Goal: Transaction & Acquisition: Book appointment/travel/reservation

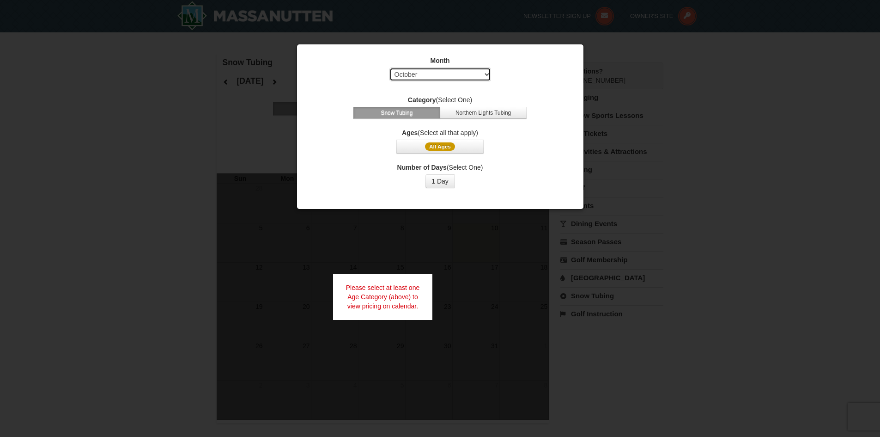
click at [484, 71] on select "Select October November December January February March April May June July Aug…" at bounding box center [440, 74] width 102 height 14
select select "12"
click at [389, 67] on select "Select October November December January February March April May June July Aug…" at bounding box center [440, 74] width 102 height 14
click at [412, 115] on button "Snow Tubing" at bounding box center [396, 113] width 87 height 12
click at [437, 186] on button "1 Day" at bounding box center [439, 181] width 29 height 14
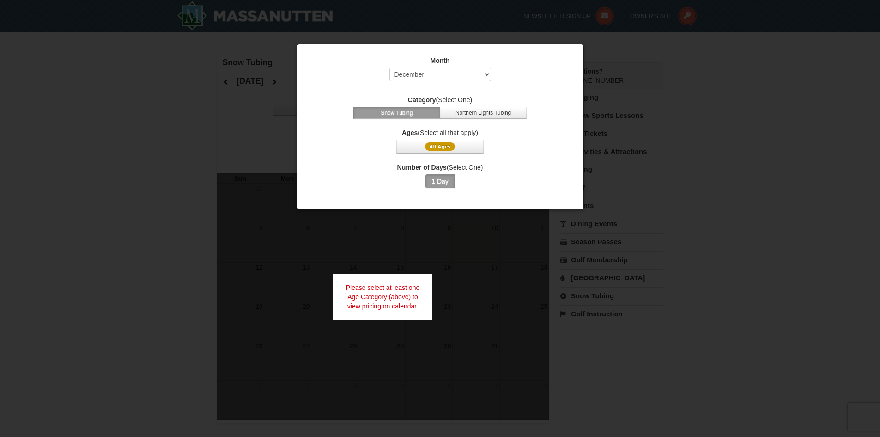
click at [436, 187] on button "1 Day" at bounding box center [439, 181] width 29 height 14
click at [455, 110] on button "Northern Lights Tubing" at bounding box center [483, 113] width 87 height 12
click at [414, 110] on button "Snow Tubing" at bounding box center [396, 113] width 87 height 12
click at [446, 146] on span "All Ages" at bounding box center [440, 146] width 30 height 8
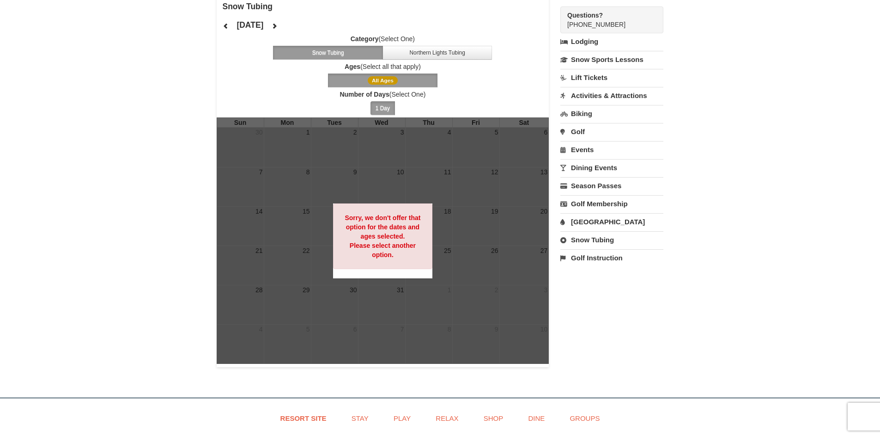
scroll to position [46, 0]
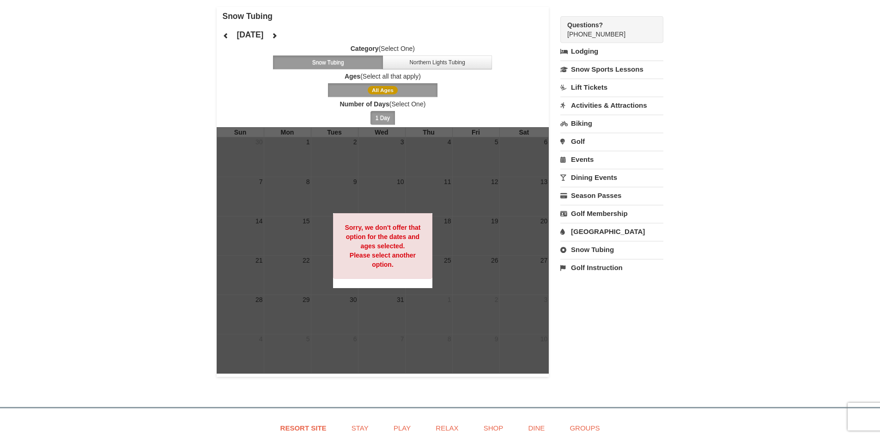
click at [420, 272] on div "Sorry, we don't offer that option for the dates and ages selected. Please selec…" at bounding box center [383, 246] width 100 height 66
click at [505, 228] on div at bounding box center [383, 250] width 333 height 246
click at [402, 85] on button "All Ages" at bounding box center [383, 90] width 110 height 14
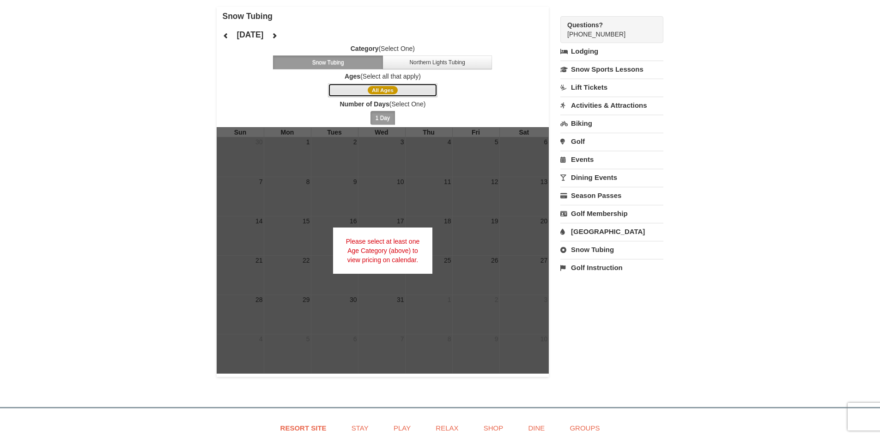
click at [386, 89] on span "All Ages" at bounding box center [383, 90] width 30 height 8
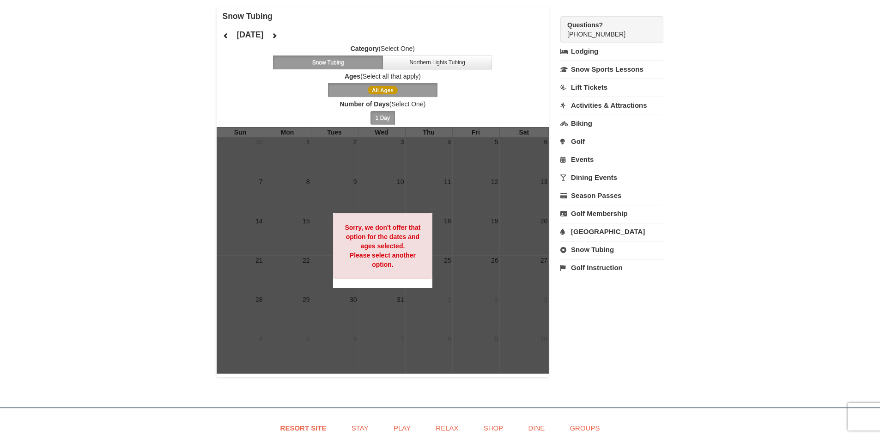
click at [386, 89] on span "All Ages" at bounding box center [383, 90] width 30 height 8
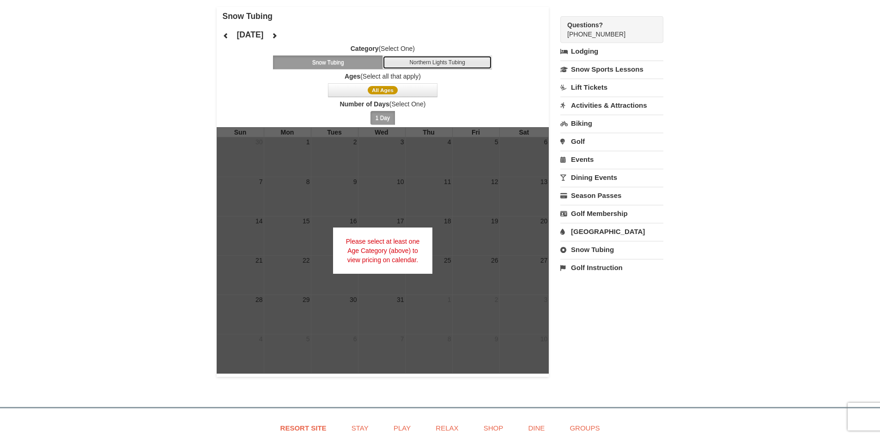
click at [424, 59] on button "Northern Lights Tubing" at bounding box center [437, 62] width 110 height 14
click at [334, 62] on button "Snow Tubing" at bounding box center [328, 62] width 110 height 14
click at [374, 114] on button "1 Day" at bounding box center [382, 118] width 24 height 14
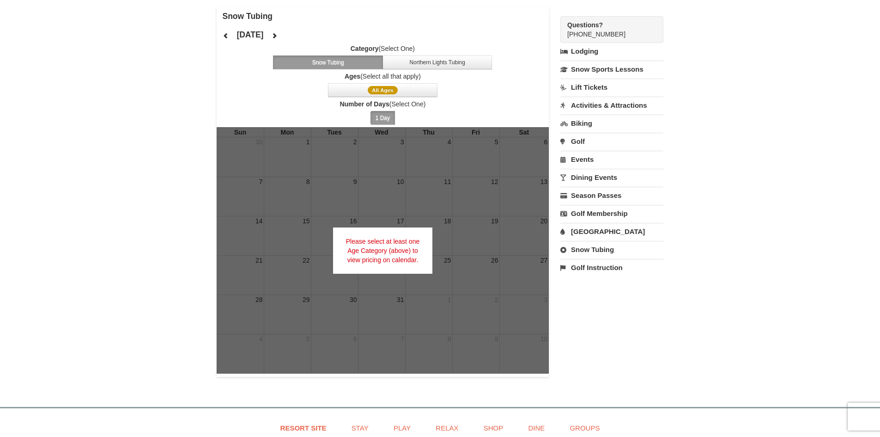
scroll to position [0, 0]
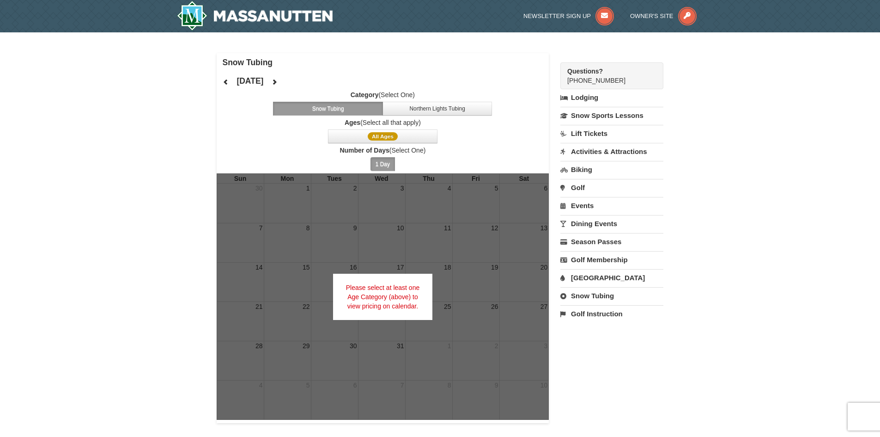
click at [378, 128] on span "Ages (Select all that apply) All Ages" at bounding box center [383, 130] width 333 height 25
click at [388, 140] on span "All Ages" at bounding box center [383, 136] width 30 height 8
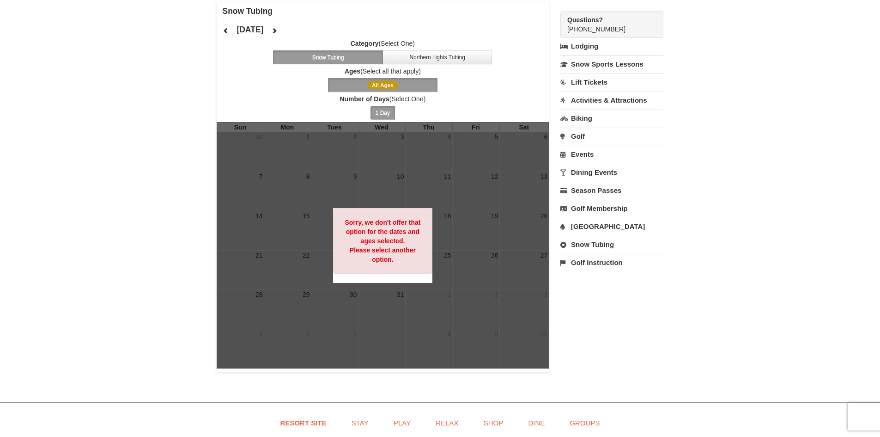
scroll to position [46, 0]
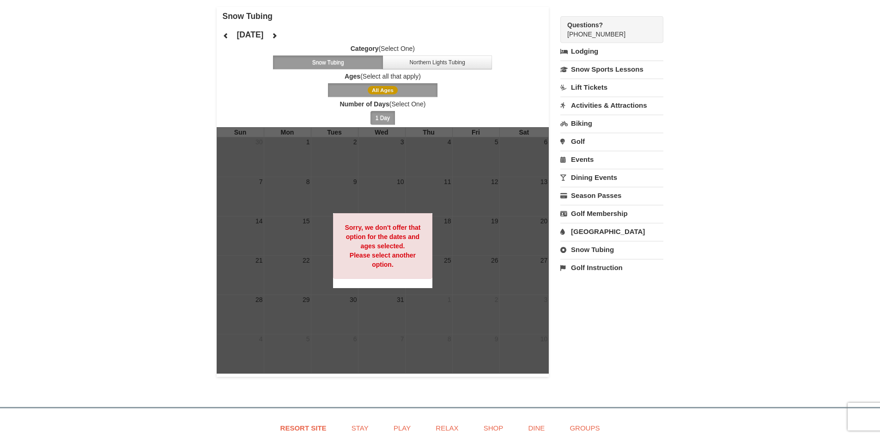
click at [376, 114] on button "1 Day" at bounding box center [382, 118] width 24 height 14
click at [393, 120] on button "1 Day" at bounding box center [382, 118] width 24 height 14
click at [434, 57] on button "Northern Lights Tubing" at bounding box center [437, 62] width 110 height 14
click at [340, 59] on button "Snow Tubing" at bounding box center [328, 62] width 110 height 14
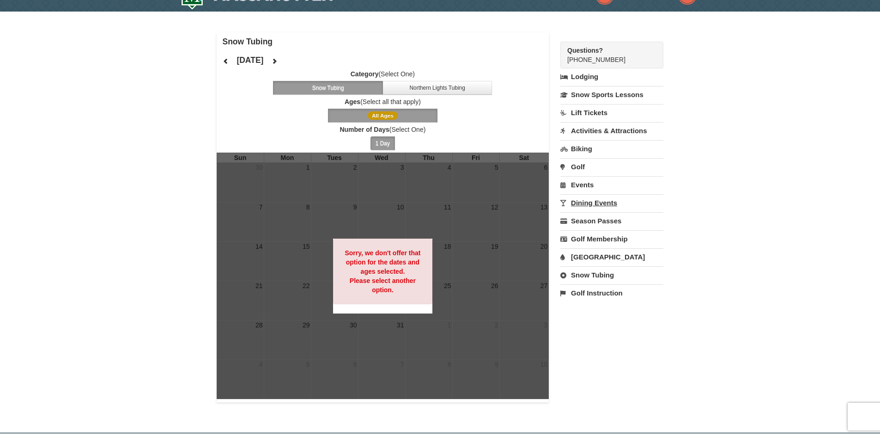
scroll to position [0, 0]
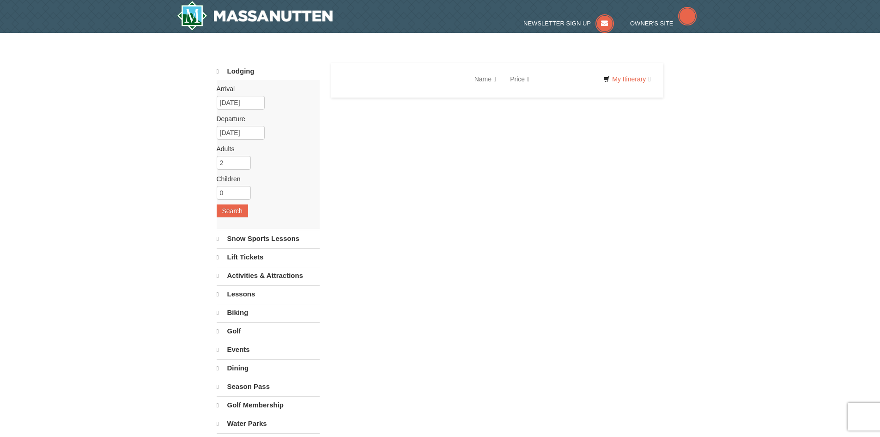
select select "10"
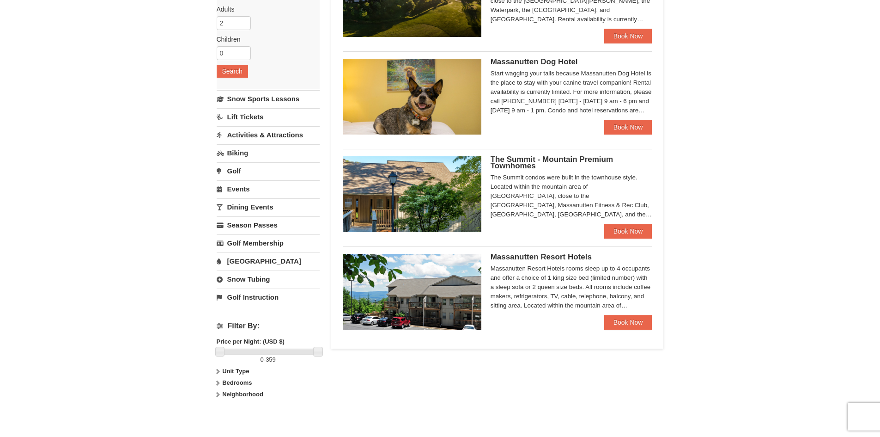
scroll to position [92, 0]
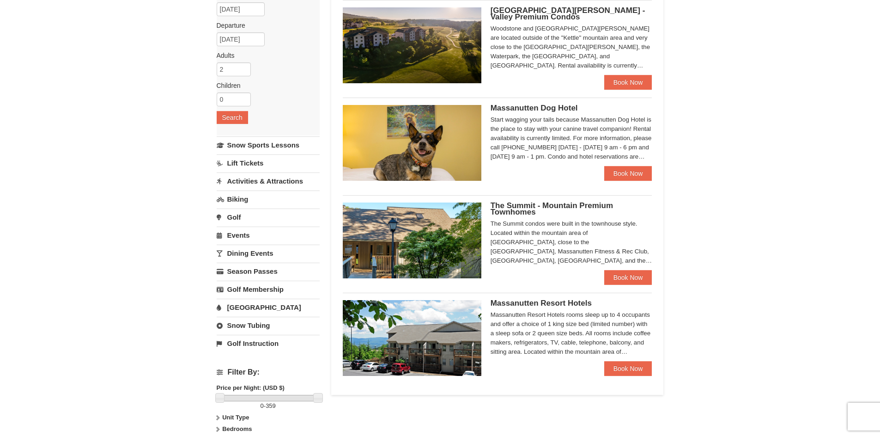
click at [514, 210] on span "The Summit - Mountain Premium Townhomes" at bounding box center [552, 208] width 122 height 15
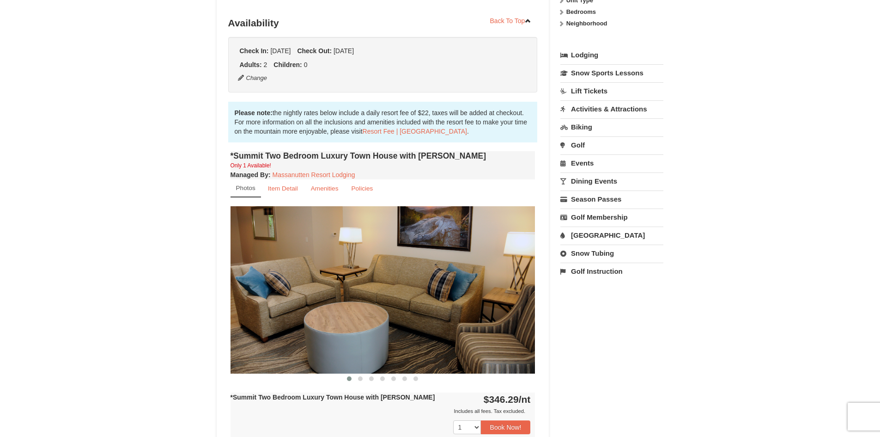
scroll to position [185, 0]
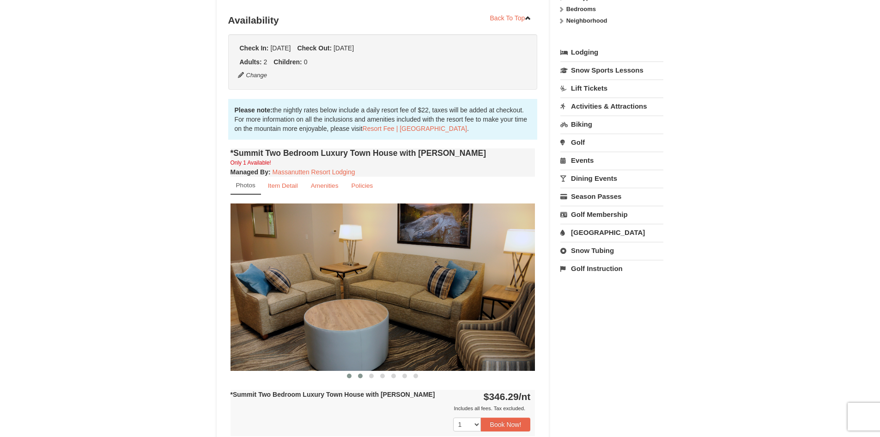
click at [364, 374] on button at bounding box center [360, 375] width 11 height 9
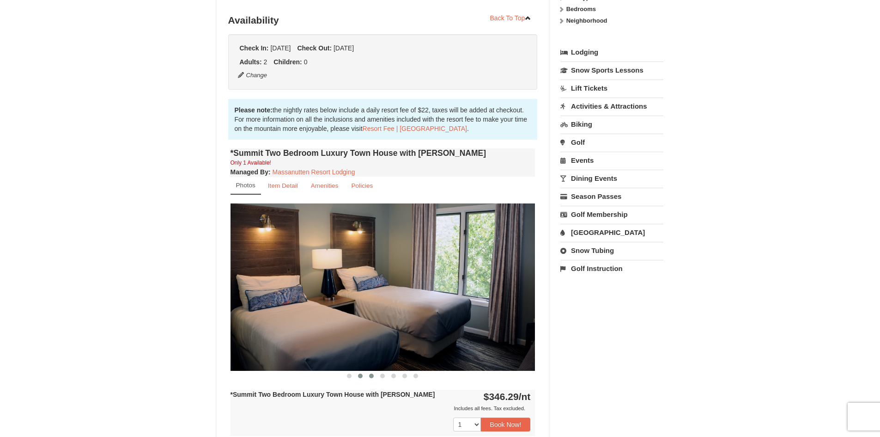
click at [373, 374] on span at bounding box center [371, 375] width 5 height 5
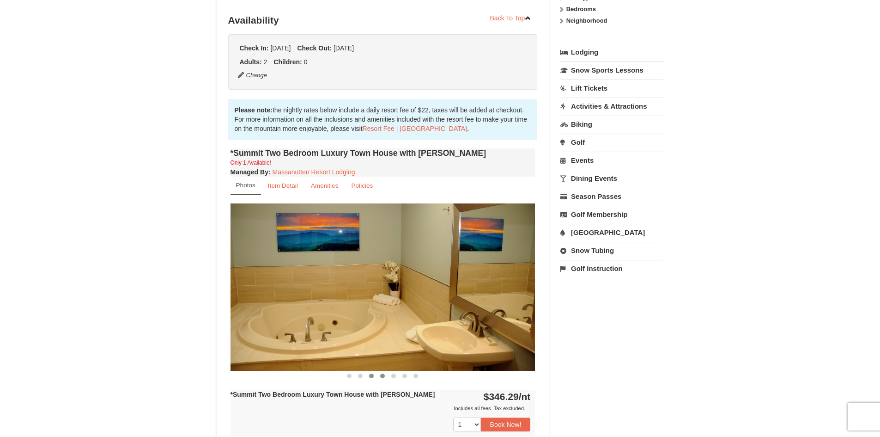
click at [386, 375] on button at bounding box center [382, 375] width 11 height 9
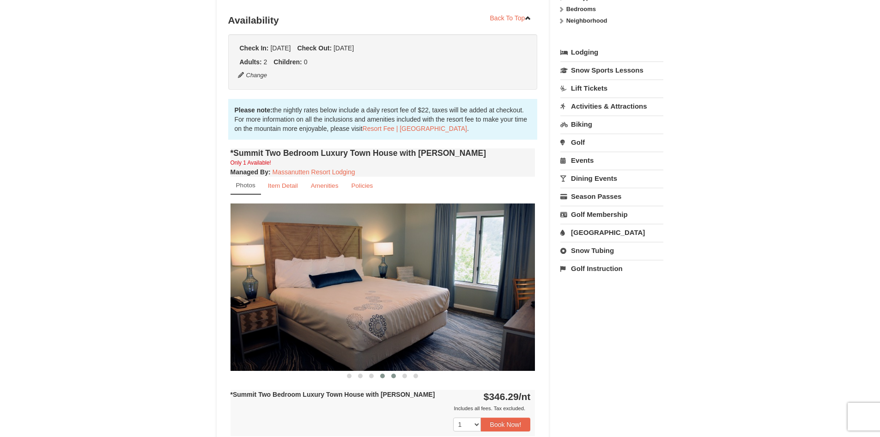
click at [397, 375] on button at bounding box center [393, 375] width 11 height 9
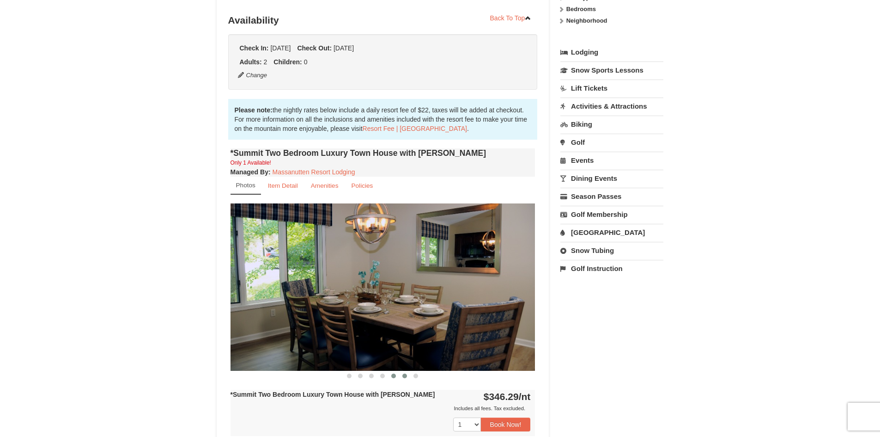
click at [401, 375] on button at bounding box center [404, 375] width 11 height 9
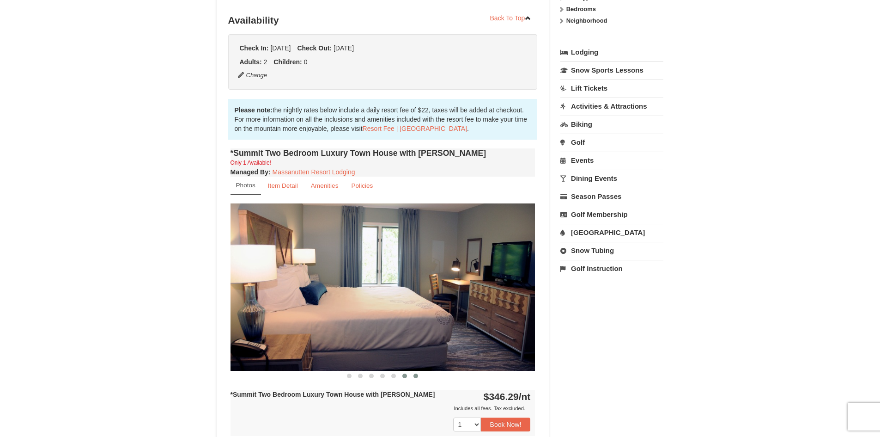
click at [416, 375] on span at bounding box center [415, 375] width 5 height 5
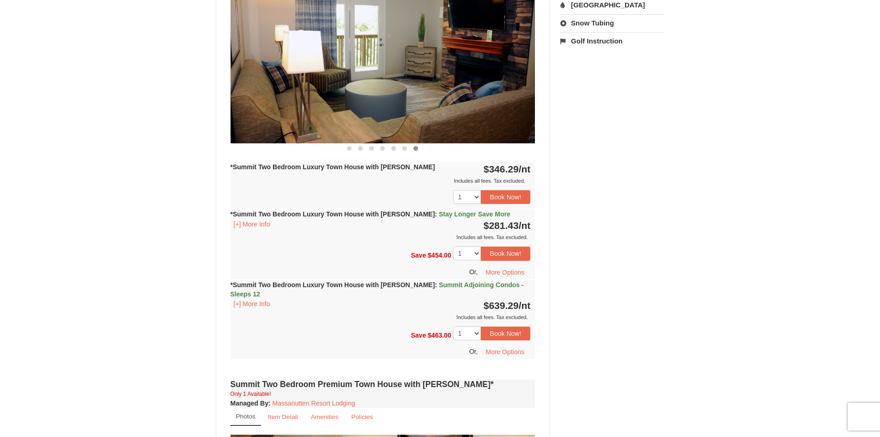
scroll to position [416, 0]
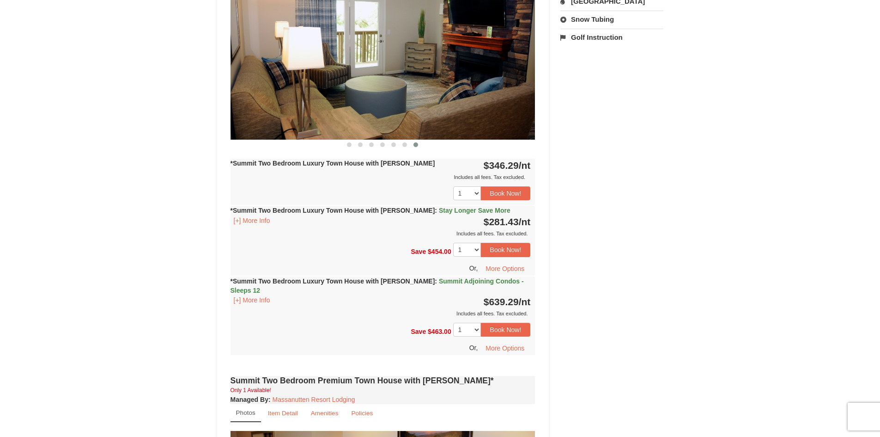
drag, startPoint x: 466, startPoint y: 208, endPoint x: 389, endPoint y: 208, distance: 77.1
click at [389, 208] on strong "*Summit Two Bedroom Luxury Town House with Jacuzzi : Stay Longer Save More" at bounding box center [371, 209] width 280 height 7
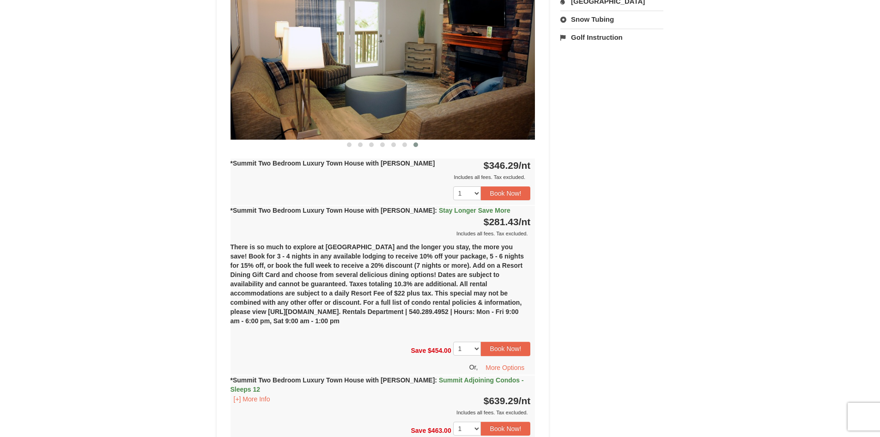
click at [364, 210] on strong "*Summit Two Bedroom Luxury Town House with Jacuzzi : Stay Longer Save More" at bounding box center [371, 209] width 280 height 7
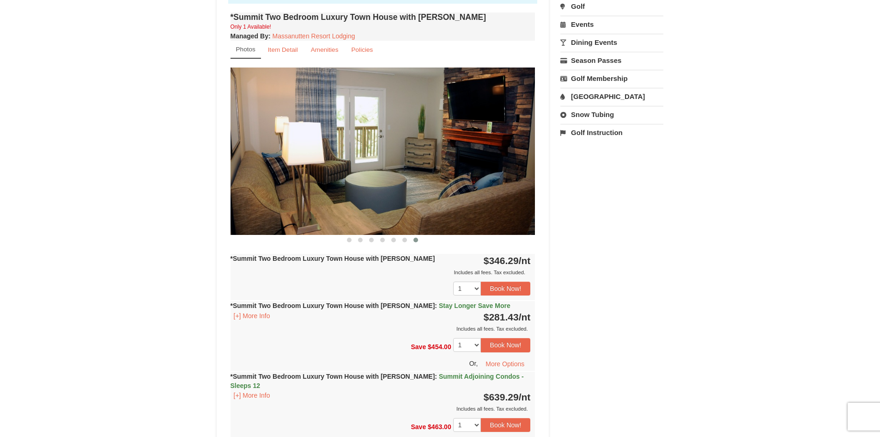
scroll to position [323, 0]
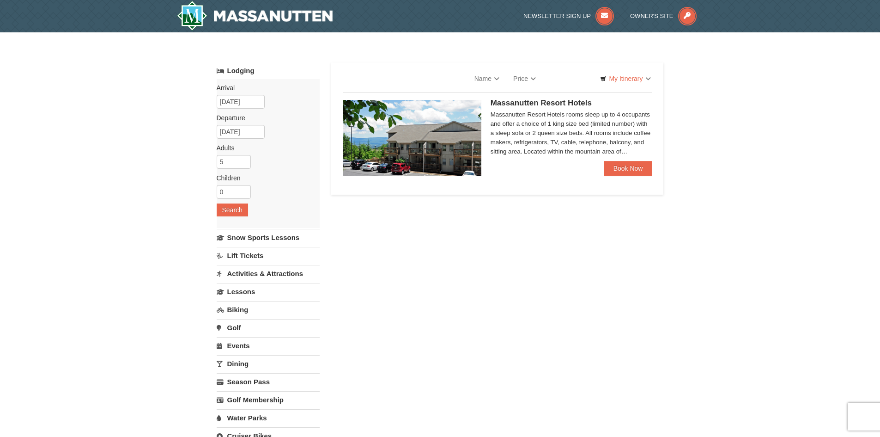
select select "10"
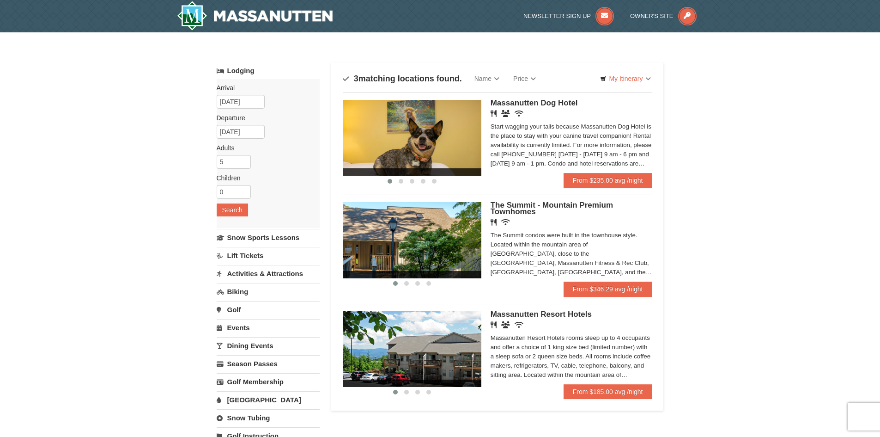
click at [489, 133] on div "‹ › Massanutten Dog Hotel Restaurant Banquet Facilities Wireless Internet (free…" at bounding box center [497, 135] width 309 height 87
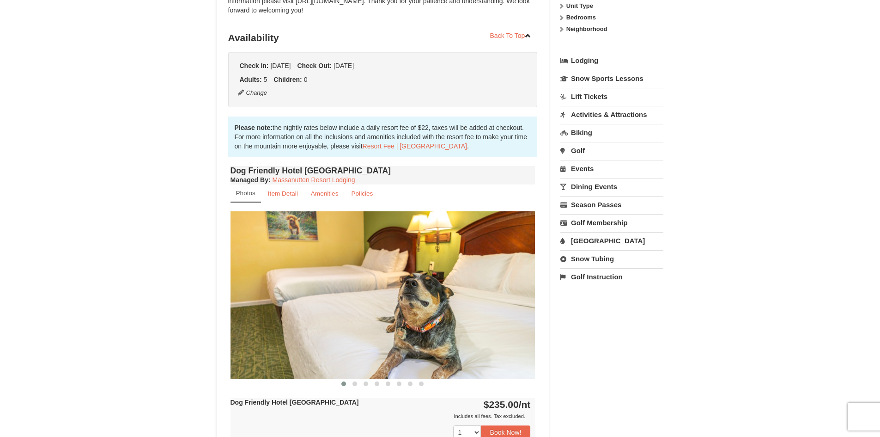
scroll to position [185, 0]
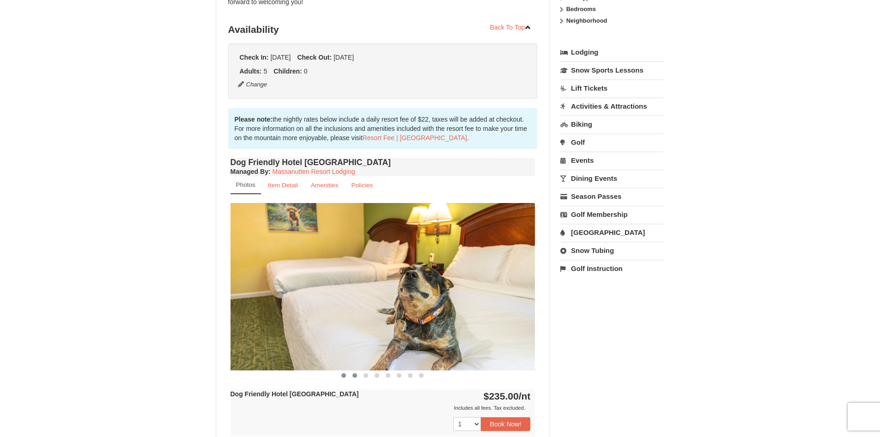
click at [358, 375] on button at bounding box center [354, 374] width 11 height 9
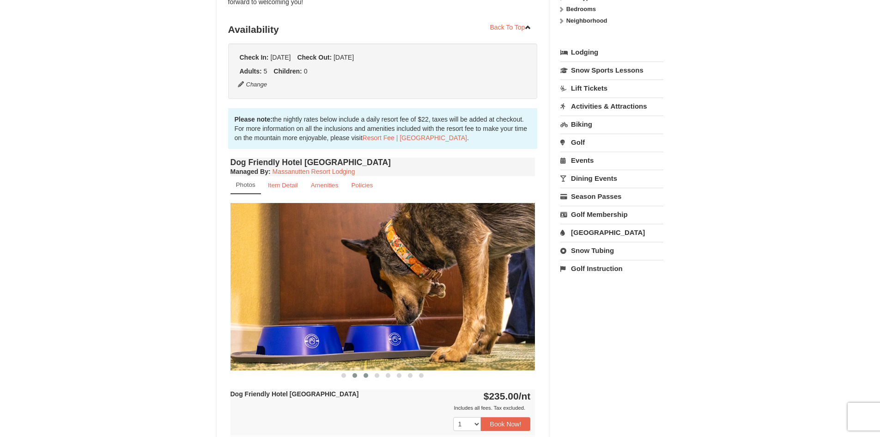
click at [363, 375] on button at bounding box center [365, 374] width 11 height 9
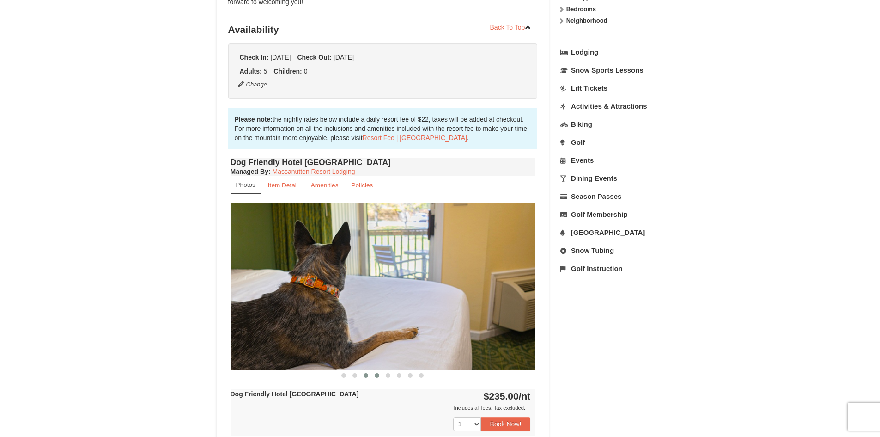
click at [378, 375] on span at bounding box center [377, 375] width 5 height 5
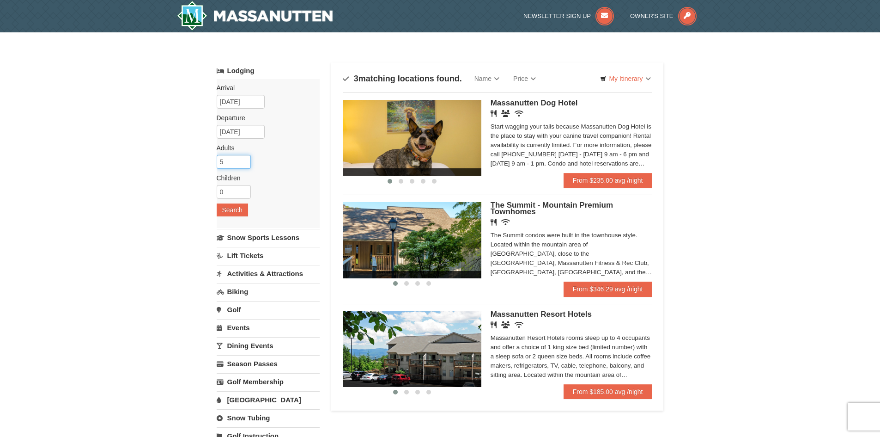
click at [235, 164] on input "5" at bounding box center [234, 162] width 34 height 14
click at [244, 161] on input "6" at bounding box center [234, 162] width 34 height 14
click at [243, 162] on input "5" at bounding box center [234, 162] width 34 height 14
click at [243, 164] on input "4" at bounding box center [234, 162] width 34 height 14
click at [243, 164] on input "3" at bounding box center [234, 162] width 34 height 14
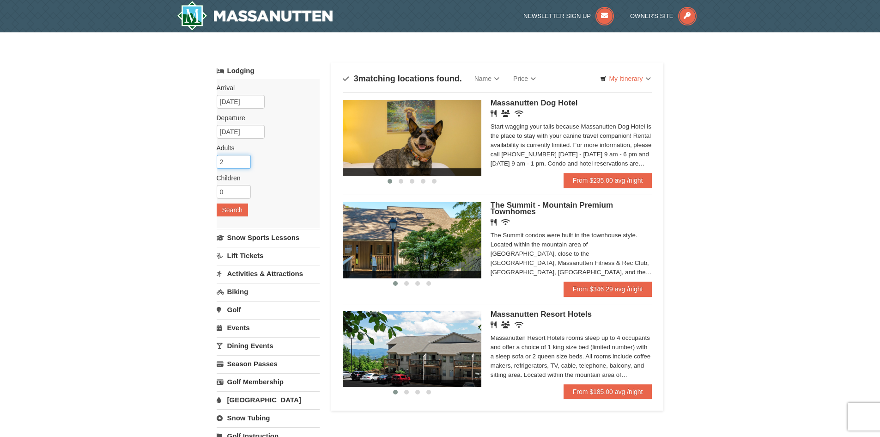
click at [245, 162] on input "2" at bounding box center [234, 162] width 34 height 14
click at [244, 160] on input "3" at bounding box center [234, 162] width 34 height 14
type input "4"
click at [244, 160] on input "4" at bounding box center [234, 162] width 34 height 14
click at [235, 215] on button "Search" at bounding box center [232, 209] width 31 height 13
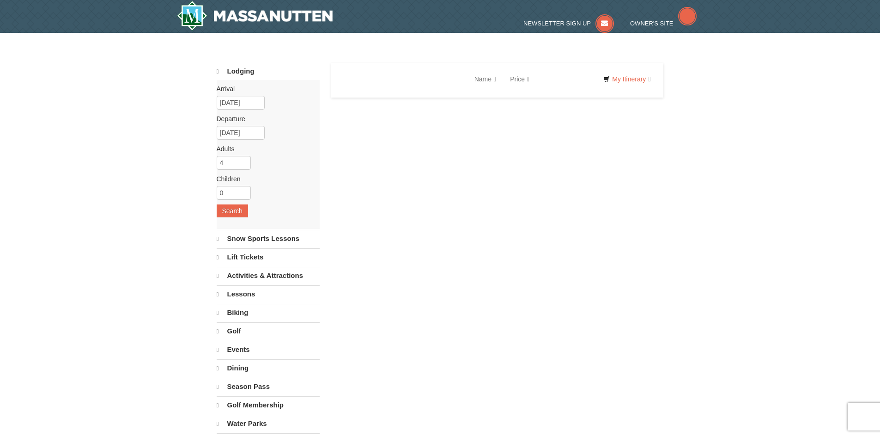
select select "10"
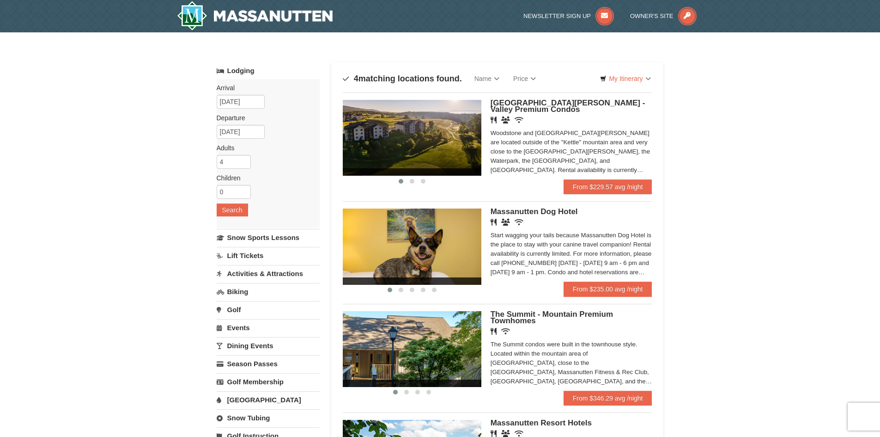
click at [456, 125] on img at bounding box center [412, 138] width 139 height 76
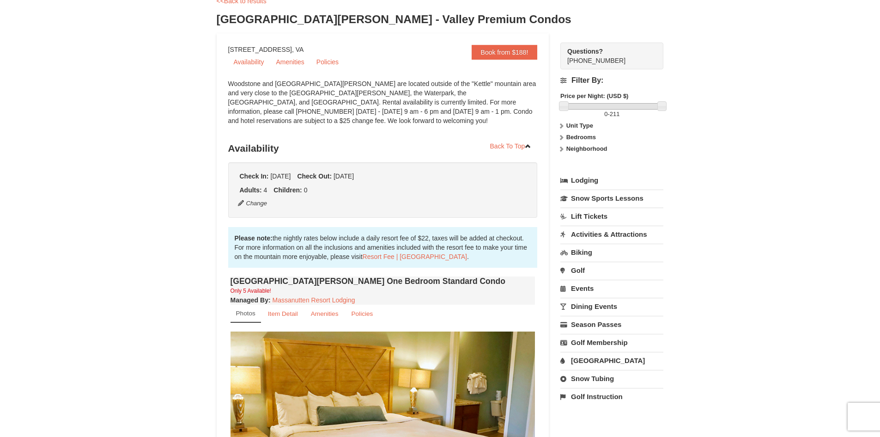
scroll to position [185, 0]
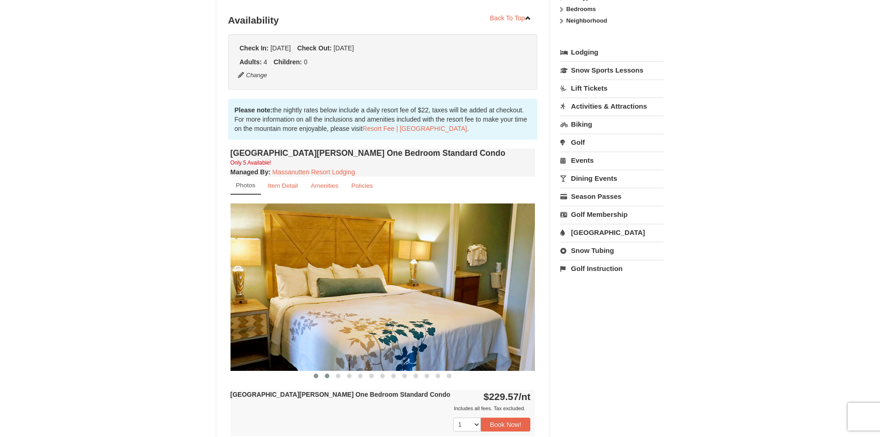
click at [328, 377] on span at bounding box center [327, 375] width 5 height 5
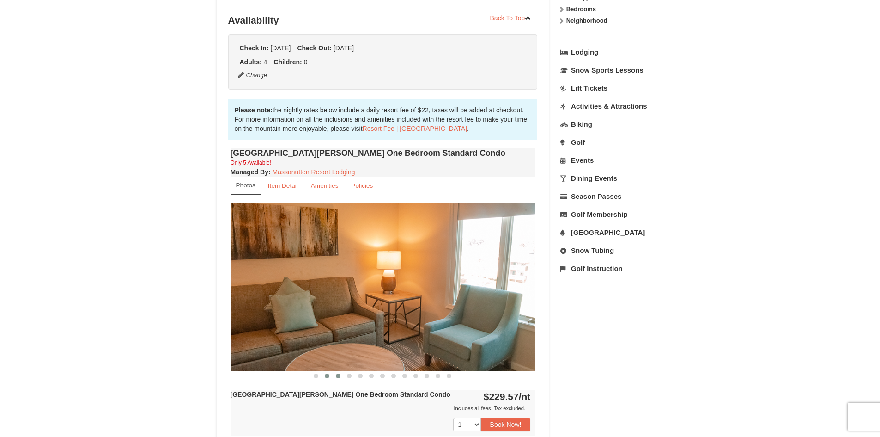
click at [335, 376] on button at bounding box center [338, 375] width 11 height 9
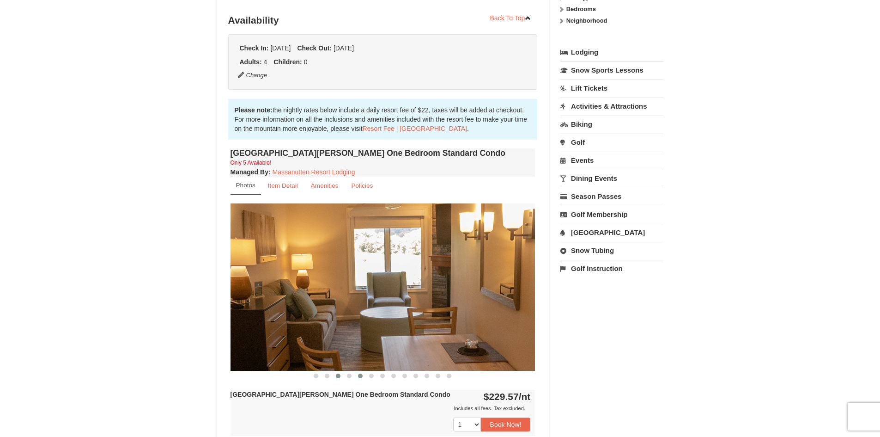
click at [358, 376] on span at bounding box center [360, 375] width 5 height 5
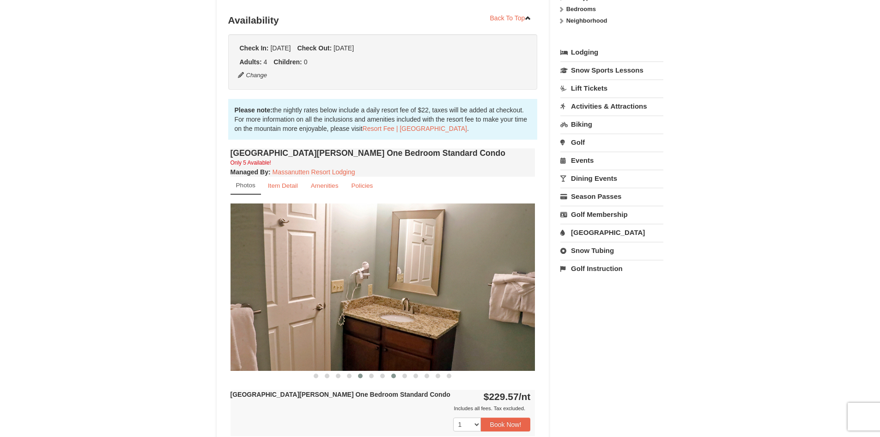
click at [388, 376] on button at bounding box center [393, 375] width 11 height 9
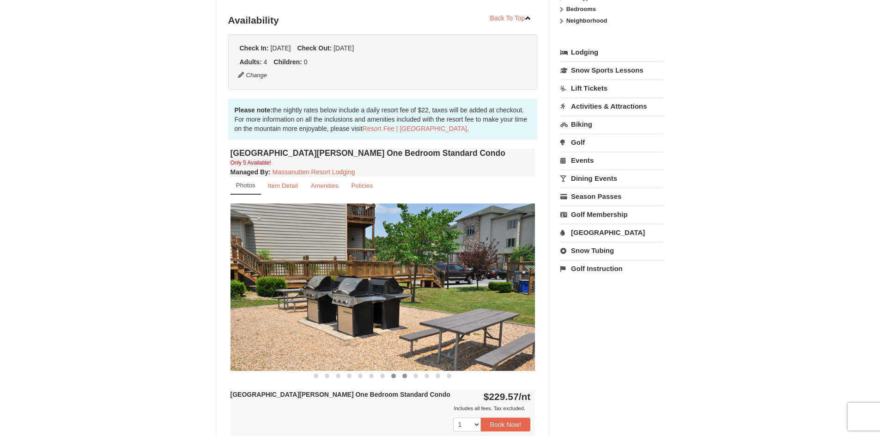
click at [409, 378] on button at bounding box center [404, 375] width 11 height 9
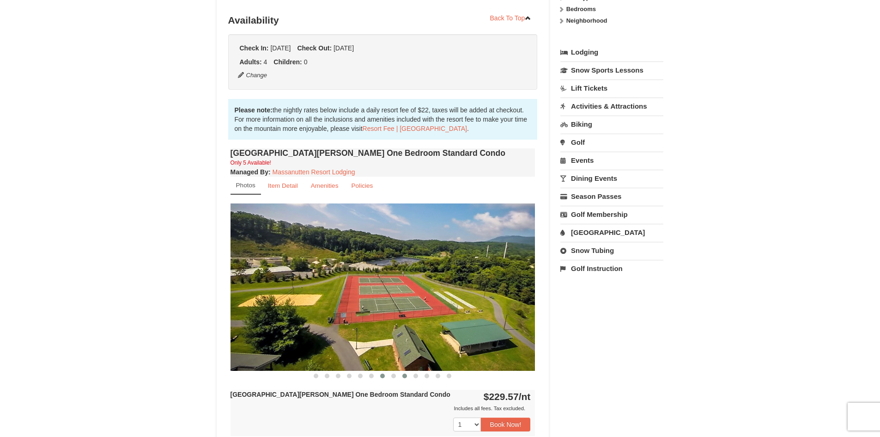
click at [385, 378] on button at bounding box center [382, 375] width 11 height 9
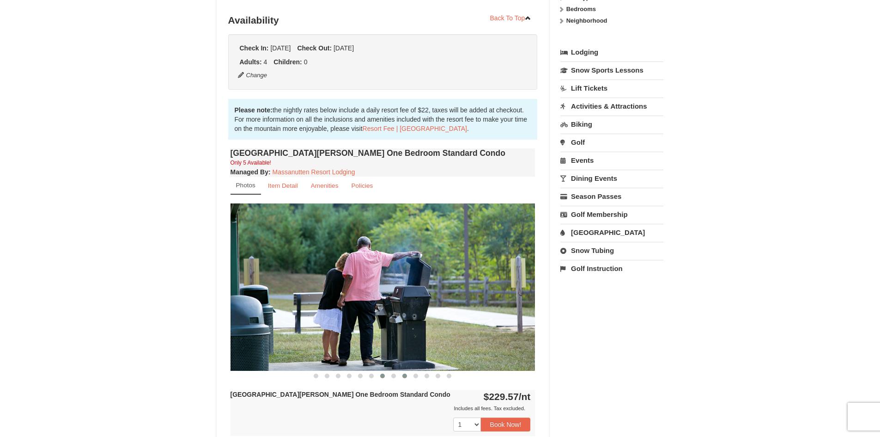
click at [406, 379] on button at bounding box center [404, 375] width 11 height 9
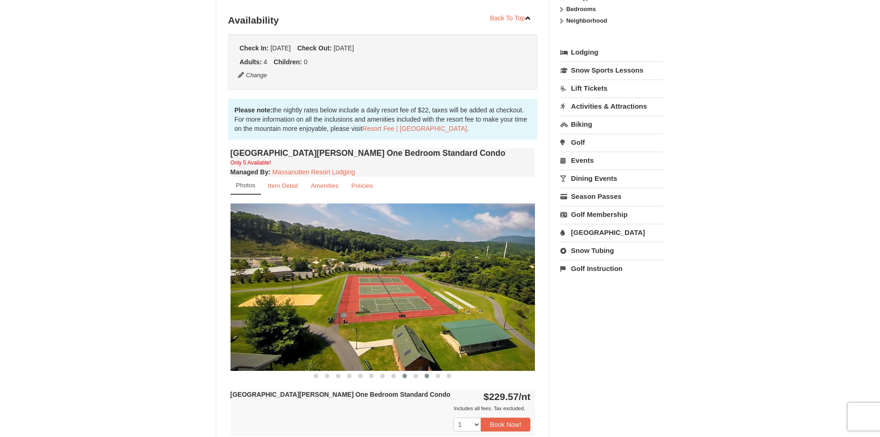
click at [431, 379] on button at bounding box center [426, 375] width 11 height 9
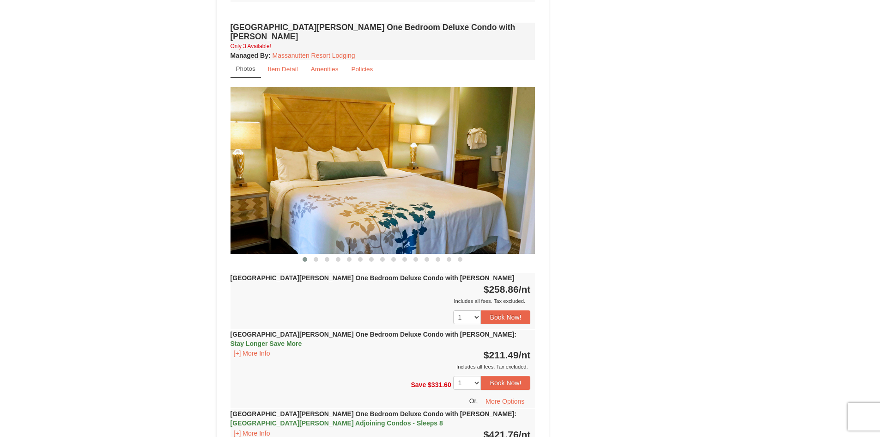
scroll to position [785, 0]
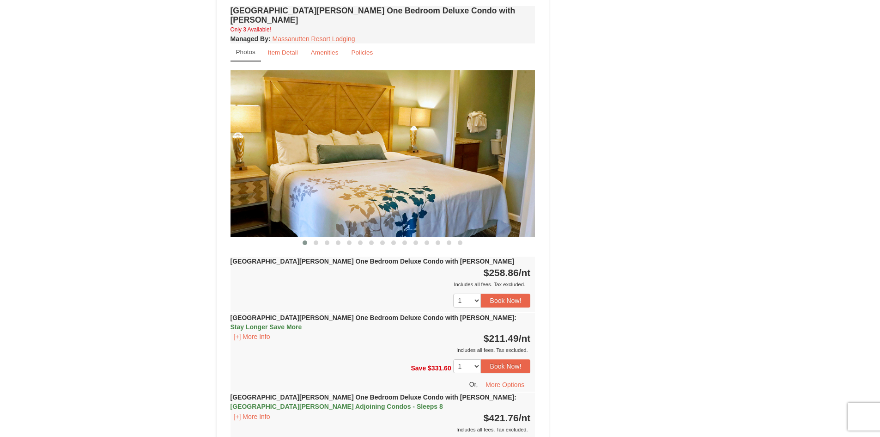
click at [357, 238] on div "Woodstone Meadows One Bedroom Deluxe Condo with Jacuzzi Only 3 Available! Manag…" at bounding box center [382, 247] width 309 height 486
click at [356, 238] on button at bounding box center [360, 242] width 11 height 9
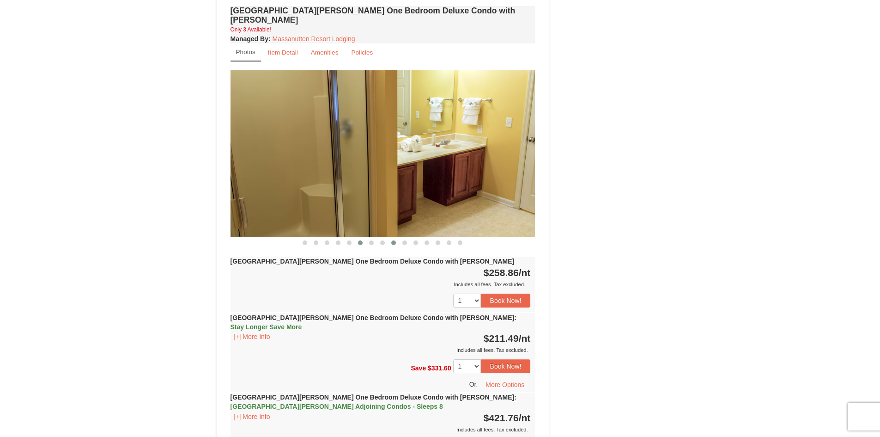
click at [396, 238] on button at bounding box center [393, 242] width 11 height 9
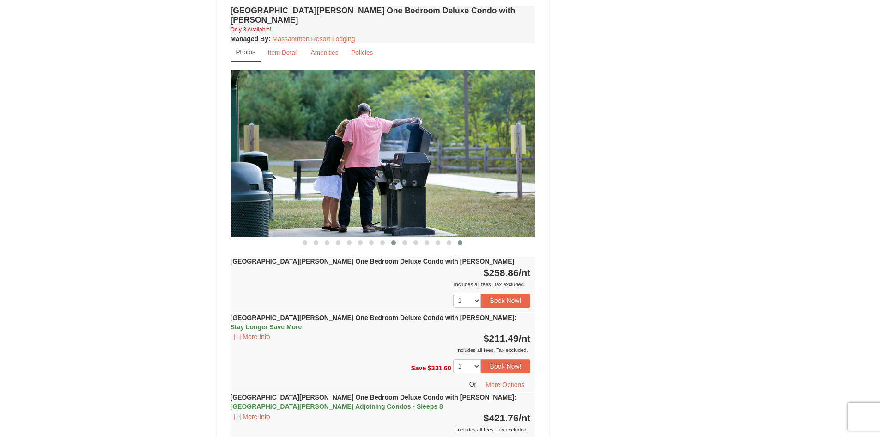
click at [460, 238] on button at bounding box center [460, 242] width 11 height 9
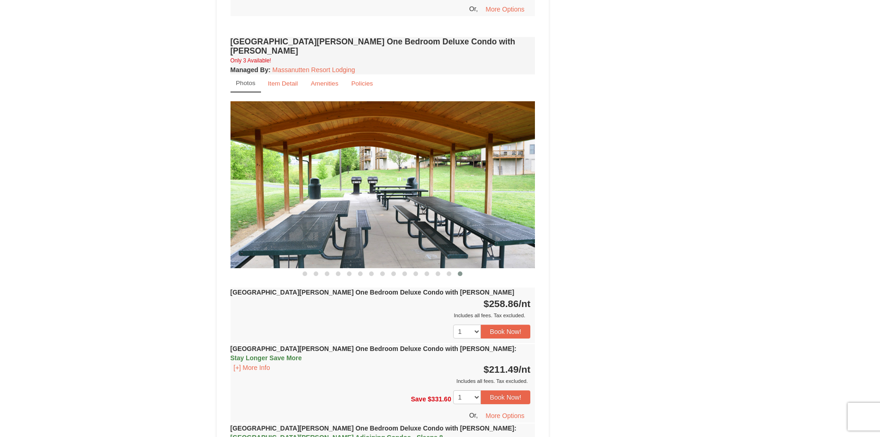
scroll to position [647, 0]
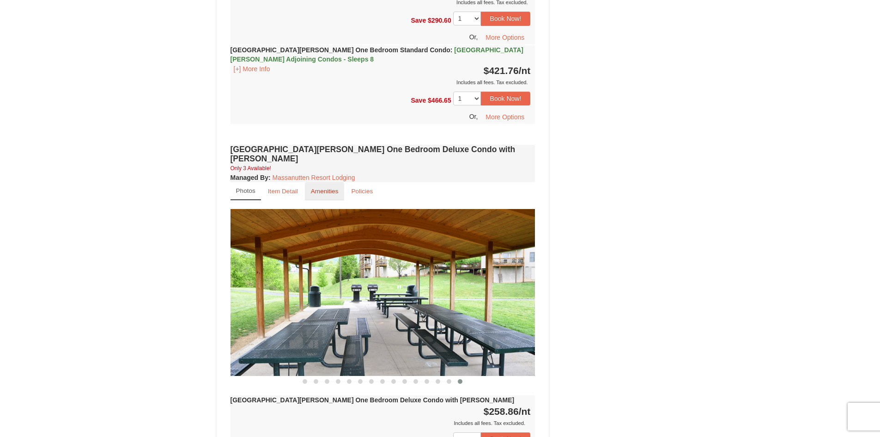
click at [326, 188] on small "Amenities" at bounding box center [325, 191] width 28 height 7
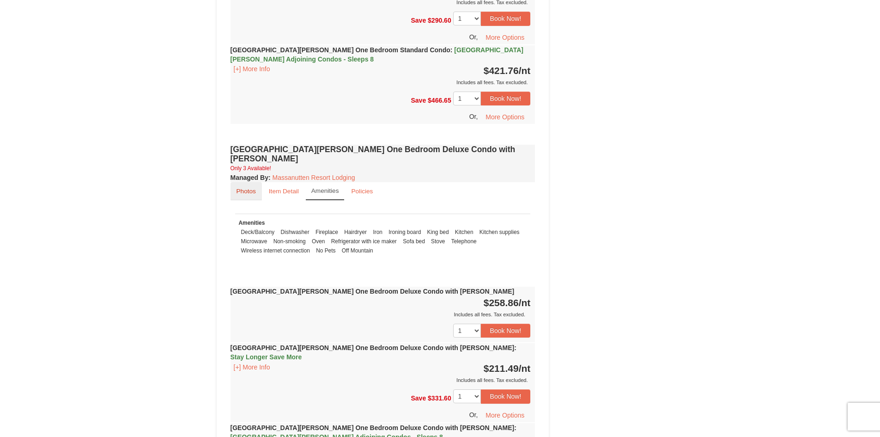
click at [255, 188] on small "Photos" at bounding box center [246, 191] width 19 height 7
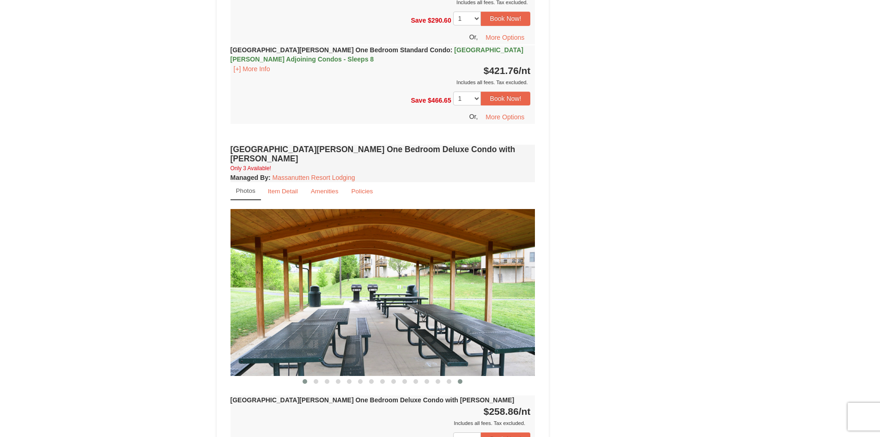
click at [308, 376] on button at bounding box center [304, 380] width 11 height 9
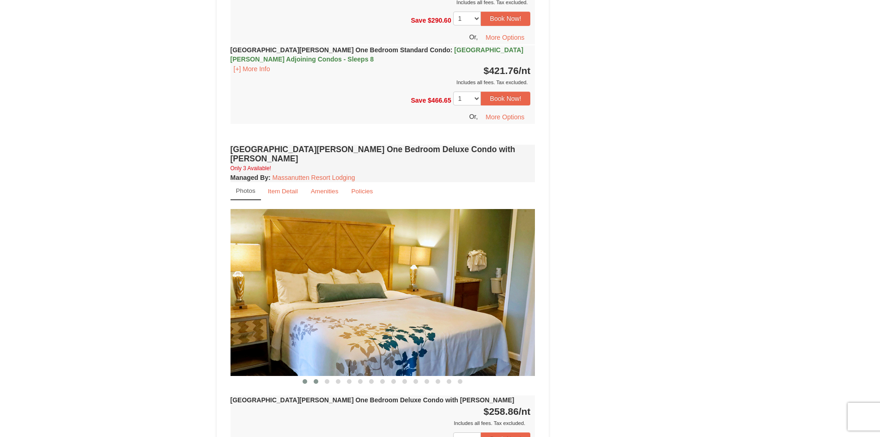
click at [310, 376] on button at bounding box center [315, 380] width 11 height 9
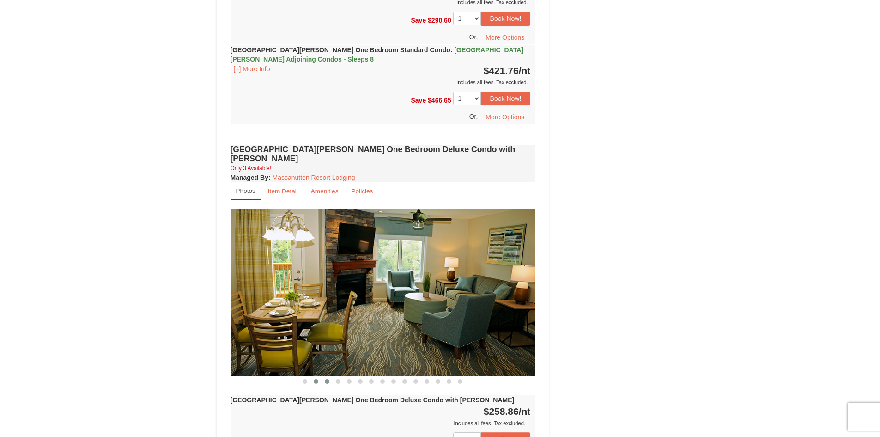
click at [328, 379] on span at bounding box center [327, 381] width 5 height 5
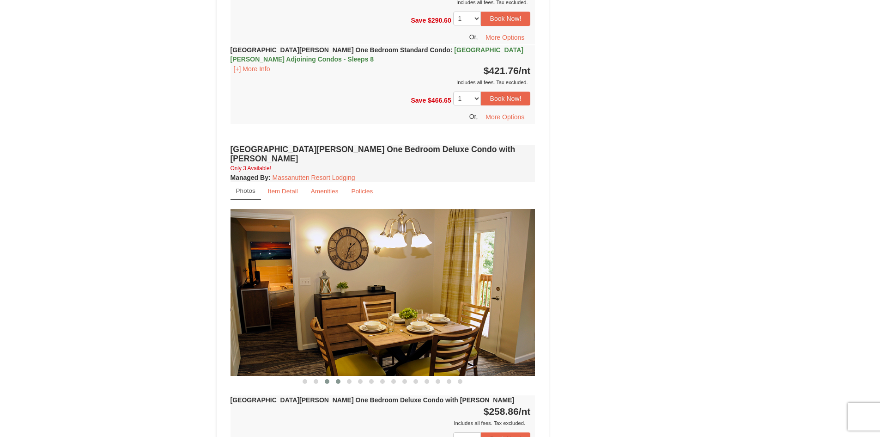
click at [340, 376] on button at bounding box center [338, 380] width 11 height 9
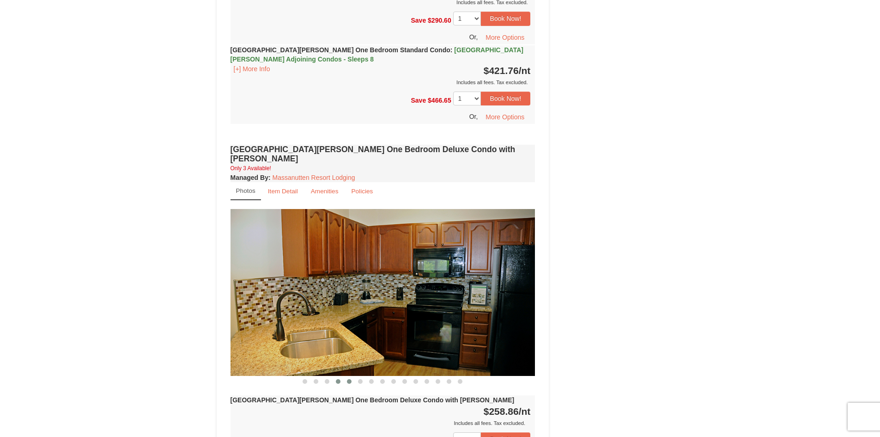
click at [353, 376] on button at bounding box center [349, 380] width 11 height 9
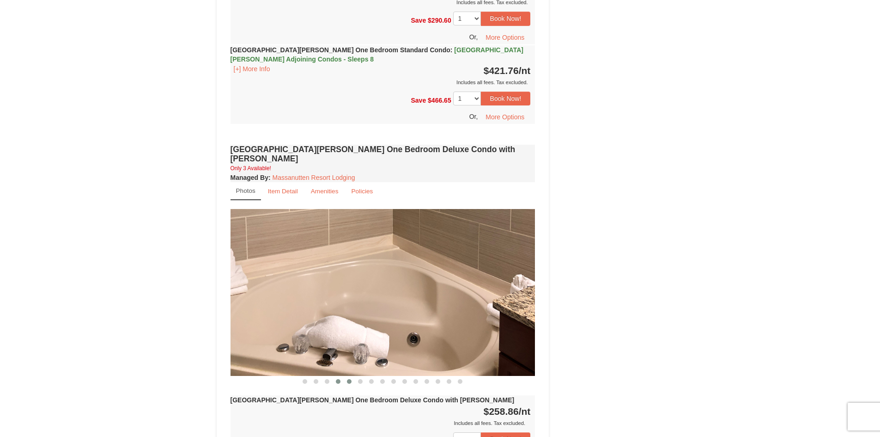
click at [340, 376] on button at bounding box center [338, 380] width 11 height 9
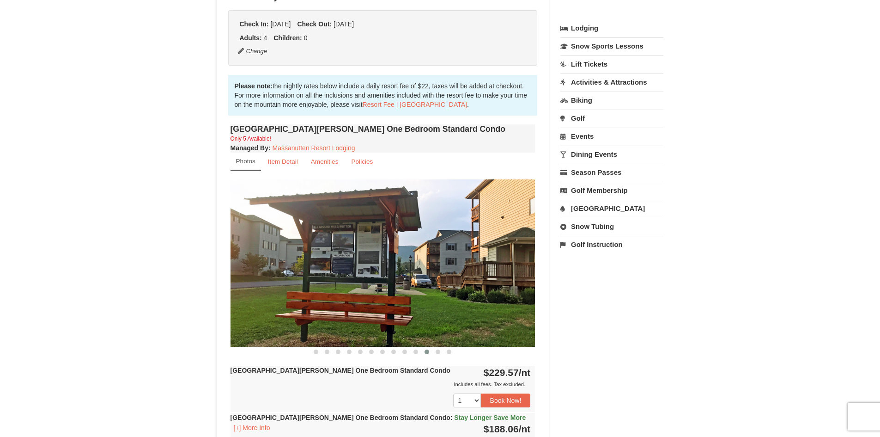
scroll to position [231, 0]
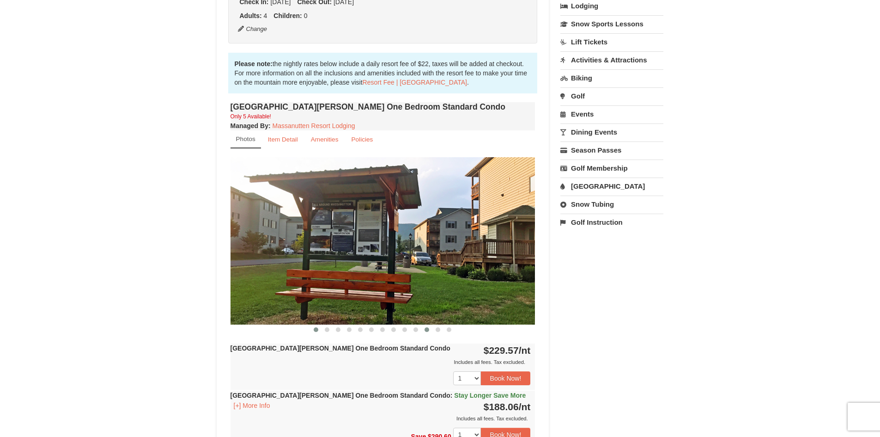
click at [320, 327] on button at bounding box center [315, 329] width 11 height 9
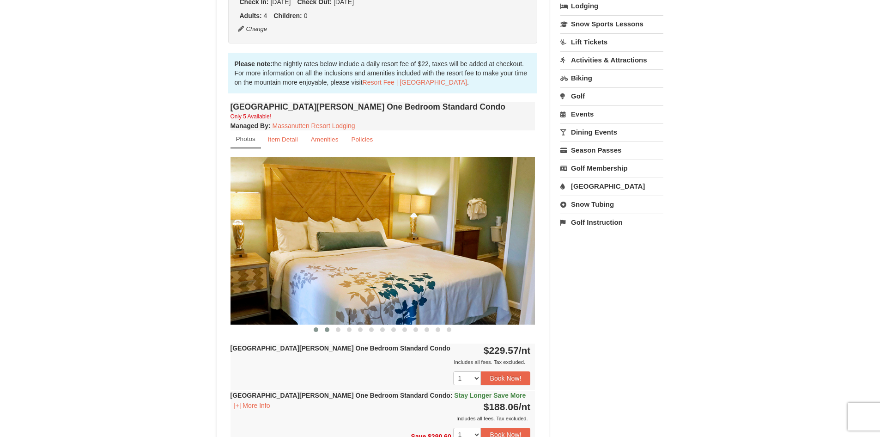
click at [326, 329] on span at bounding box center [327, 329] width 5 height 5
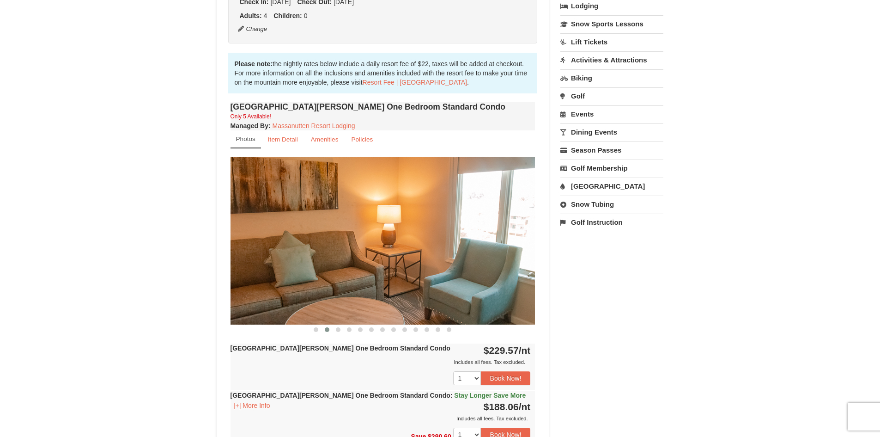
click at [340, 335] on div "Woodstone Meadows One Bedroom Standard Condo Only 5 Available! Managed By : Mas…" at bounding box center [382, 329] width 309 height 458
click at [340, 332] on button at bounding box center [338, 329] width 11 height 9
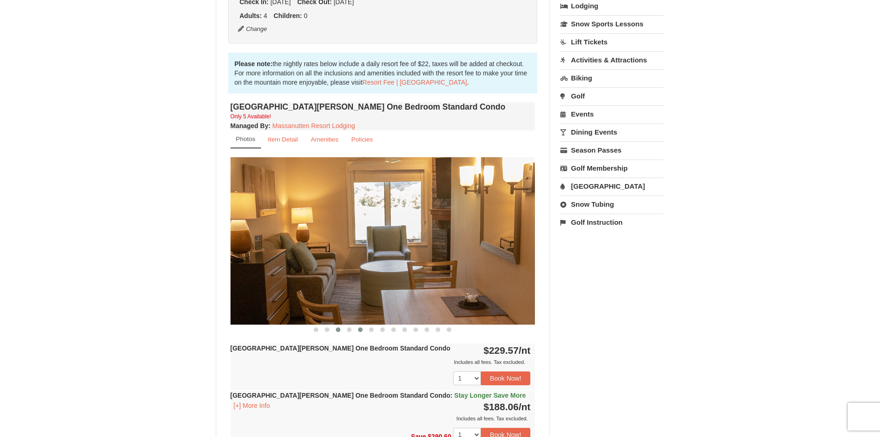
click at [355, 328] on button at bounding box center [360, 329] width 11 height 9
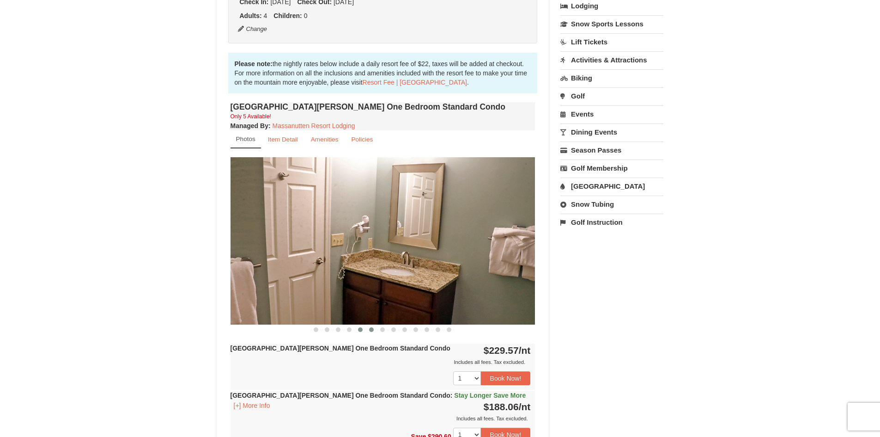
click at [375, 328] on button at bounding box center [371, 329] width 11 height 9
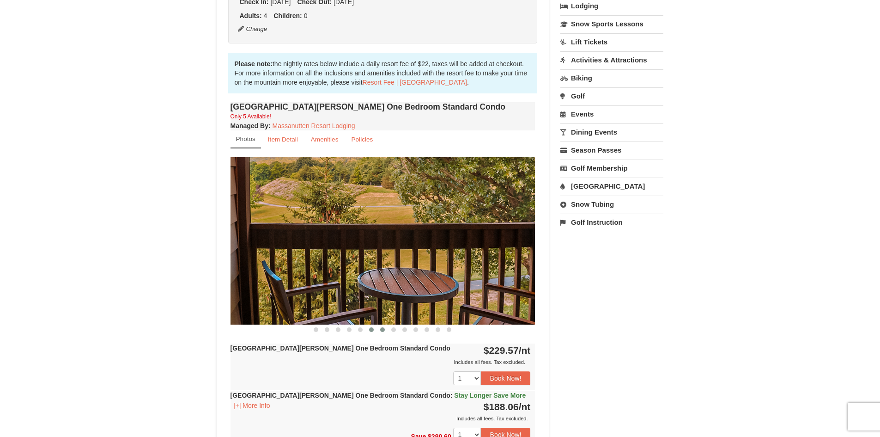
click at [385, 327] on button at bounding box center [382, 329] width 11 height 9
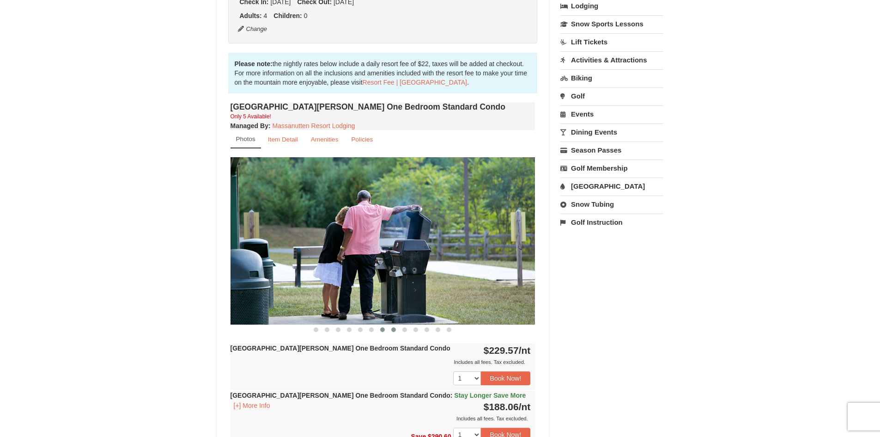
click at [397, 327] on button at bounding box center [393, 329] width 11 height 9
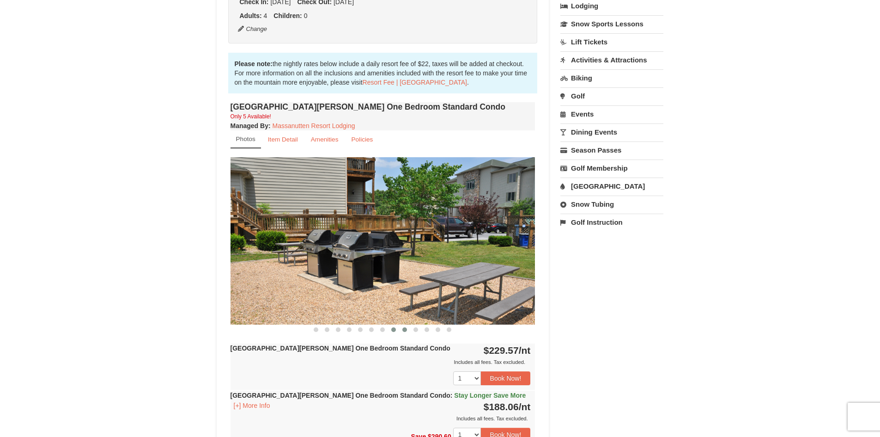
click at [401, 330] on button at bounding box center [404, 329] width 11 height 9
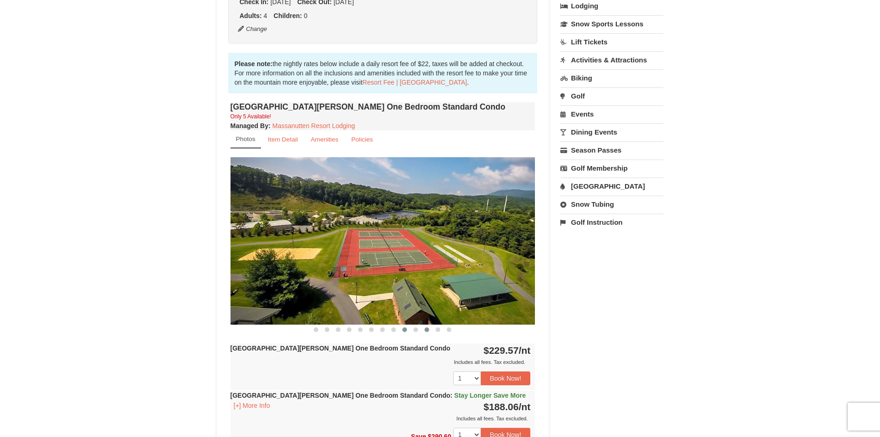
click at [425, 331] on button at bounding box center [426, 329] width 11 height 9
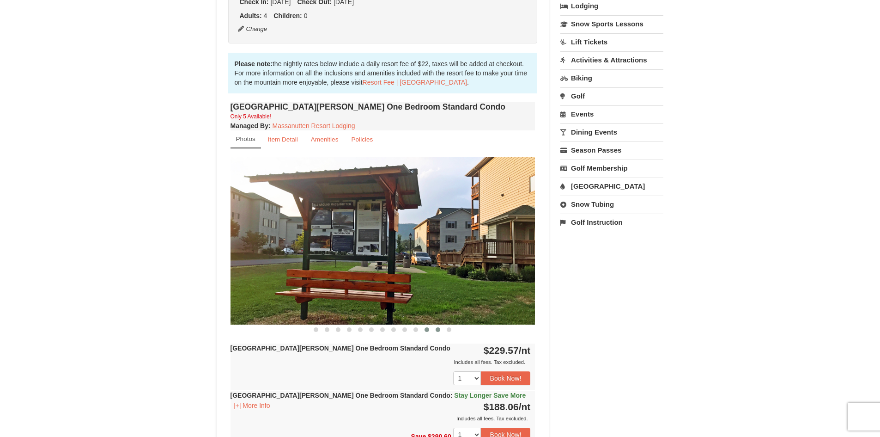
click at [442, 331] on button at bounding box center [437, 329] width 11 height 9
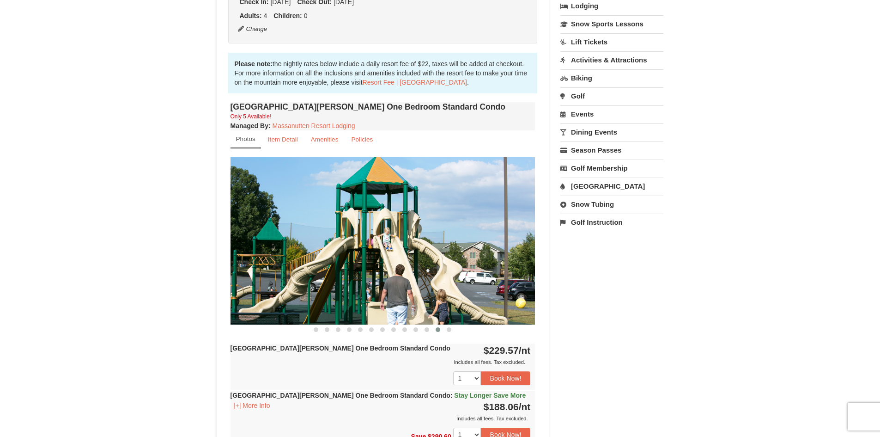
click at [459, 331] on div at bounding box center [383, 329] width 305 height 10
click at [454, 331] on button at bounding box center [448, 329] width 11 height 9
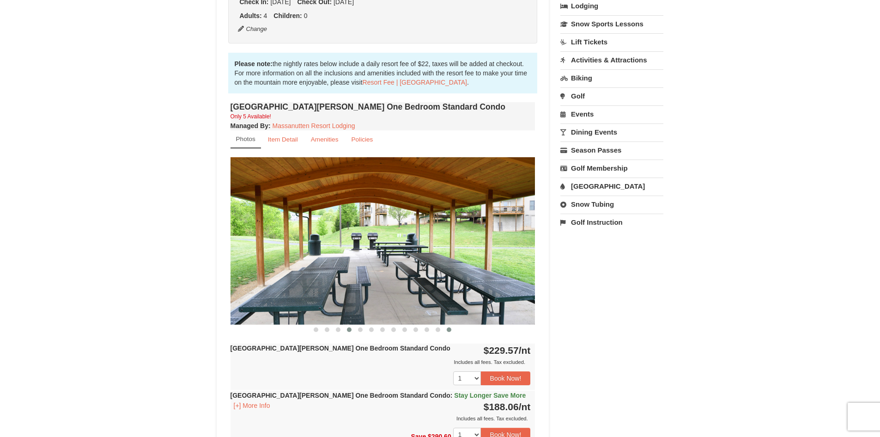
click at [347, 329] on span at bounding box center [349, 329] width 5 height 5
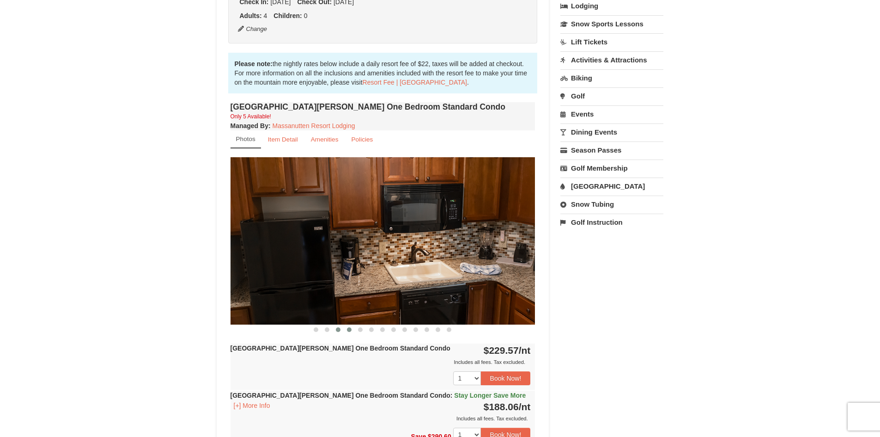
click at [341, 328] on button at bounding box center [338, 329] width 11 height 9
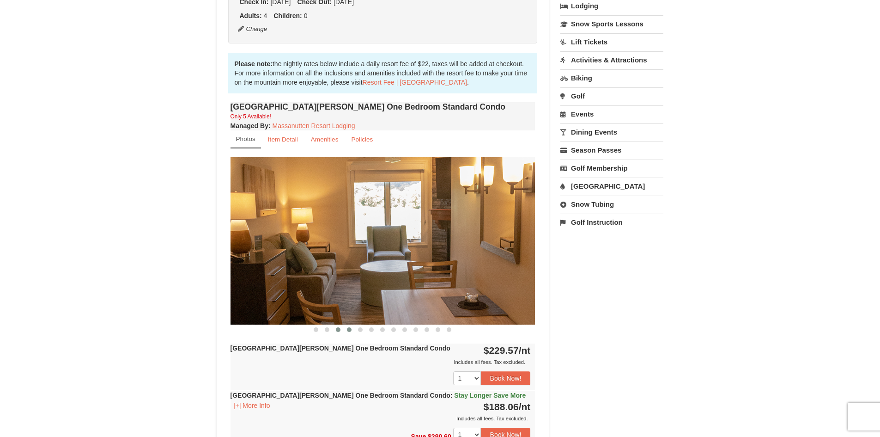
click at [348, 328] on span at bounding box center [349, 329] width 5 height 5
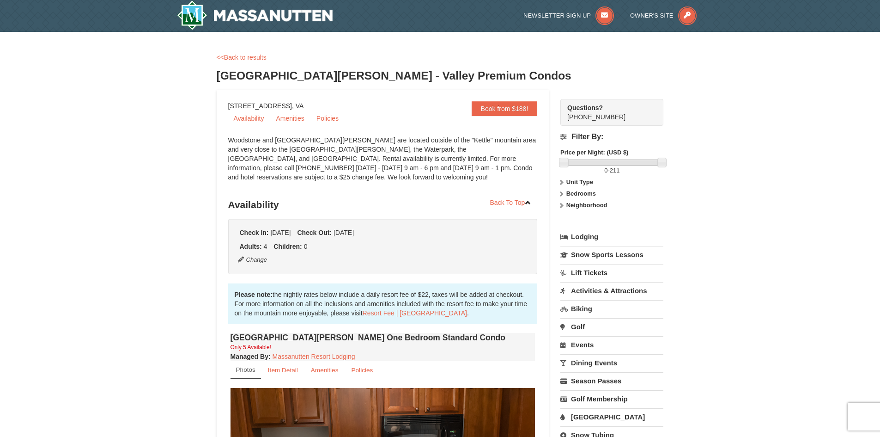
scroll to position [0, 0]
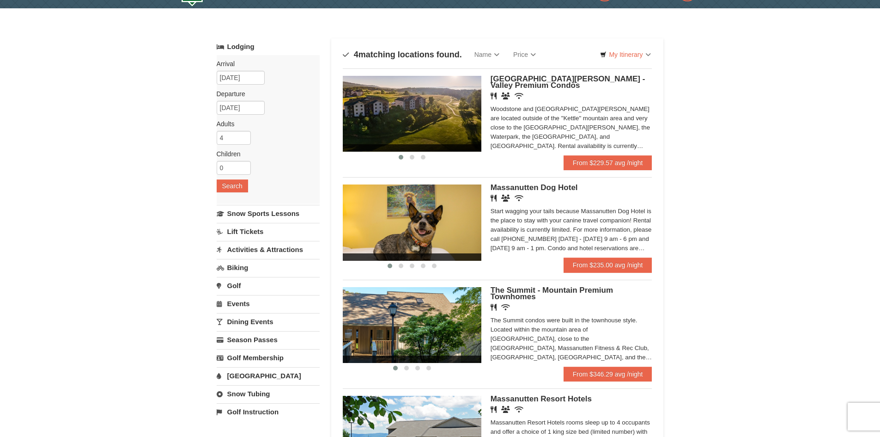
scroll to position [46, 0]
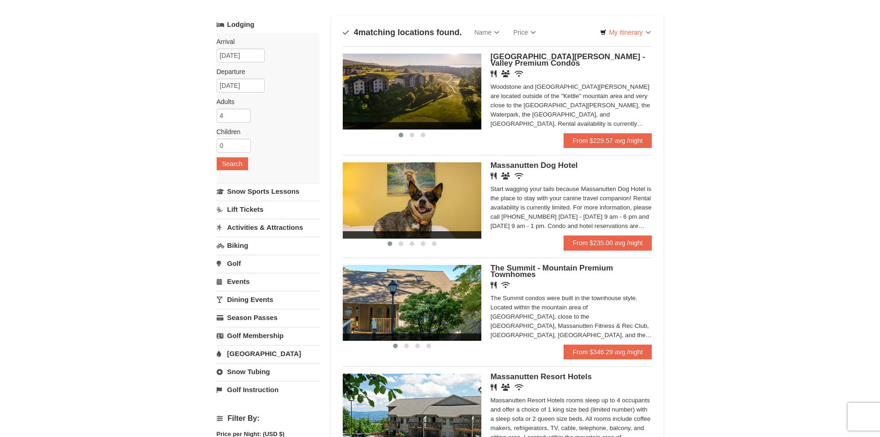
click at [537, 313] on div "The Summit condos were built in the townhouse style. Located within the mountai…" at bounding box center [572, 316] width 162 height 46
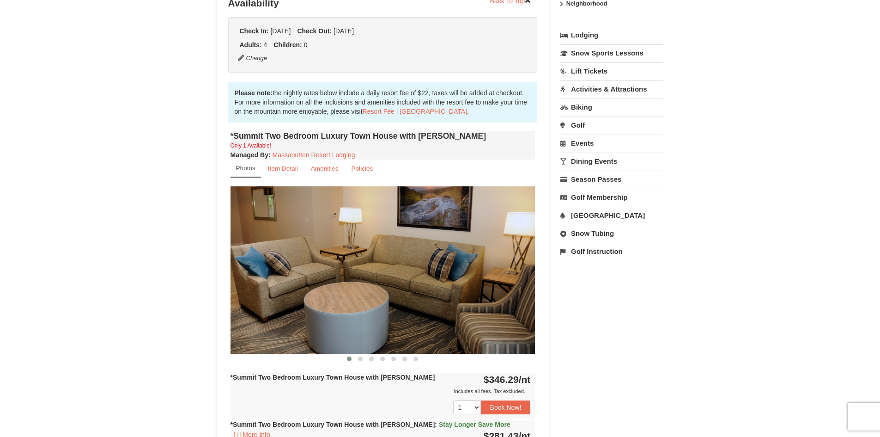
scroll to position [231, 0]
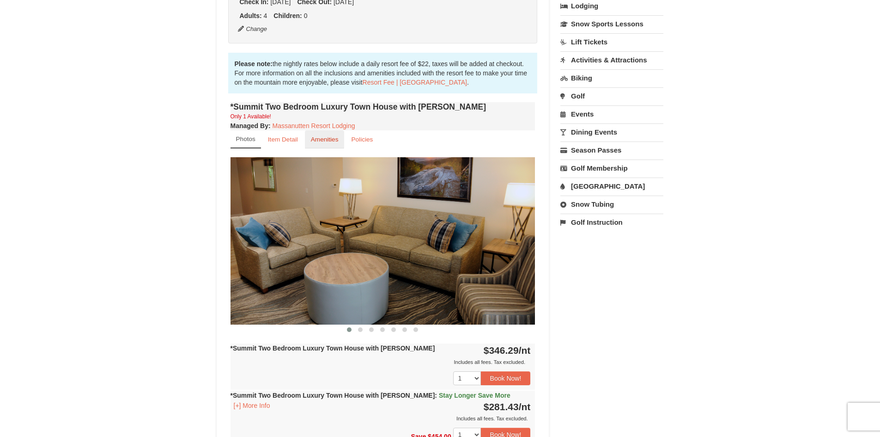
click at [308, 142] on link "Amenities" at bounding box center [325, 139] width 40 height 18
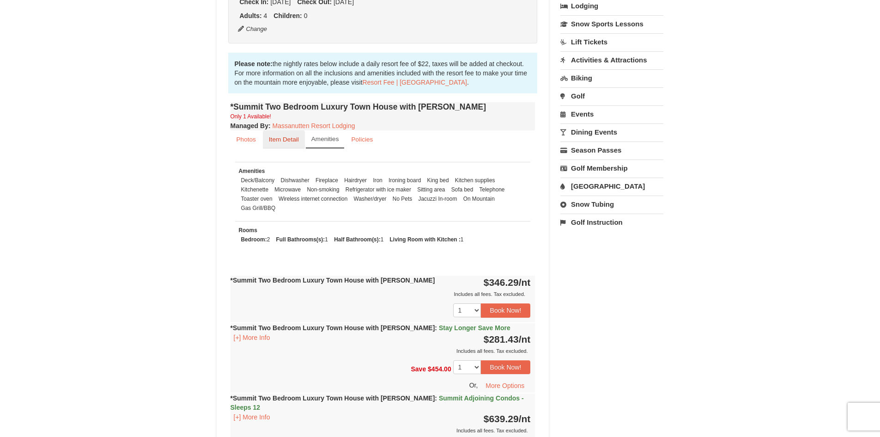
click at [287, 139] on small "Item Detail" at bounding box center [284, 139] width 30 height 7
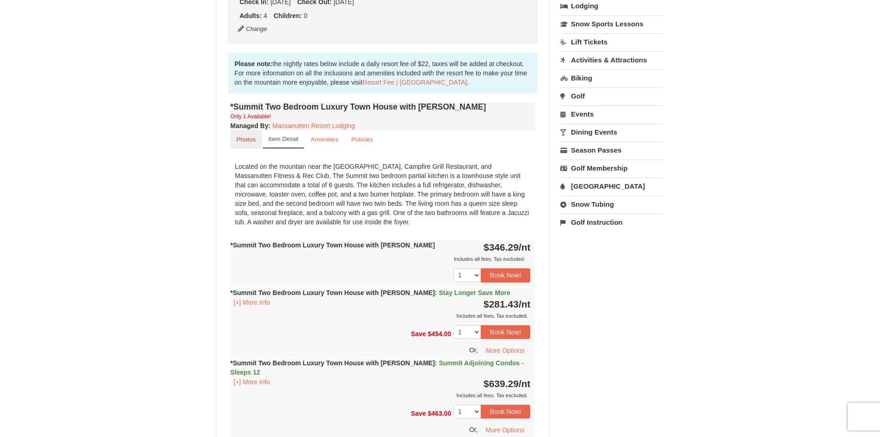
click at [255, 135] on link "Photos" at bounding box center [246, 139] width 31 height 18
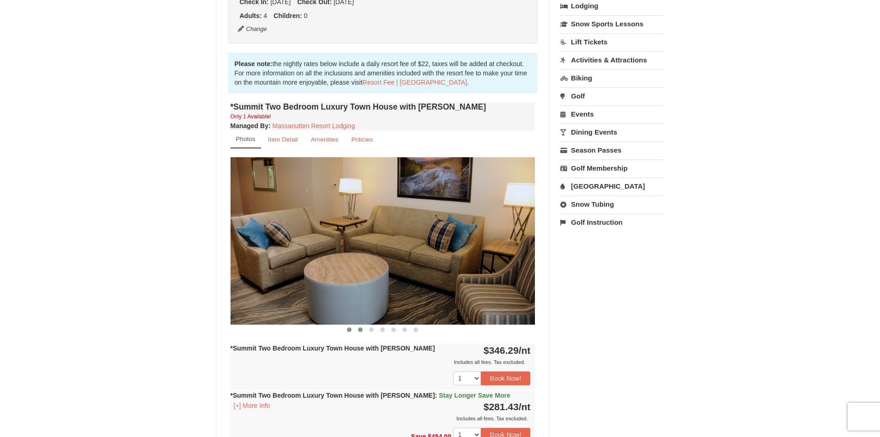
click at [364, 333] on button at bounding box center [360, 329] width 11 height 9
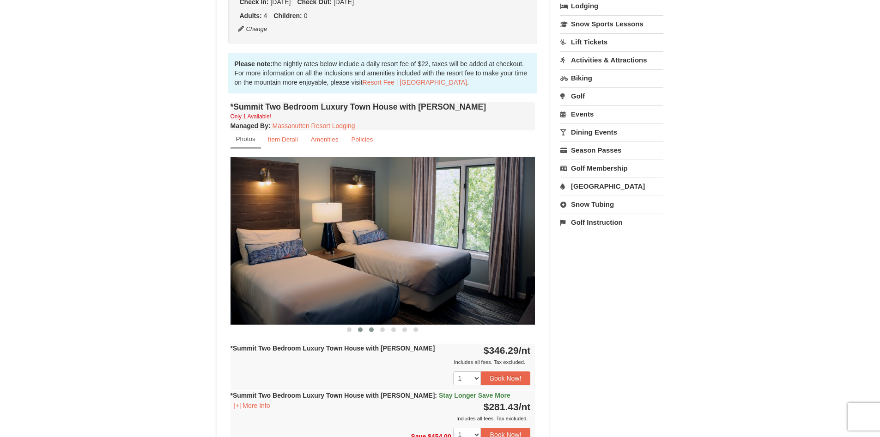
click at [374, 333] on button at bounding box center [371, 329] width 11 height 9
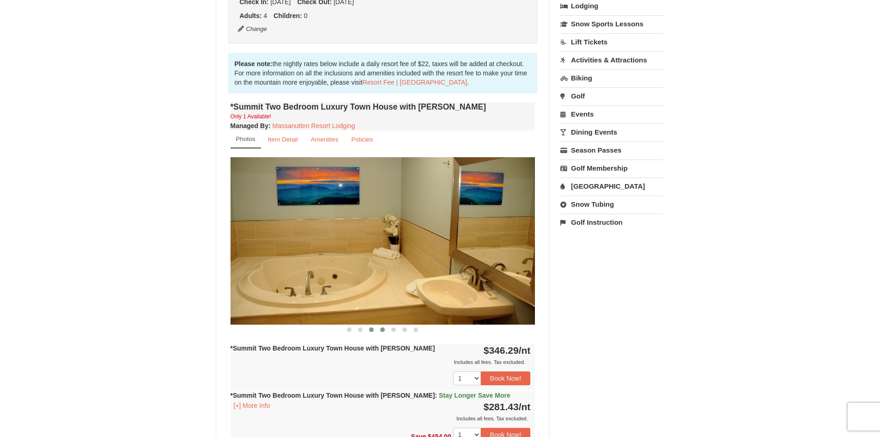
click at [381, 333] on button at bounding box center [382, 329] width 11 height 9
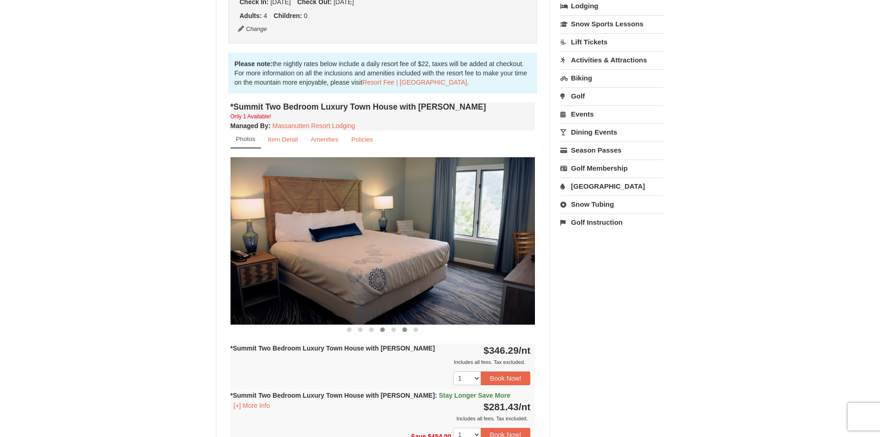
click at [407, 332] on button at bounding box center [404, 329] width 11 height 9
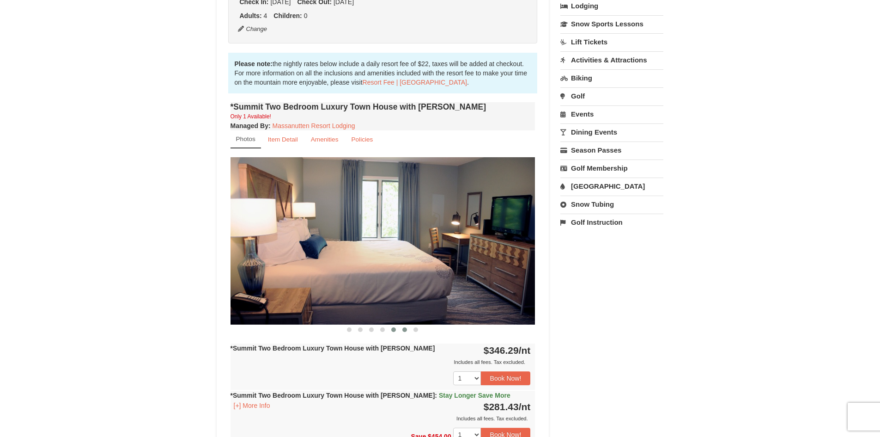
click at [394, 329] on span at bounding box center [393, 329] width 5 height 5
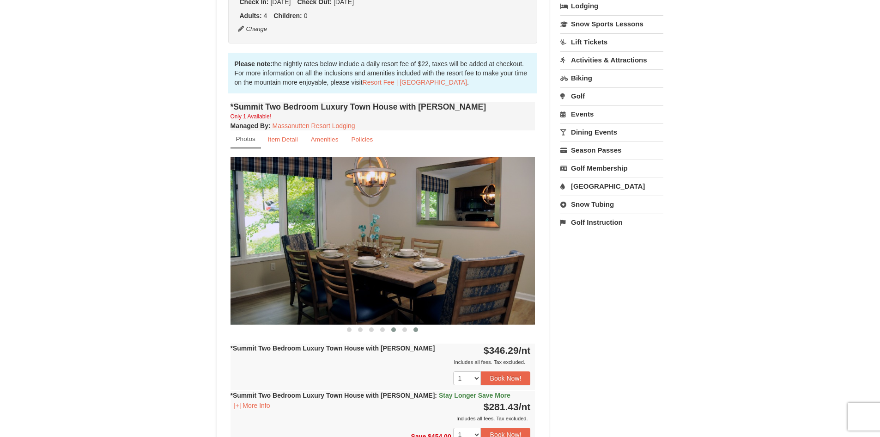
click at [418, 330] on button at bounding box center [415, 329] width 11 height 9
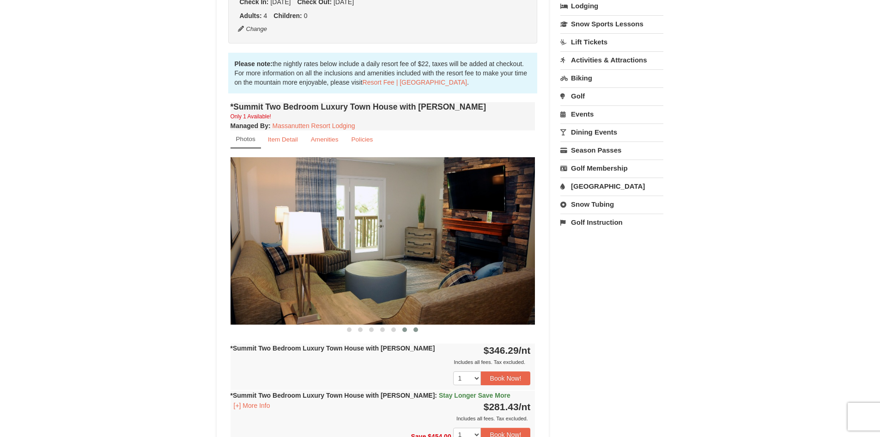
click at [403, 330] on span at bounding box center [404, 329] width 5 height 5
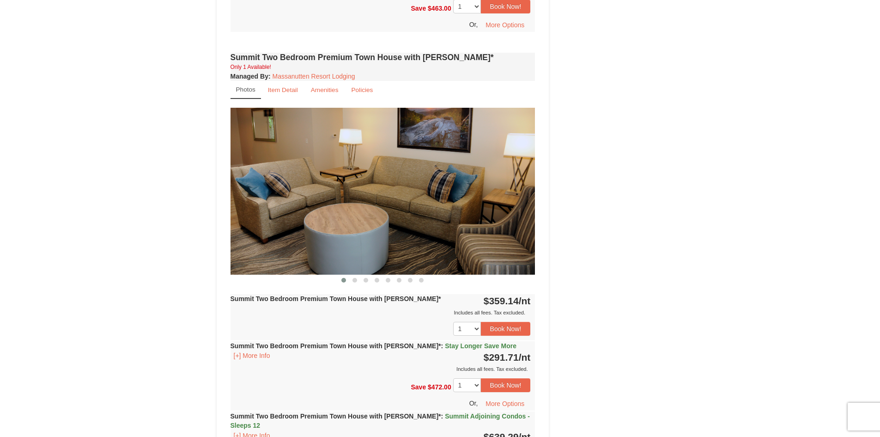
scroll to position [739, 0]
click at [354, 276] on div "Summit Two Bedroom Premium Town House with Jacuzzi* Only 1 Available! Managed B…" at bounding box center [382, 279] width 309 height 458
click at [354, 277] on span at bounding box center [354, 279] width 5 height 5
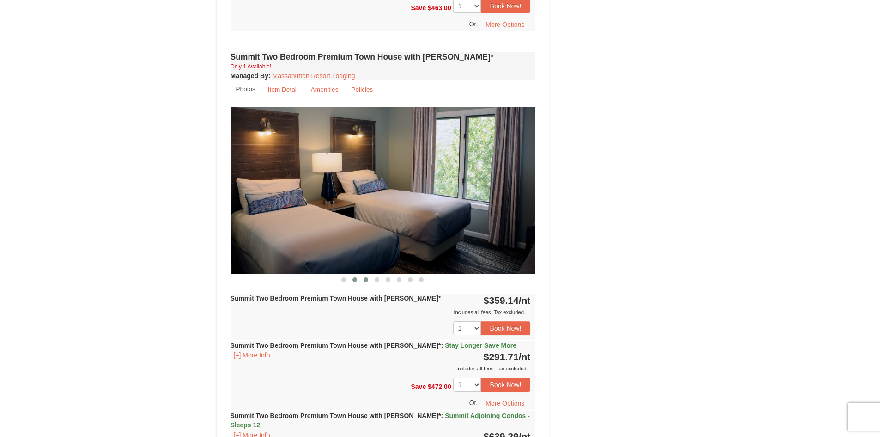
click at [367, 277] on span at bounding box center [366, 279] width 5 height 5
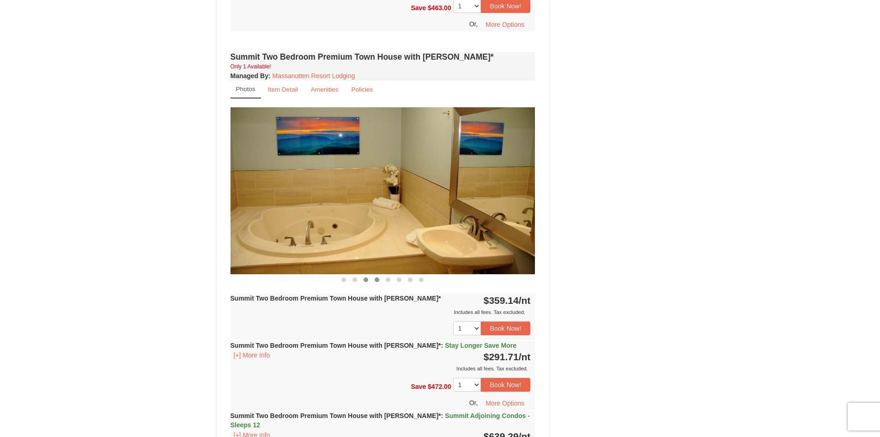
click at [377, 275] on button at bounding box center [376, 279] width 11 height 9
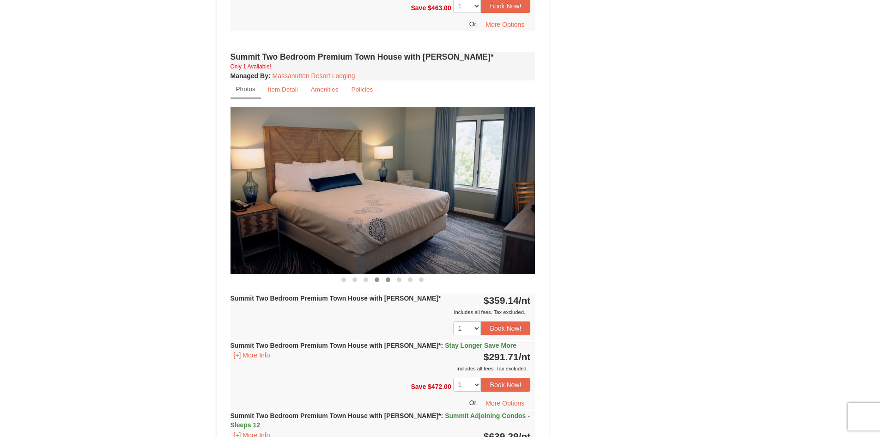
click at [388, 275] on button at bounding box center [387, 279] width 11 height 9
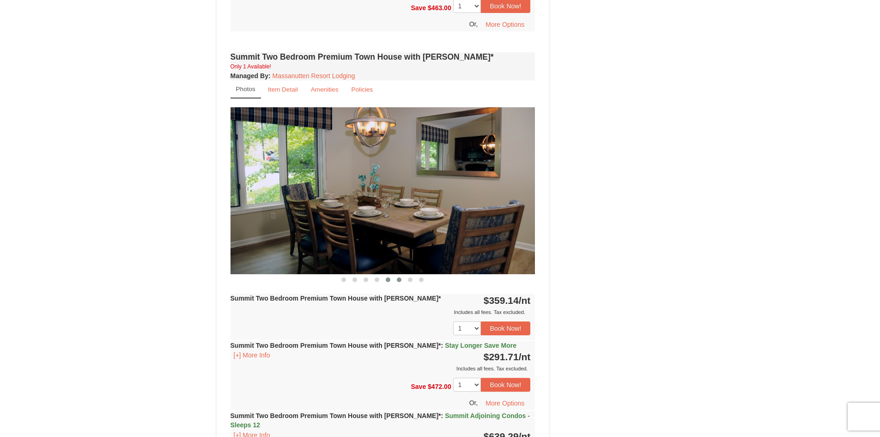
click at [397, 275] on button at bounding box center [399, 279] width 11 height 9
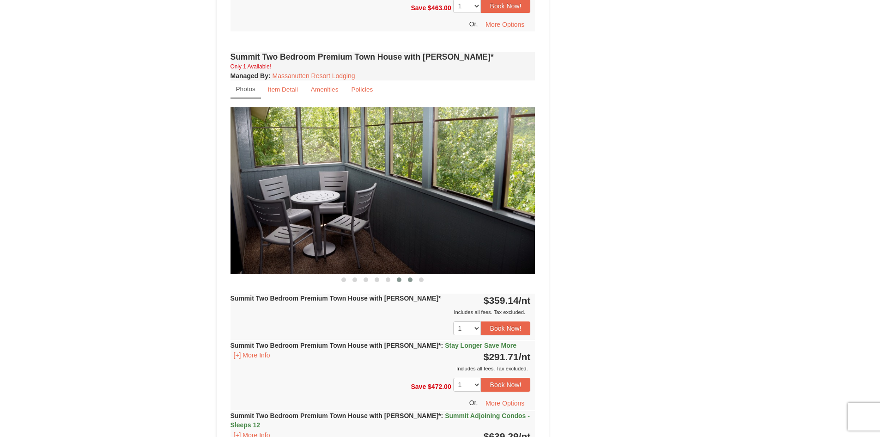
click at [411, 275] on button at bounding box center [410, 279] width 11 height 9
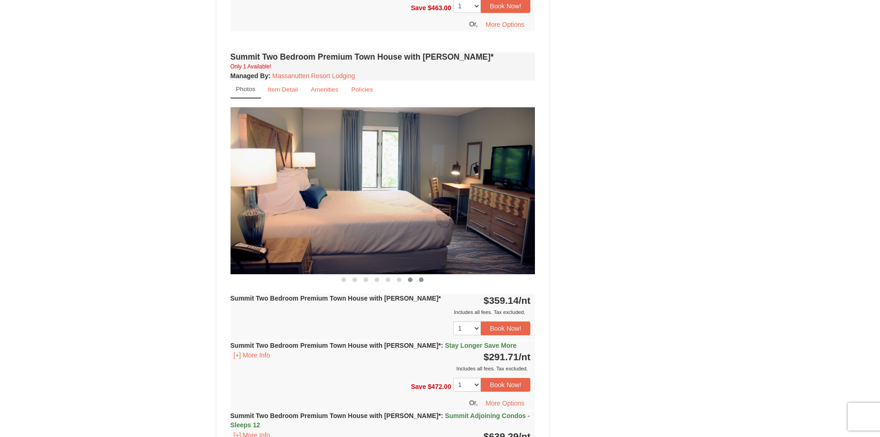
click at [419, 275] on button at bounding box center [421, 279] width 11 height 9
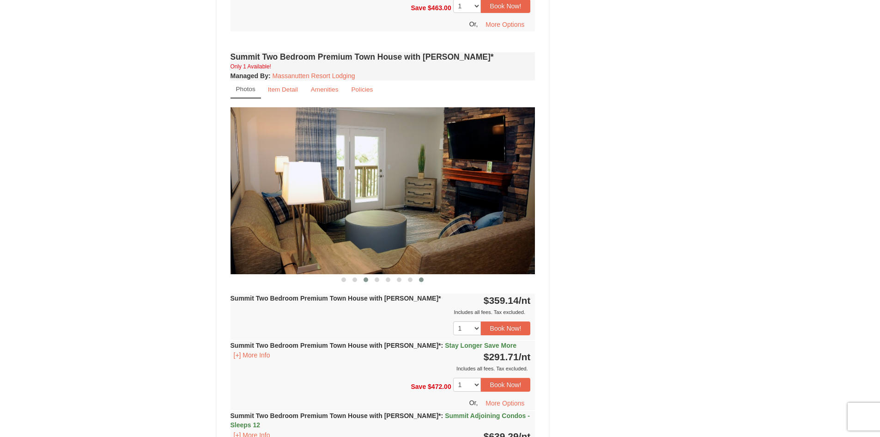
click at [362, 275] on button at bounding box center [365, 279] width 11 height 9
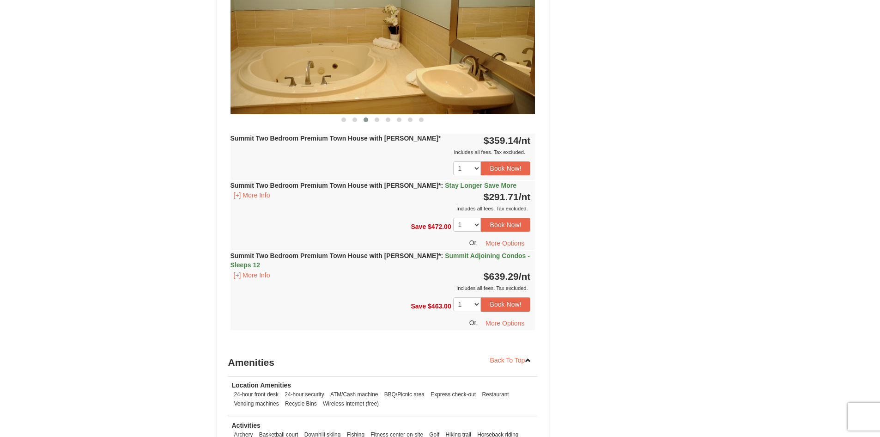
scroll to position [878, 0]
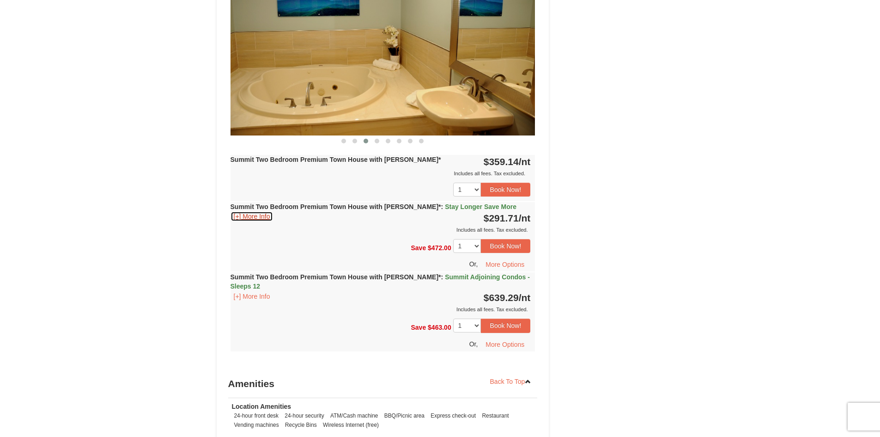
click at [254, 211] on button "[+] More Info" at bounding box center [252, 216] width 43 height 10
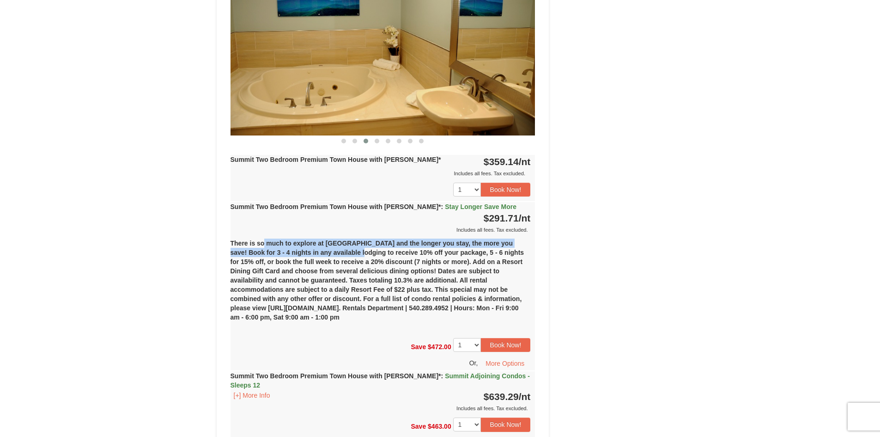
drag, startPoint x: 261, startPoint y: 232, endPoint x: 364, endPoint y: 243, distance: 103.6
click at [346, 240] on div "There is so much to explore at Massanutten Resort and the longer you stay, the …" at bounding box center [383, 283] width 305 height 99
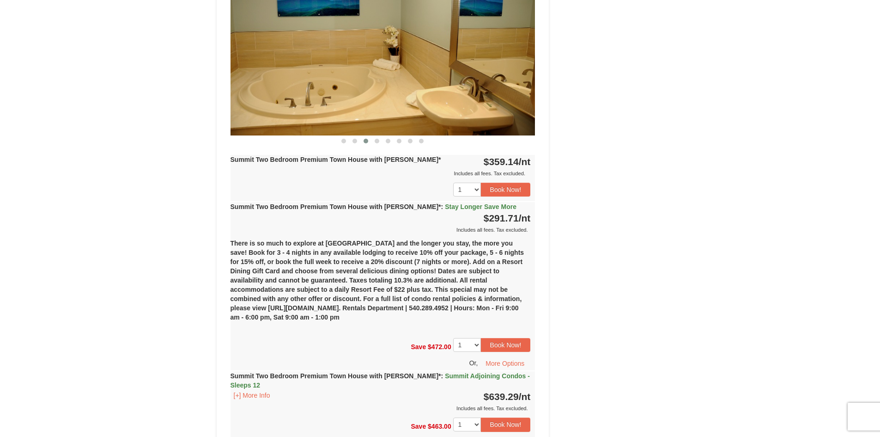
click at [364, 243] on div "There is so much to explore at Massanutten Resort and the longer you stay, the …" at bounding box center [383, 283] width 305 height 99
drag, startPoint x: 383, startPoint y: 241, endPoint x: 497, endPoint y: 241, distance: 114.1
click at [497, 241] on div "There is so much to explore at Massanutten Resort and the longer you stay, the …" at bounding box center [383, 283] width 305 height 99
drag, startPoint x: 510, startPoint y: 242, endPoint x: 278, endPoint y: 253, distance: 232.2
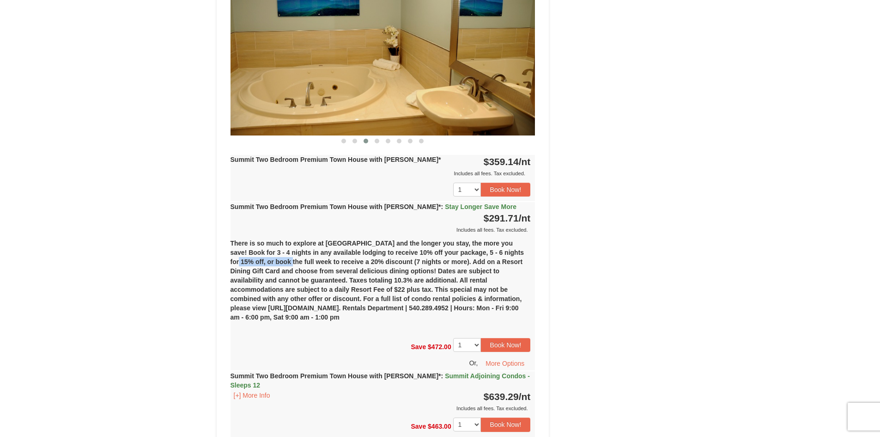
click at [278, 253] on div "There is so much to explore at Massanutten Resort and the longer you stay, the …" at bounding box center [383, 283] width 305 height 99
click at [295, 255] on div "There is so much to explore at Massanutten Resort and the longer you stay, the …" at bounding box center [383, 283] width 305 height 99
drag, startPoint x: 345, startPoint y: 255, endPoint x: 480, endPoint y: 253, distance: 135.4
click at [459, 255] on div "There is so much to explore at Massanutten Resort and the longer you stay, the …" at bounding box center [383, 283] width 305 height 99
click at [480, 253] on div "There is so much to explore at Massanutten Resort and the longer you stay, the …" at bounding box center [383, 283] width 305 height 99
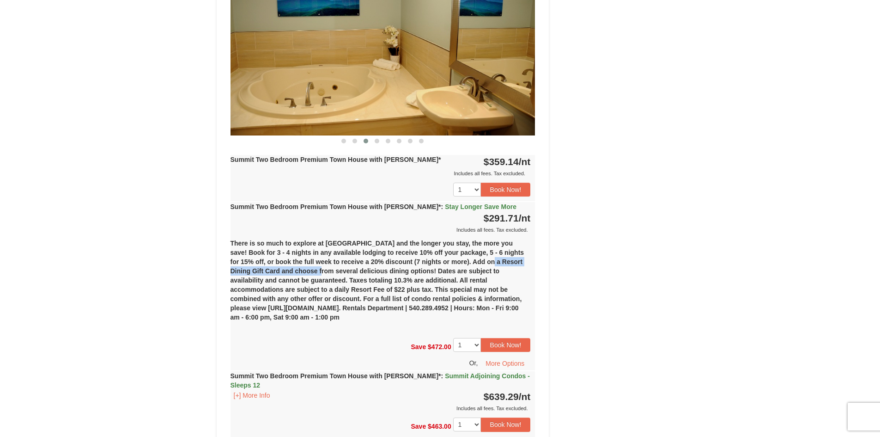
drag, startPoint x: 481, startPoint y: 253, endPoint x: 305, endPoint y: 264, distance: 176.3
click at [307, 264] on div "There is so much to explore at Massanutten Resort and the longer you stay, the …" at bounding box center [383, 283] width 305 height 99
click at [268, 264] on div "There is so much to explore at Massanutten Resort and the longer you stay, the …" at bounding box center [383, 283] width 305 height 99
drag, startPoint x: 349, startPoint y: 264, endPoint x: 463, endPoint y: 267, distance: 114.6
click at [463, 267] on div "There is so much to explore at Massanutten Resort and the longer you stay, the …" at bounding box center [383, 283] width 305 height 99
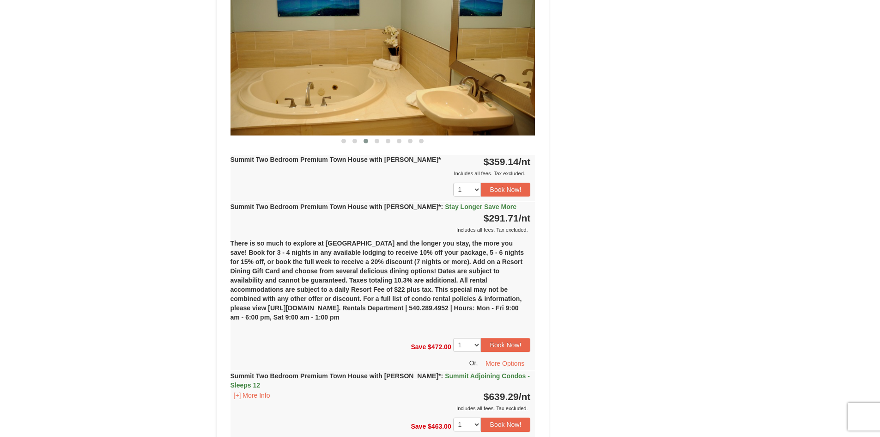
click at [466, 267] on div "There is so much to explore at Massanutten Resort and the longer you stay, the …" at bounding box center [383, 283] width 305 height 99
drag, startPoint x: 445, startPoint y: 279, endPoint x: 483, endPoint y: 292, distance: 39.9
click at [483, 292] on div "There is so much to explore at Massanutten Resort and the longer you stay, the …" at bounding box center [383, 283] width 305 height 99
click at [365, 290] on div "There is so much to explore at Massanutten Resort and the longer you stay, the …" at bounding box center [383, 283] width 305 height 99
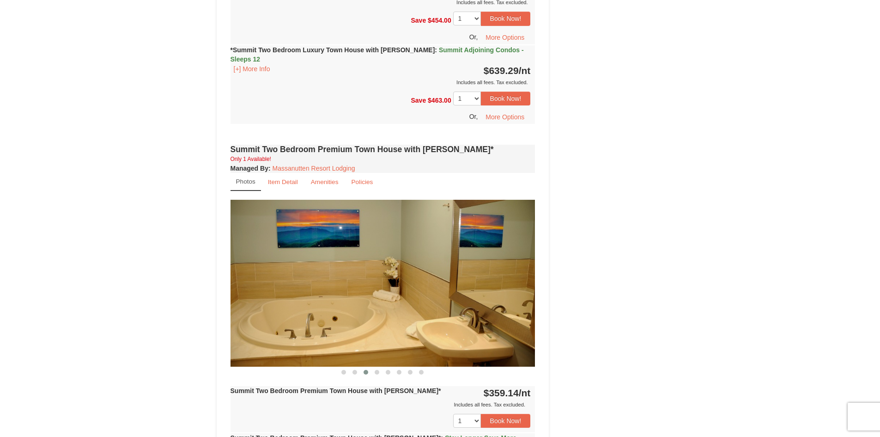
scroll to position [601, 0]
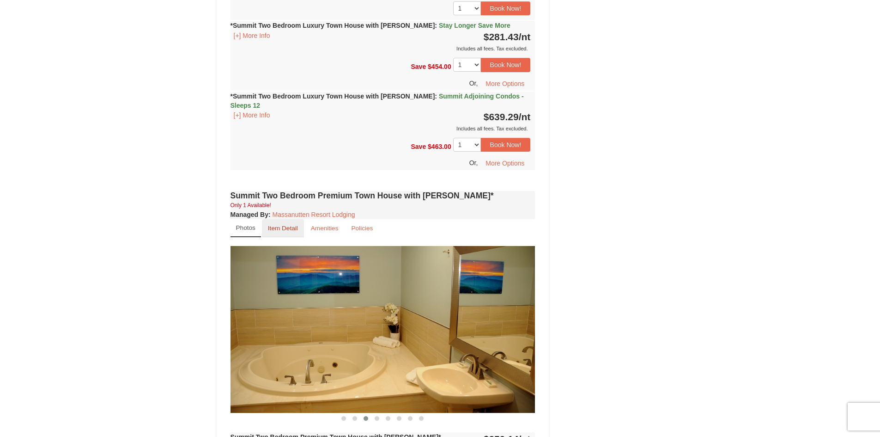
click at [288, 224] on small "Item Detail" at bounding box center [283, 227] width 30 height 7
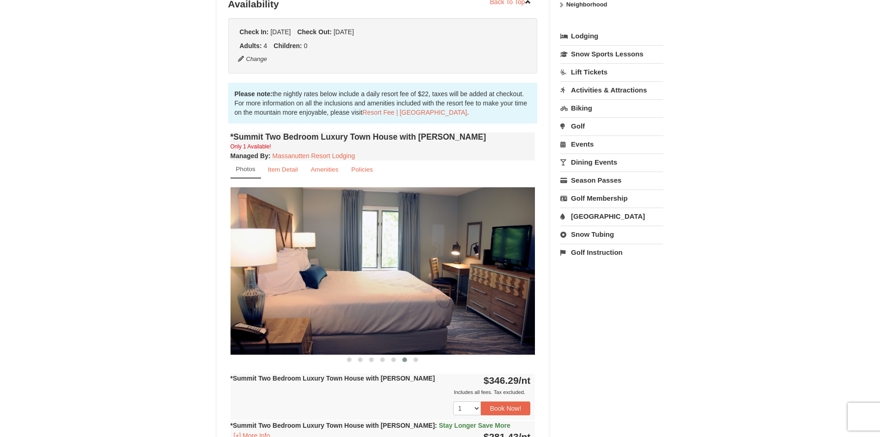
scroll to position [185, 0]
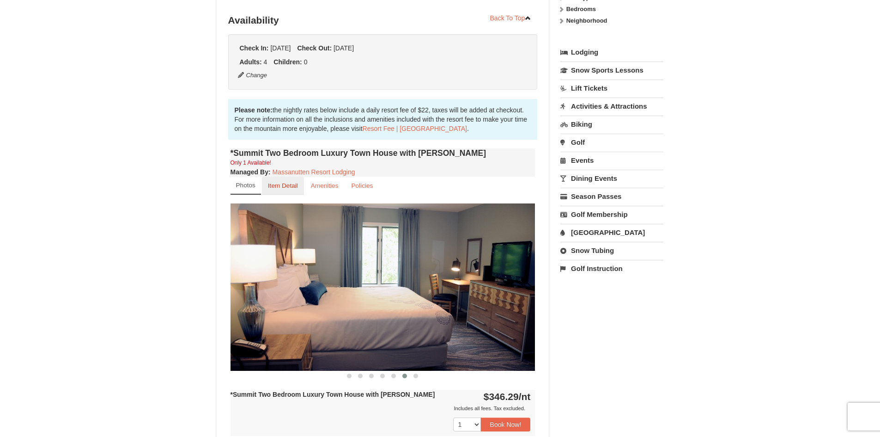
click at [276, 184] on small "Item Detail" at bounding box center [283, 185] width 30 height 7
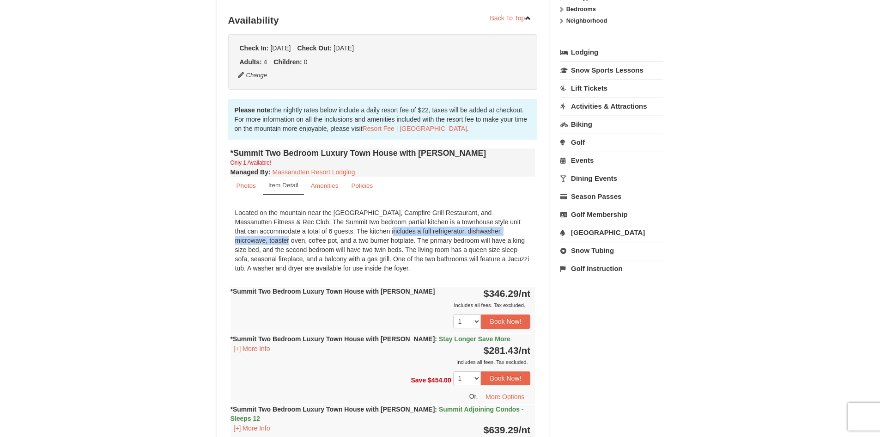
drag, startPoint x: 291, startPoint y: 229, endPoint x: 455, endPoint y: 229, distance: 163.5
click at [455, 229] on div "Located on the mountain near the Ski Slopes, Campfire Grill Restaurant, and Mas…" at bounding box center [383, 240] width 305 height 74
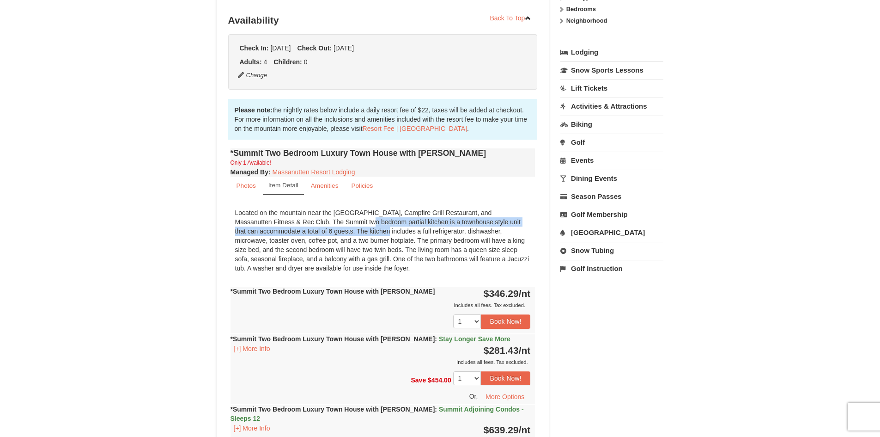
drag, startPoint x: 272, startPoint y: 221, endPoint x: 286, endPoint y: 232, distance: 17.7
click at [286, 232] on div "Located on the mountain near the Ski Slopes, Campfire Grill Restaurant, and Mas…" at bounding box center [383, 240] width 305 height 74
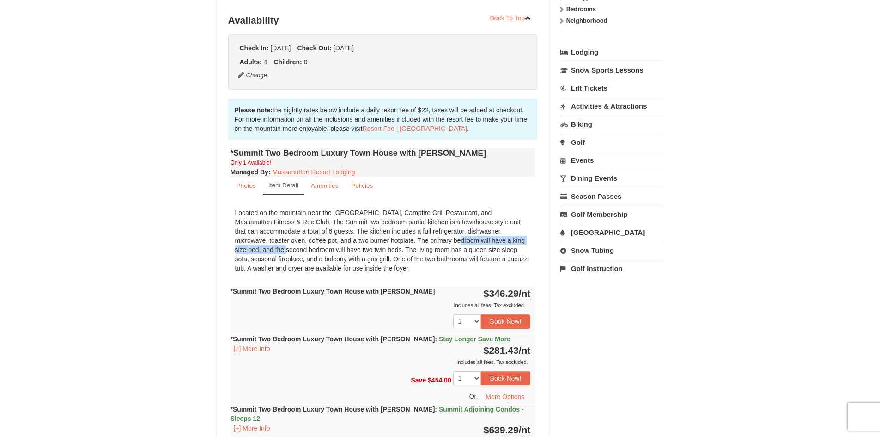
drag, startPoint x: 336, startPoint y: 237, endPoint x: 454, endPoint y: 238, distance: 117.8
click at [454, 238] on div "Located on the mountain near the Ski Slopes, Campfire Grill Restaurant, and Mas…" at bounding box center [383, 240] width 305 height 74
click at [245, 188] on small "Photos" at bounding box center [246, 185] width 19 height 7
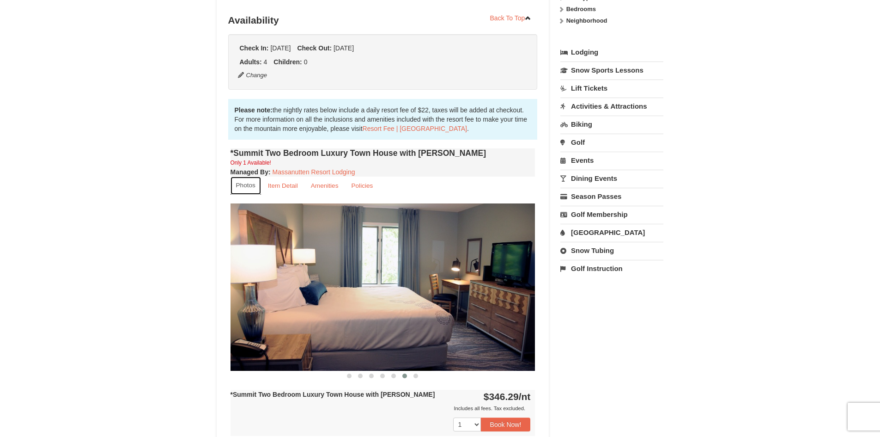
scroll to position [231, 0]
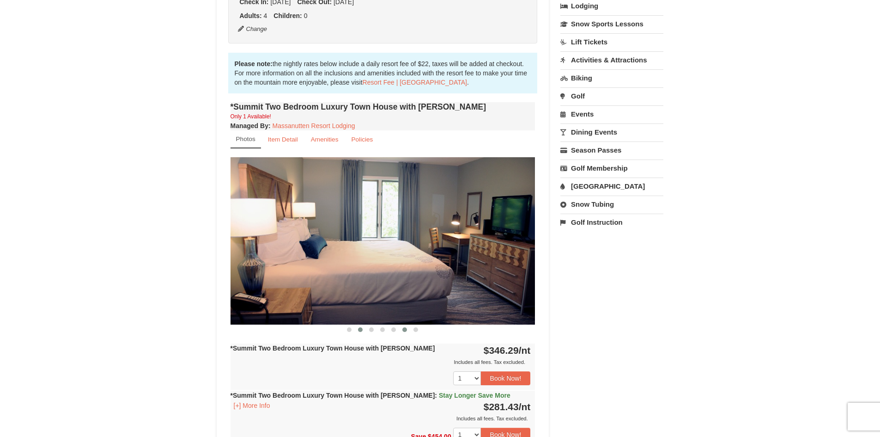
click at [357, 328] on button at bounding box center [360, 329] width 11 height 9
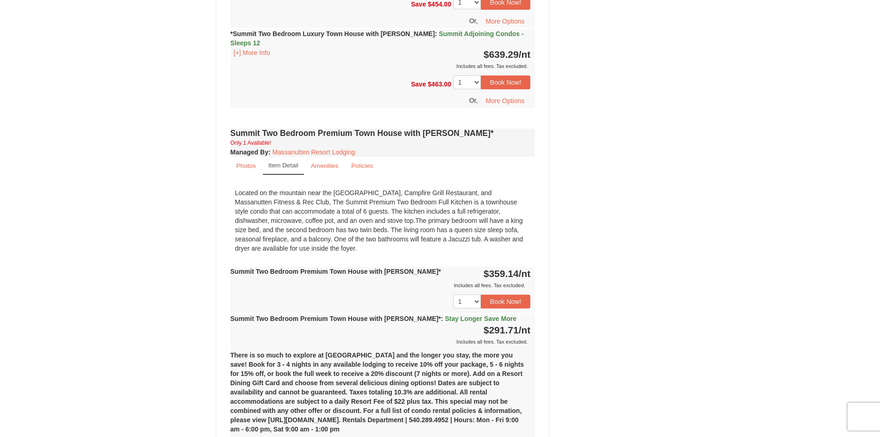
scroll to position [647, 0]
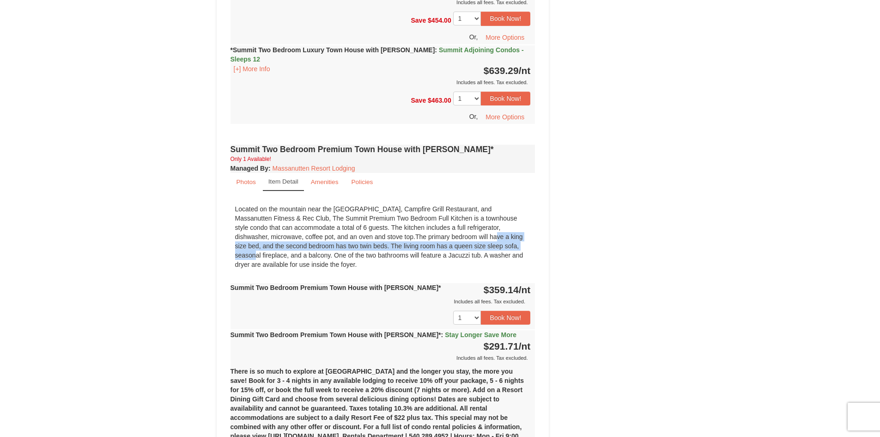
drag, startPoint x: 394, startPoint y: 228, endPoint x: 433, endPoint y: 234, distance: 39.7
click at [433, 234] on div "Located on the mountain near the Ski Slopes, Campfire Grill Restaurant, and Mas…" at bounding box center [383, 237] width 305 height 74
click at [468, 250] on div "Located on the mountain near the Ski Slopes, Campfire Grill Restaurant, and Mas…" at bounding box center [383, 237] width 305 height 74
drag, startPoint x: 340, startPoint y: 236, endPoint x: 350, endPoint y: 251, distance: 17.4
click at [347, 251] on div "Located on the mountain near the Ski Slopes, Campfire Grill Restaurant, and Mas…" at bounding box center [383, 237] width 305 height 74
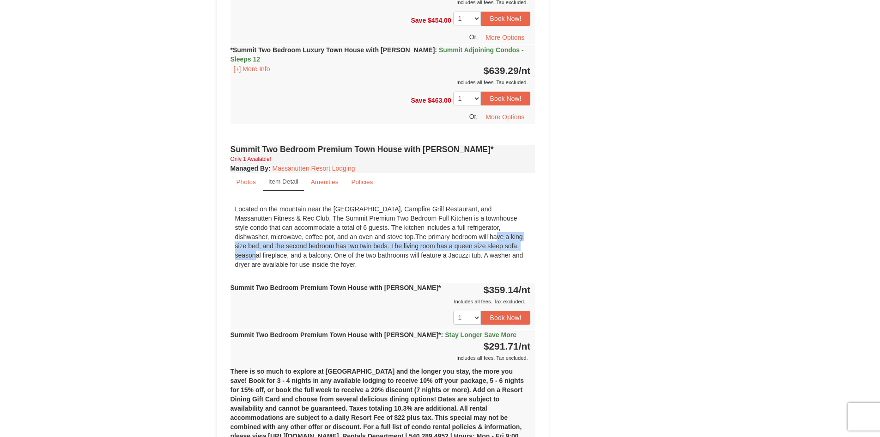
click at [363, 255] on div "Located on the mountain near the Ski Slopes, Campfire Grill Restaurant, and Mas…" at bounding box center [383, 237] width 305 height 74
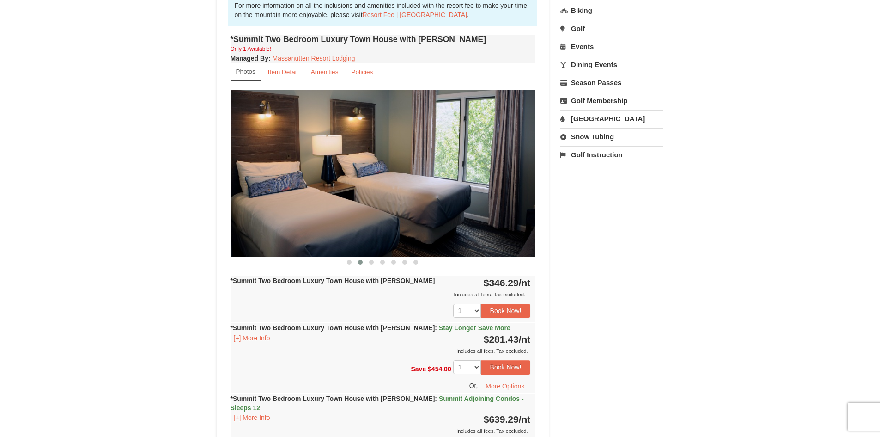
scroll to position [277, 0]
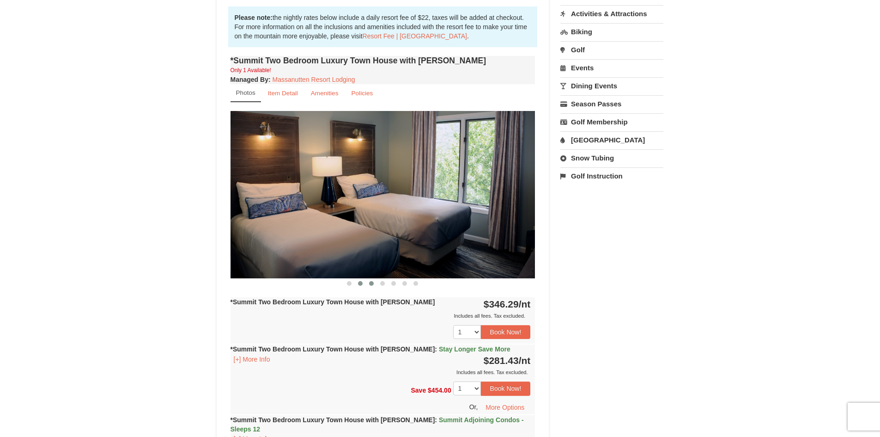
click at [368, 282] on button at bounding box center [371, 283] width 11 height 9
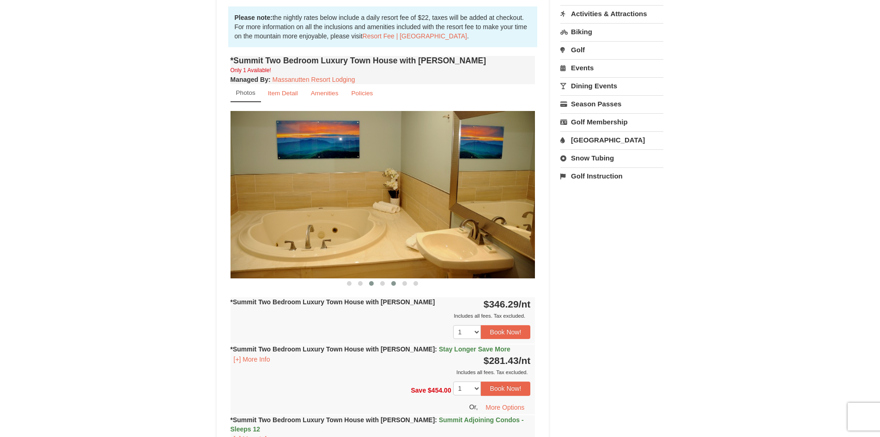
click at [388, 281] on button at bounding box center [393, 283] width 11 height 9
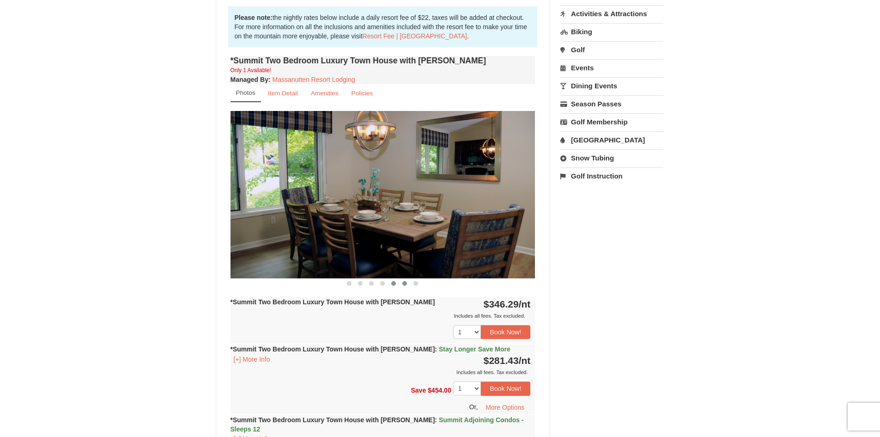
click at [406, 281] on span at bounding box center [404, 283] width 5 height 5
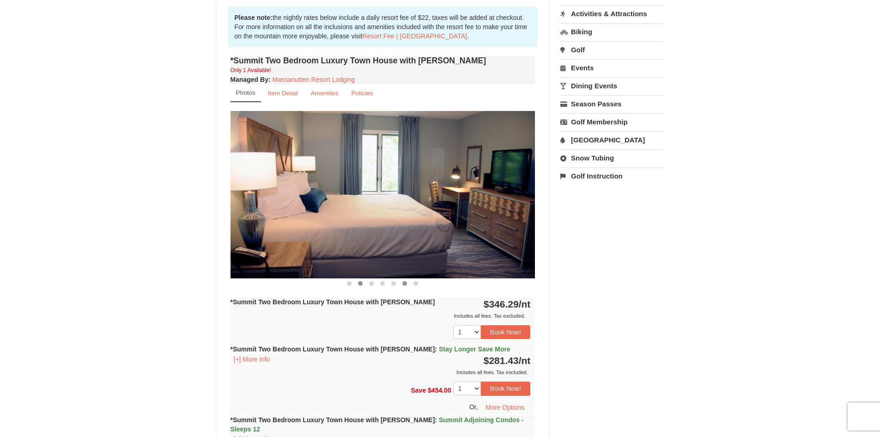
click at [358, 284] on span at bounding box center [360, 283] width 5 height 5
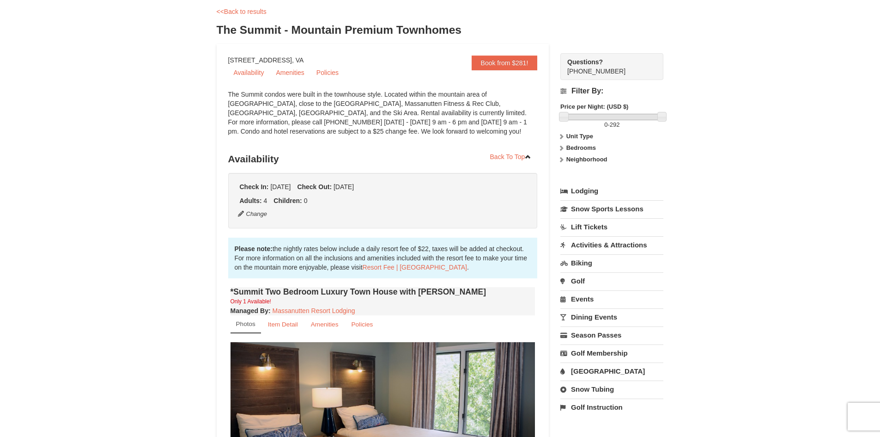
scroll to position [0, 0]
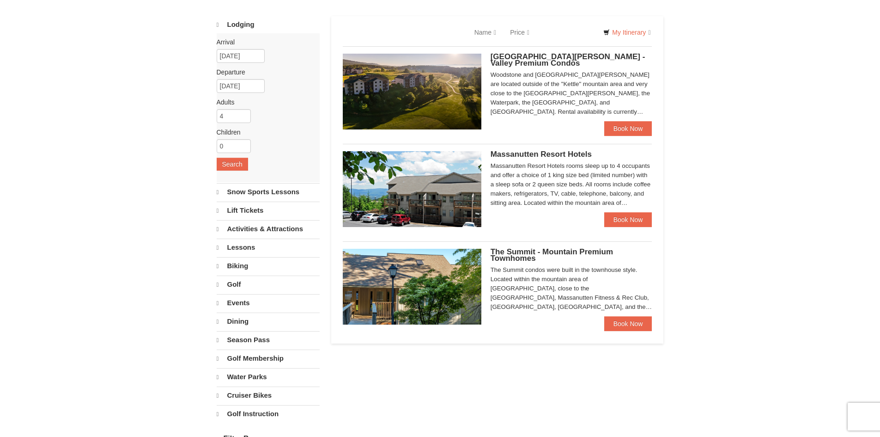
select select "10"
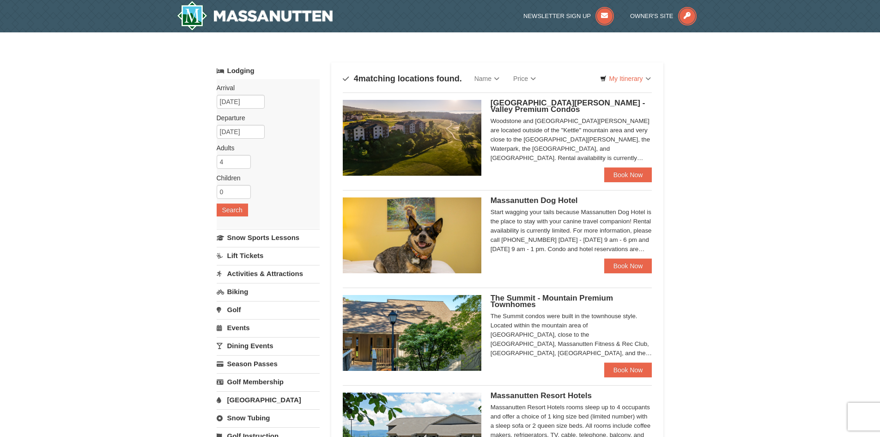
click at [527, 92] on div "Woodstone Meadows - Valley Premium Condos Woodstone and Woodstone Casa de Campo…" at bounding box center [497, 134] width 309 height 84
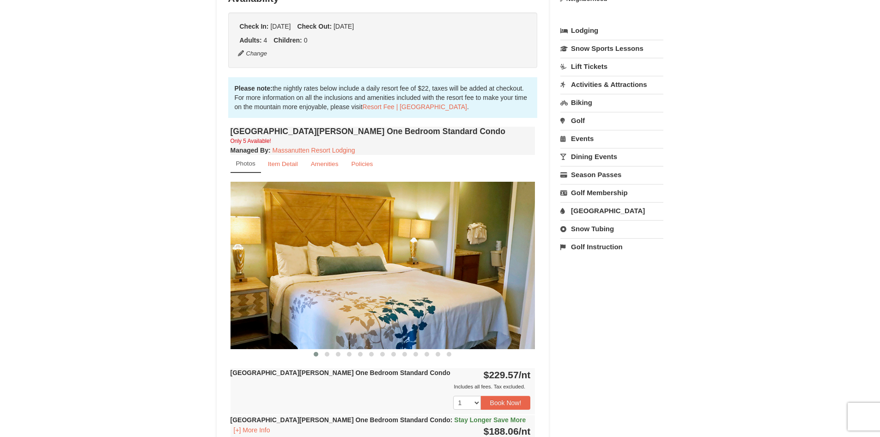
scroll to position [231, 0]
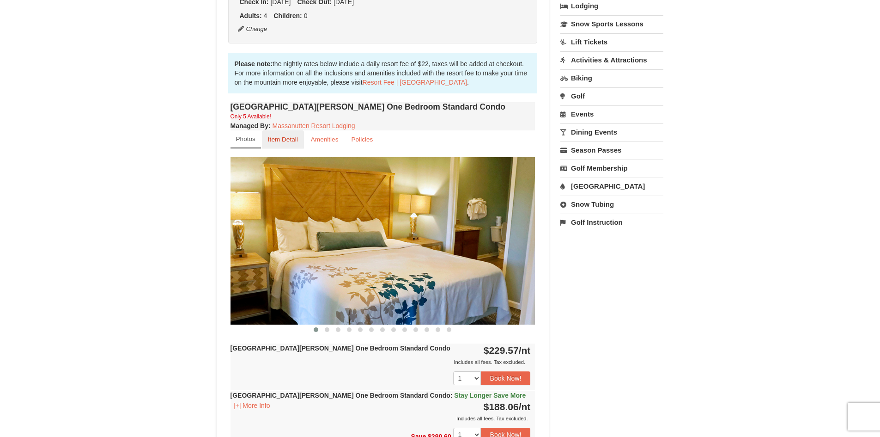
click at [283, 142] on small "Item Detail" at bounding box center [283, 139] width 30 height 7
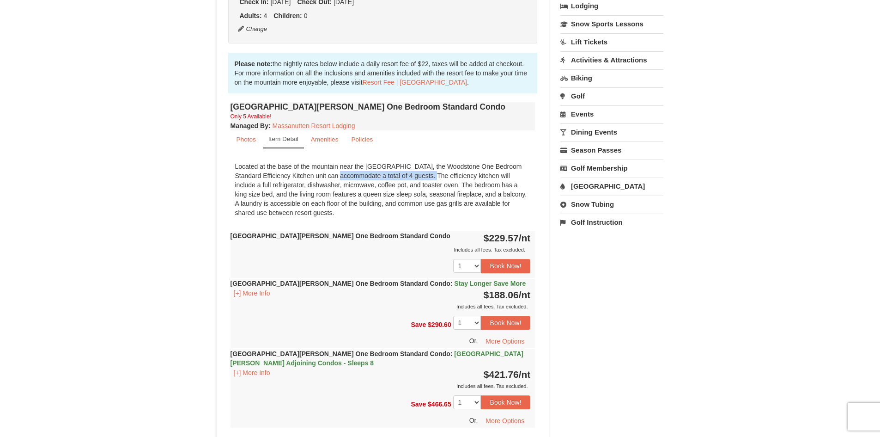
drag, startPoint x: 285, startPoint y: 173, endPoint x: 382, endPoint y: 175, distance: 97.0
click at [382, 175] on div "Located at the base of the mountain near the Woodstone Registration and Recreat…" at bounding box center [383, 189] width 305 height 65
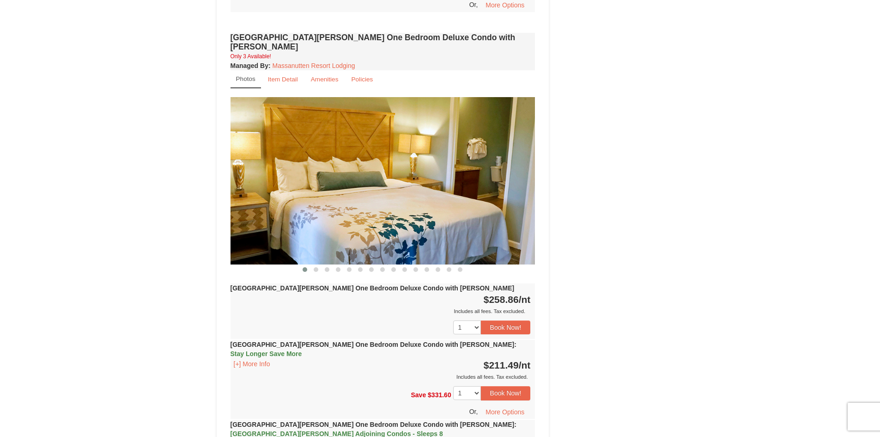
scroll to position [647, 0]
click at [281, 73] on link "Item Detail" at bounding box center [283, 79] width 42 height 18
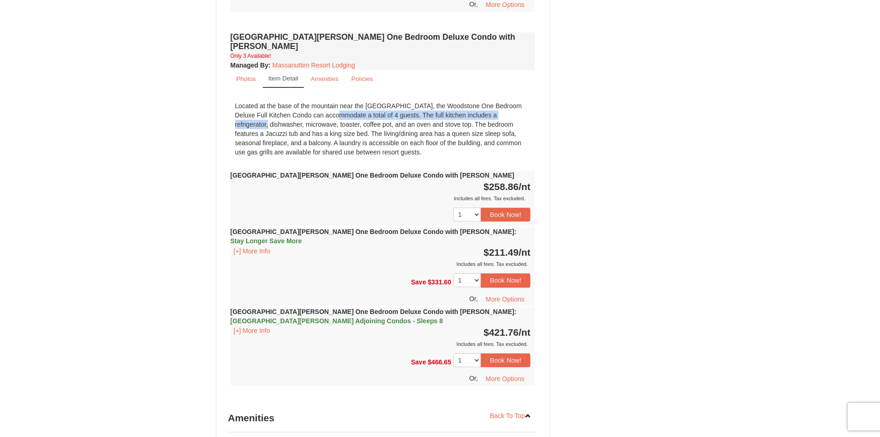
drag, startPoint x: 274, startPoint y: 105, endPoint x: 489, endPoint y: 102, distance: 214.8
click at [489, 102] on div "Located at the base of the mountain near the Woodstone Registration and Recreat…" at bounding box center [383, 129] width 305 height 65
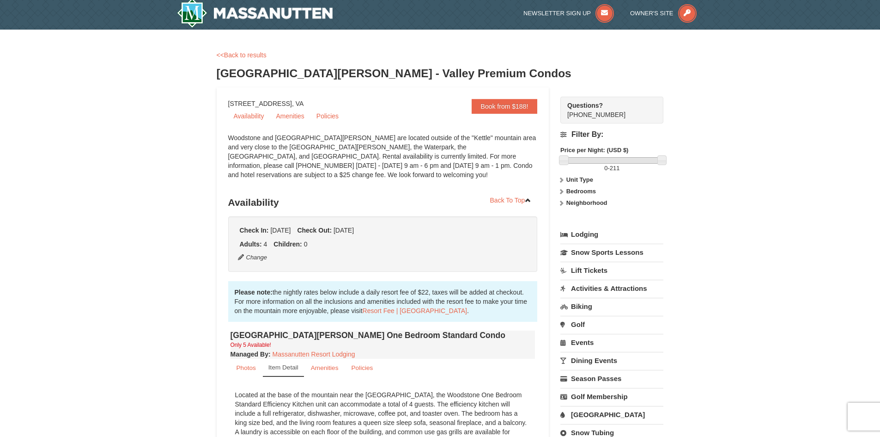
scroll to position [0, 0]
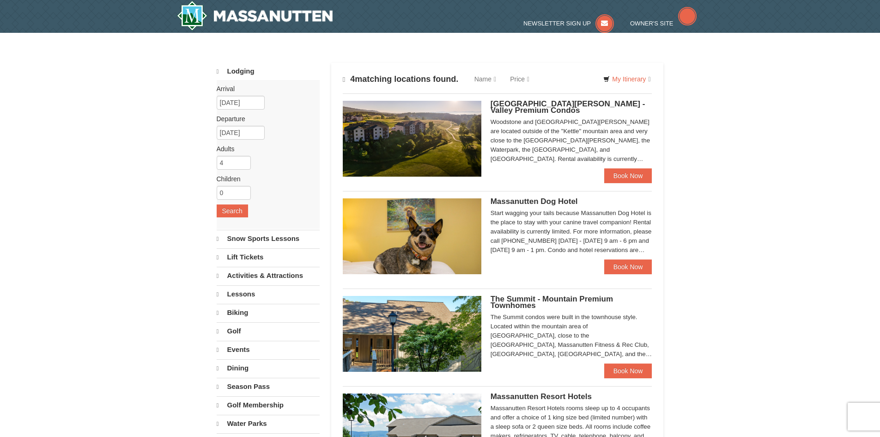
select select "10"
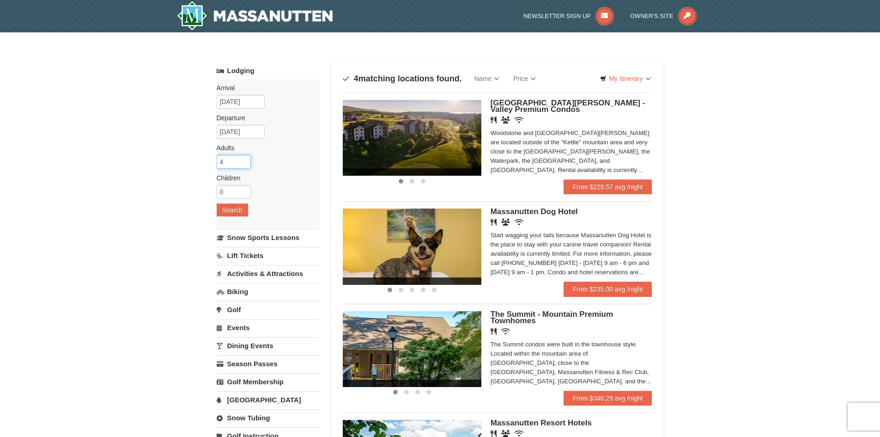
click at [239, 163] on input "4" at bounding box center [234, 162] width 34 height 14
click at [243, 158] on input "5" at bounding box center [234, 162] width 34 height 14
type input "6"
click at [243, 158] on input "6" at bounding box center [234, 162] width 34 height 14
click at [236, 208] on button "Search" at bounding box center [232, 209] width 31 height 13
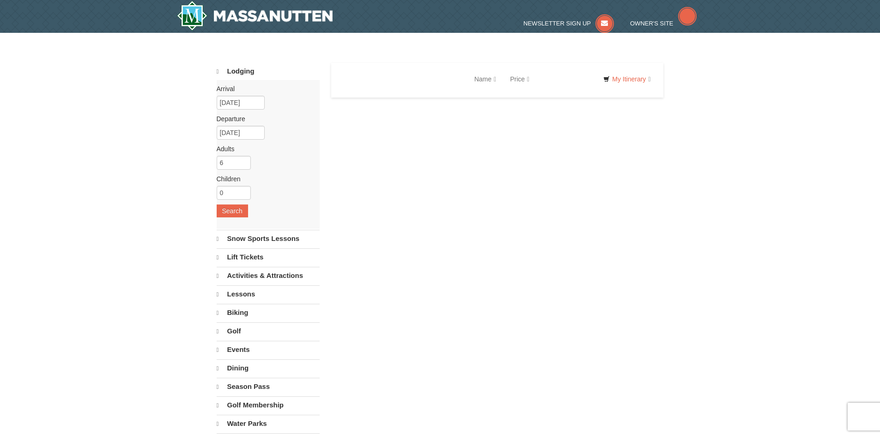
select select "10"
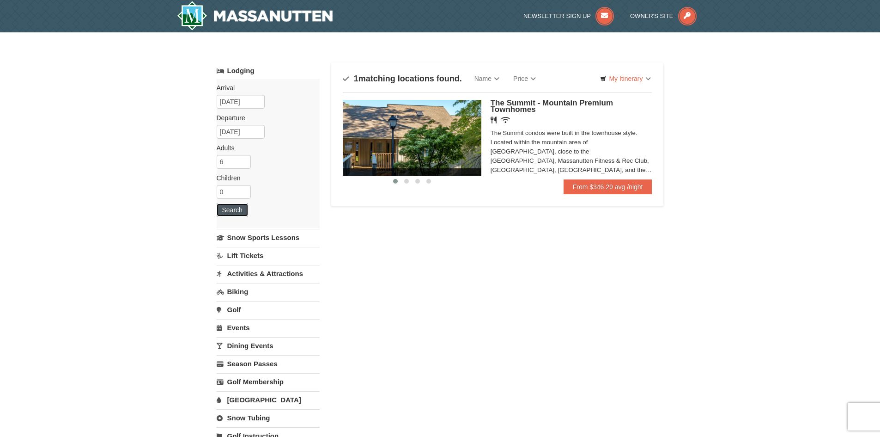
click at [226, 213] on button "Search" at bounding box center [232, 209] width 31 height 13
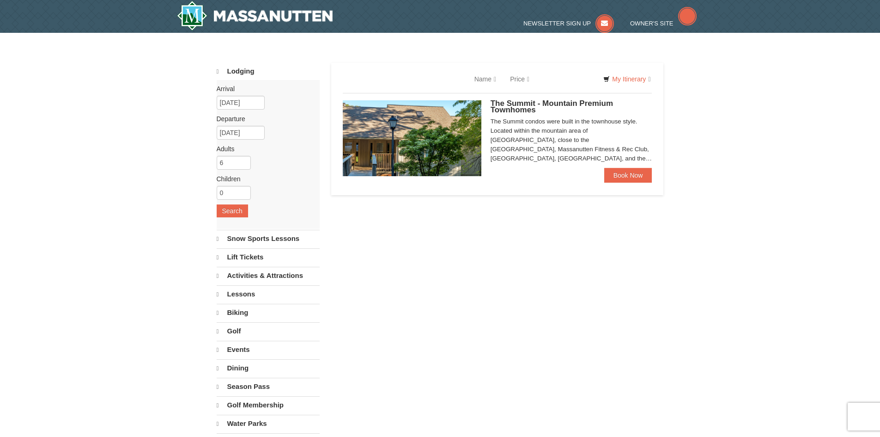
select select "10"
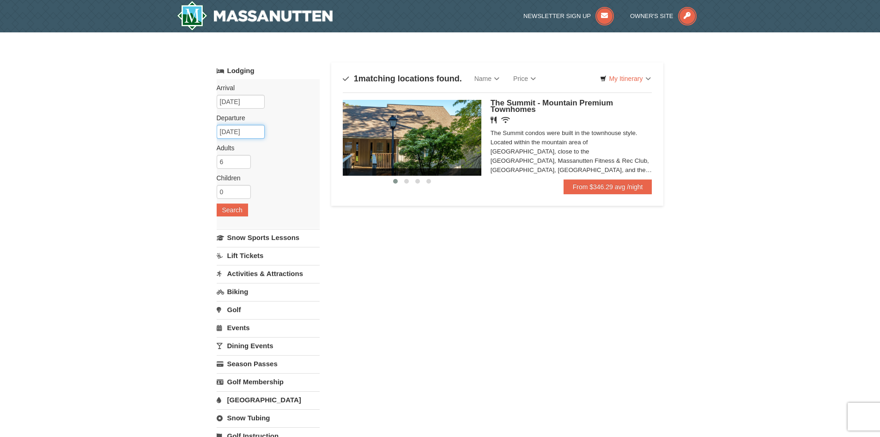
click at [246, 129] on input "12/27/2025" at bounding box center [241, 132] width 48 height 14
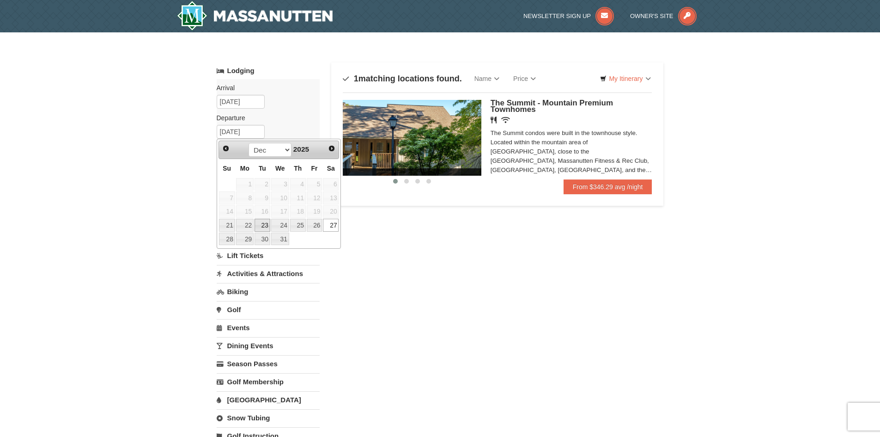
click at [260, 224] on link "23" at bounding box center [263, 224] width 16 height 13
type input "[DATE]"
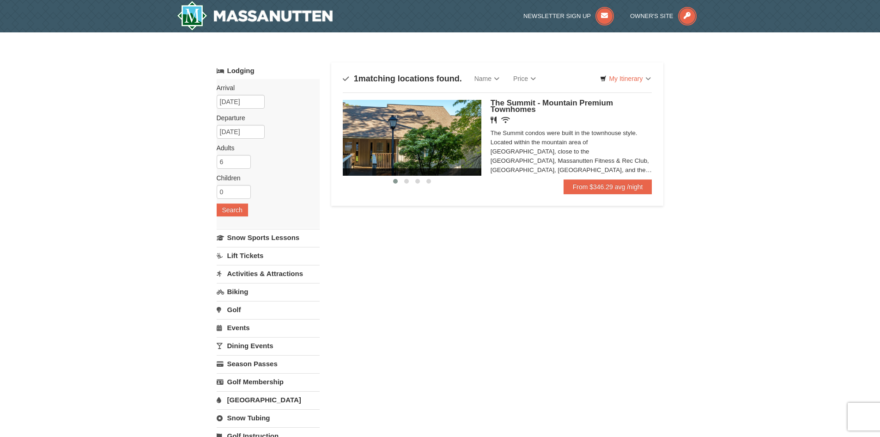
click at [231, 203] on div "Arrival Please format dates MM/DD/YYYY Please format dates MM/DD/YYYY 12/20/202…" at bounding box center [268, 153] width 103 height 149
click at [234, 212] on button "Search" at bounding box center [232, 209] width 31 height 13
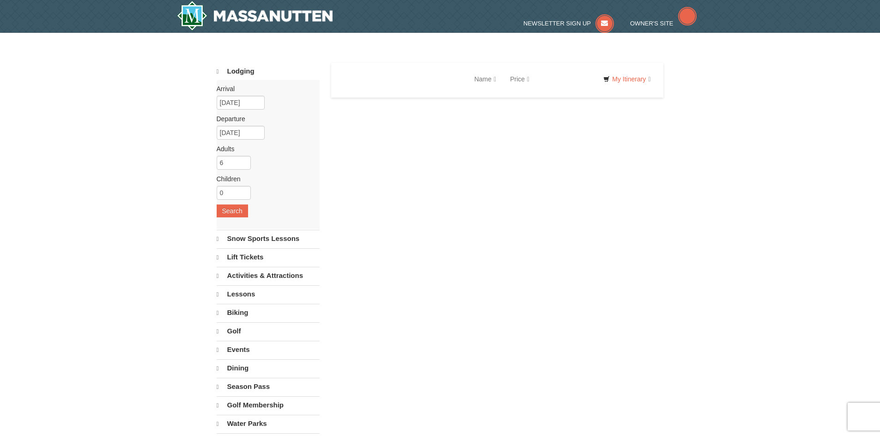
select select "10"
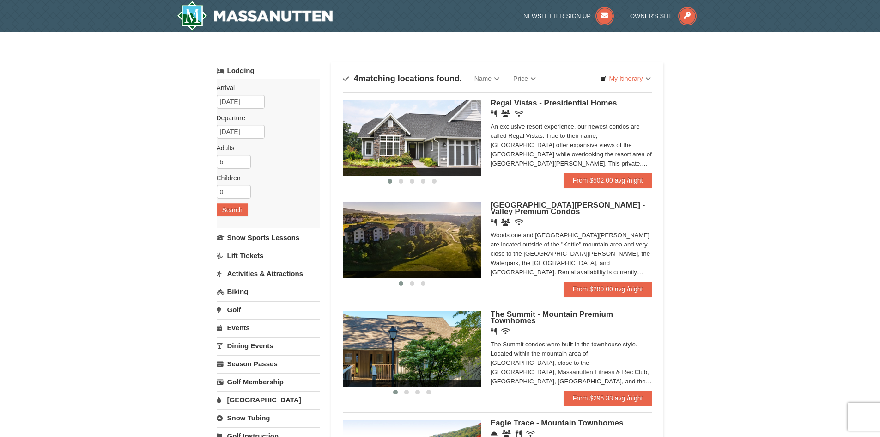
click at [426, 141] on img at bounding box center [412, 138] width 139 height 76
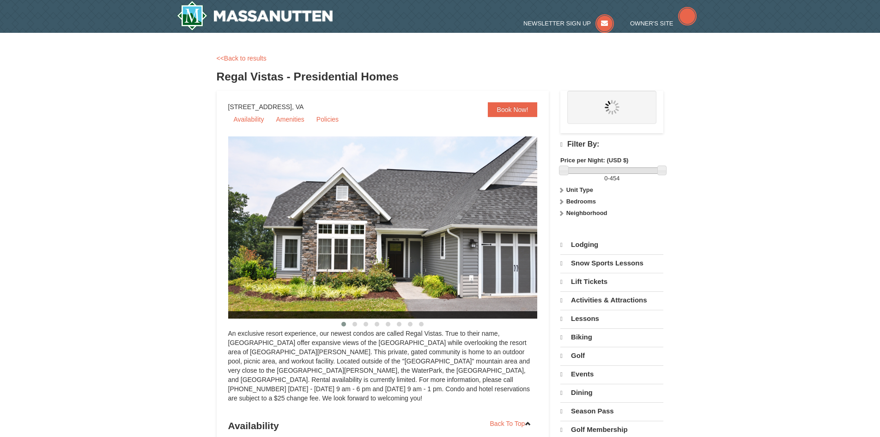
select select "10"
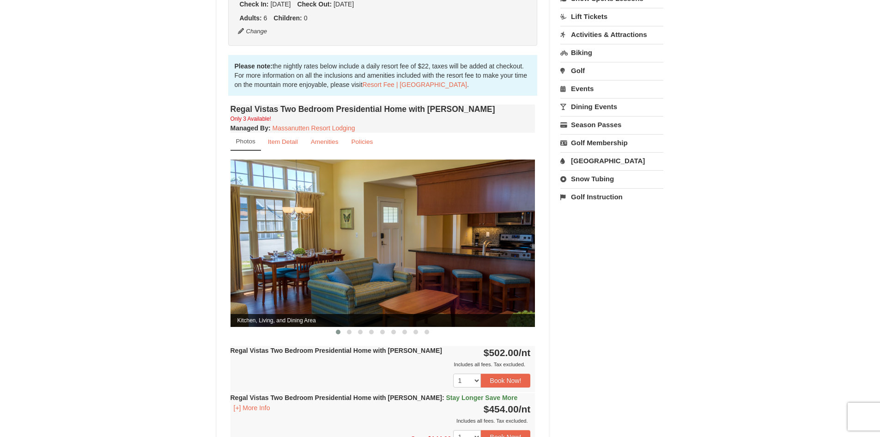
scroll to position [277, 0]
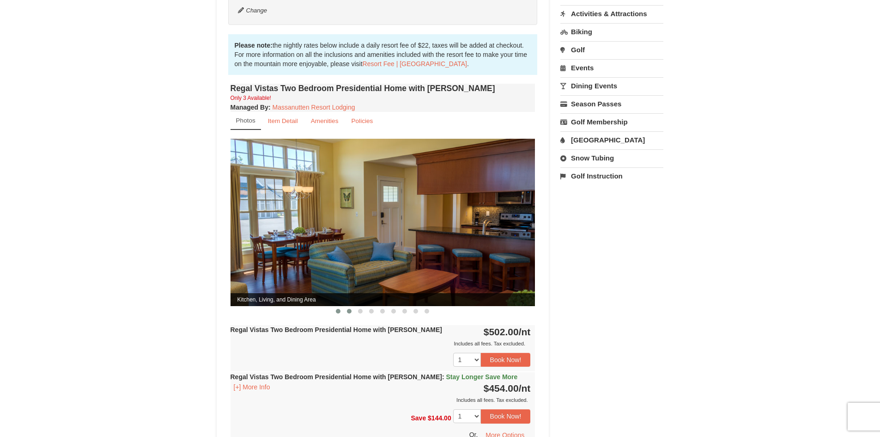
click at [347, 306] on button at bounding box center [349, 310] width 11 height 9
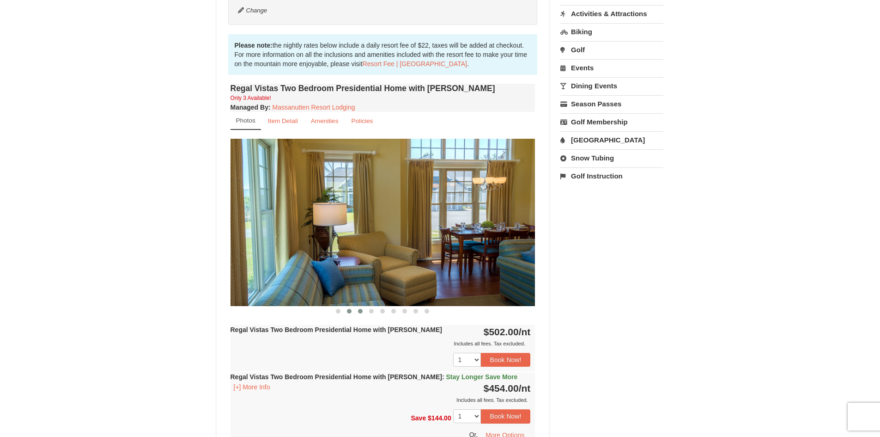
click at [363, 306] on button at bounding box center [360, 310] width 11 height 9
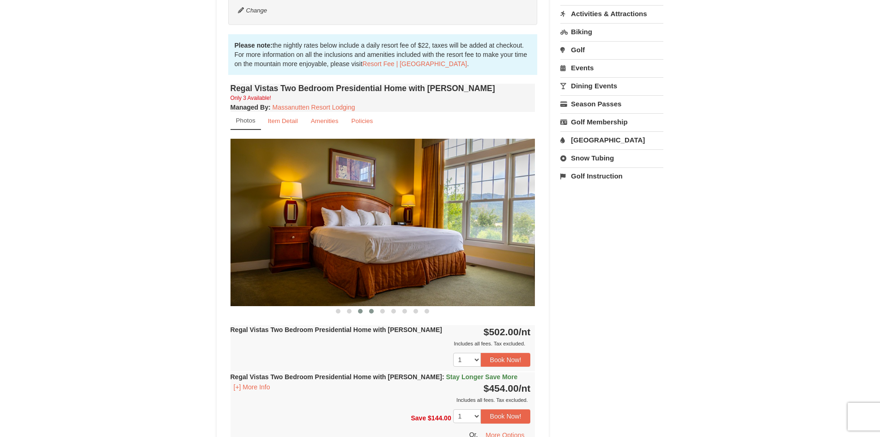
click at [369, 306] on button at bounding box center [371, 310] width 11 height 9
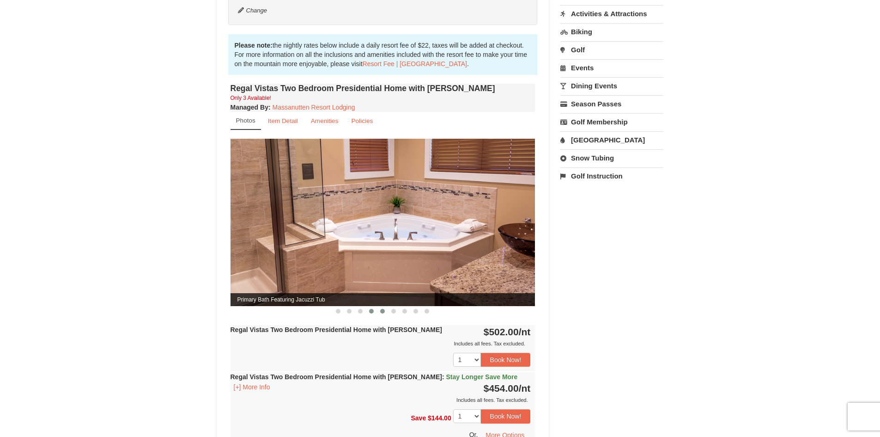
click at [377, 306] on div at bounding box center [383, 311] width 305 height 10
click at [395, 306] on button at bounding box center [393, 310] width 11 height 9
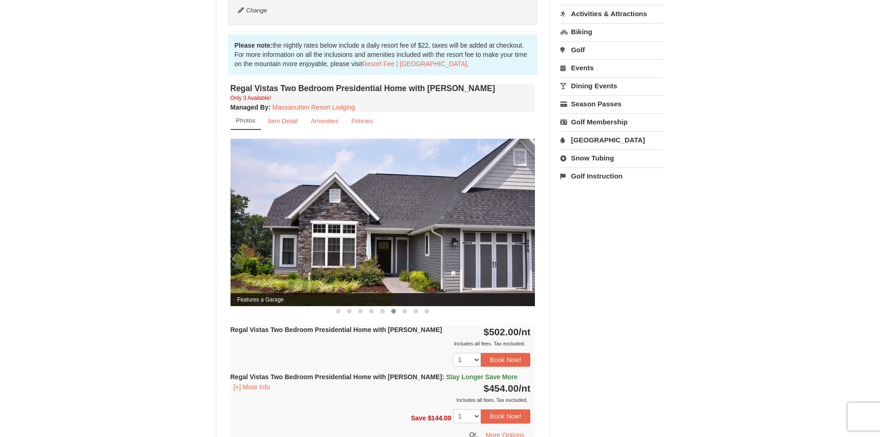
click at [427, 307] on div "Regal Vistas Two Bedroom Presidential Home with [PERSON_NAME] Only 3 Available!…" at bounding box center [382, 270] width 309 height 378
click at [414, 306] on button at bounding box center [415, 310] width 11 height 9
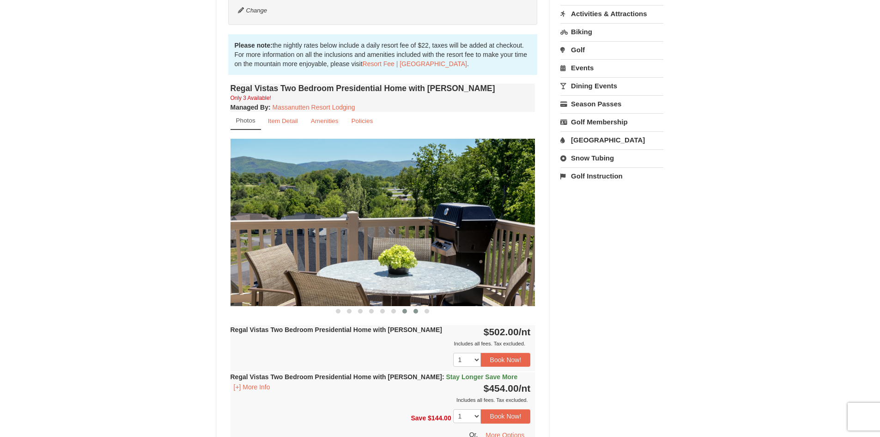
click at [402, 306] on button at bounding box center [404, 310] width 11 height 9
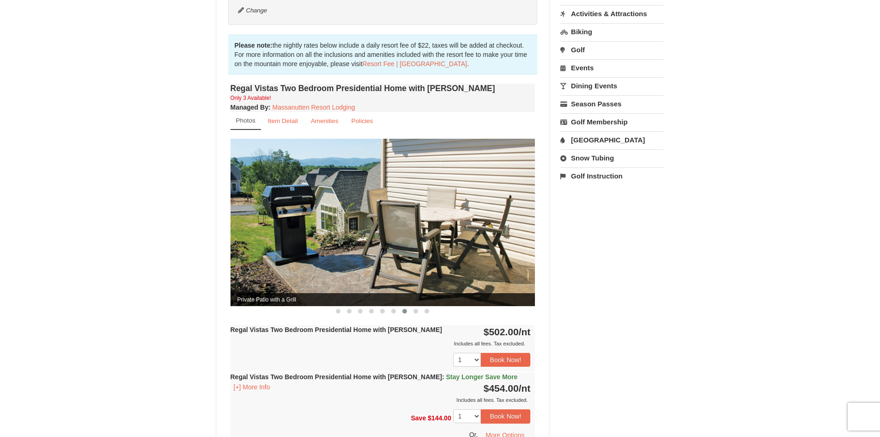
click at [433, 306] on div at bounding box center [383, 311] width 305 height 10
click at [429, 309] on span at bounding box center [427, 311] width 5 height 5
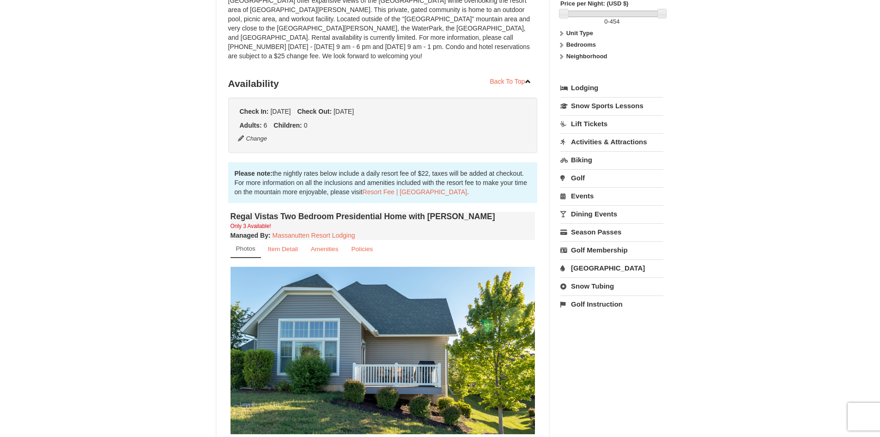
scroll to position [92, 0]
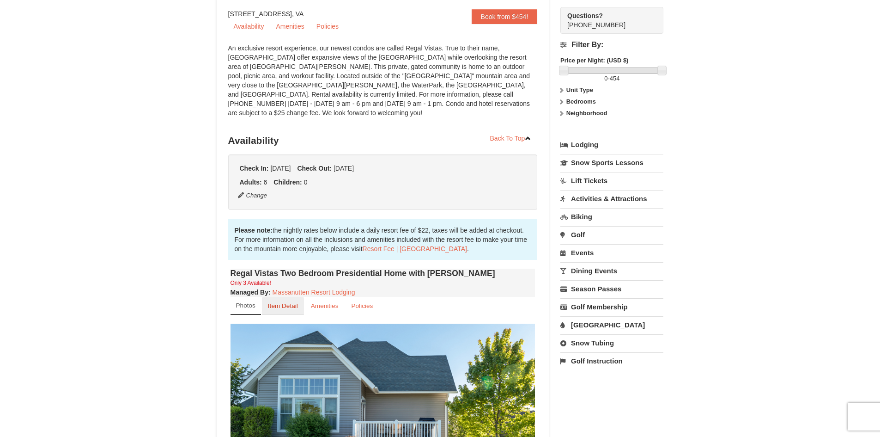
click at [274, 302] on small "Item Detail" at bounding box center [283, 305] width 30 height 7
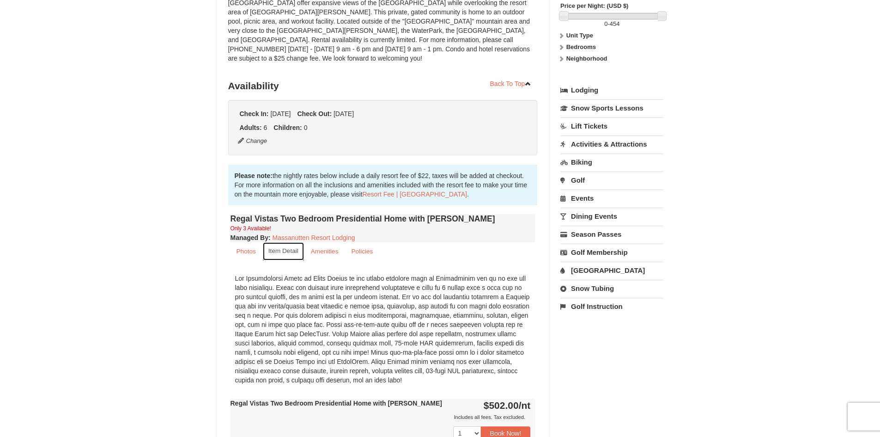
scroll to position [231, 0]
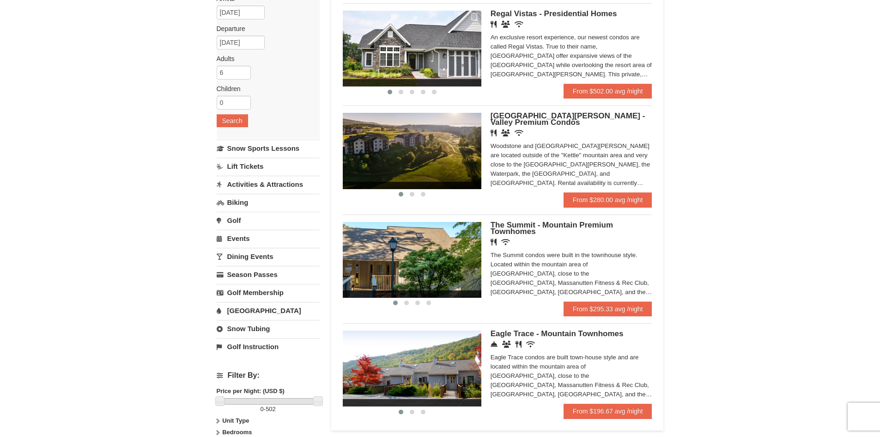
scroll to position [139, 0]
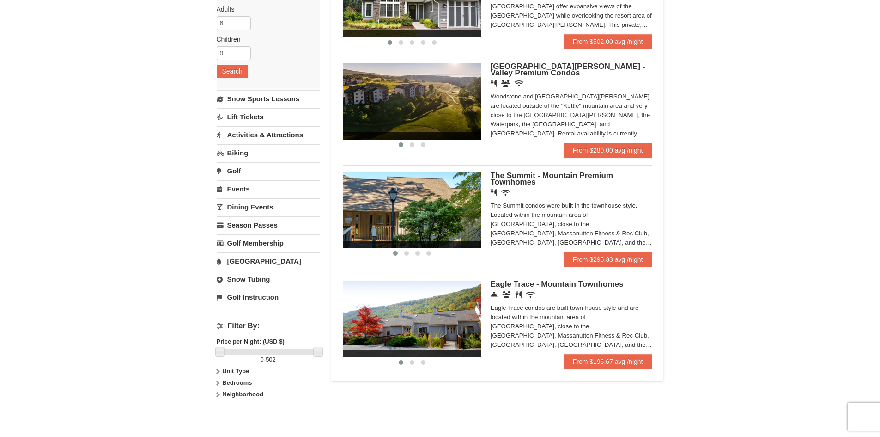
click at [513, 289] on div "Eagle Trace - Mountain Townhomes Concierge Desk Conference Facilities Restauran…" at bounding box center [572, 317] width 162 height 73
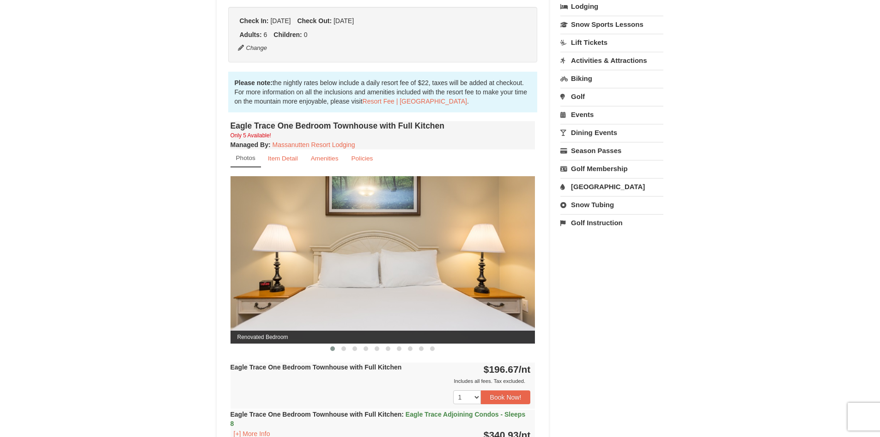
scroll to position [231, 0]
click at [343, 347] on span at bounding box center [343, 348] width 5 height 5
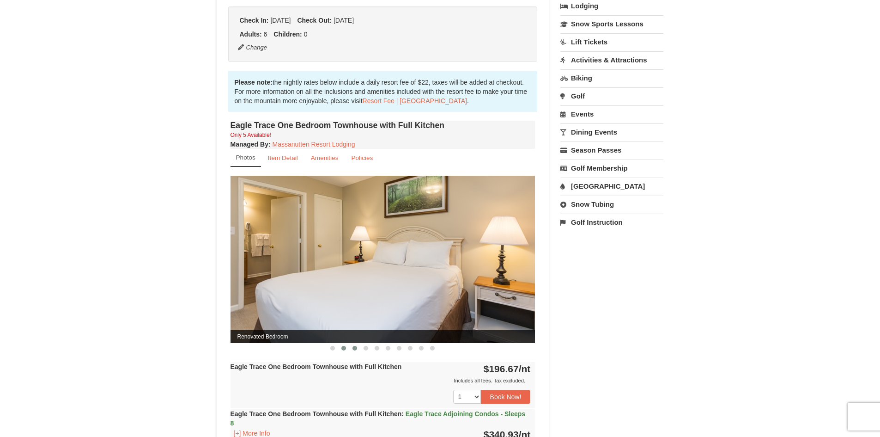
click at [355, 347] on span at bounding box center [354, 348] width 5 height 5
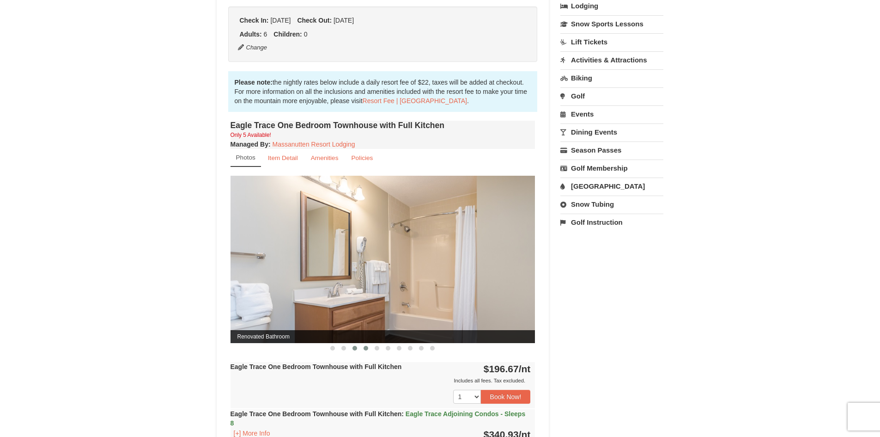
click at [365, 351] on button at bounding box center [365, 347] width 11 height 9
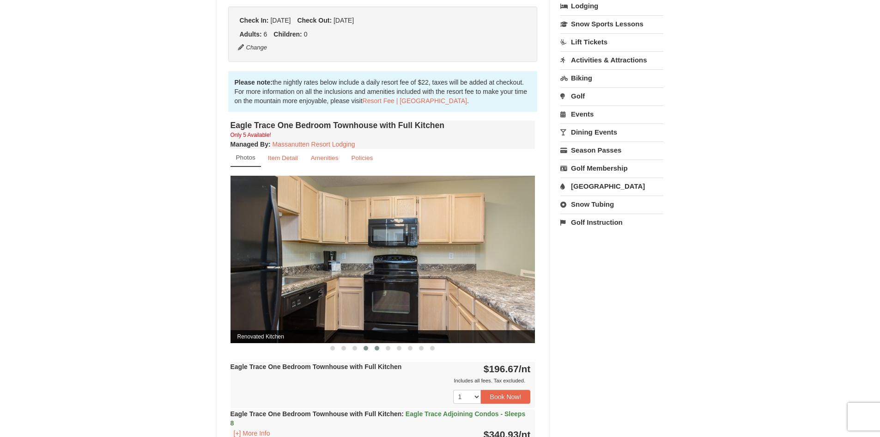
click at [378, 350] on span at bounding box center [377, 348] width 5 height 5
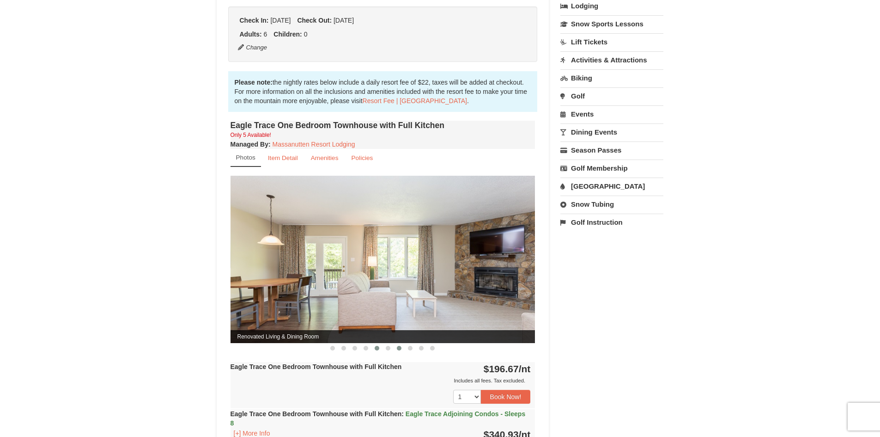
click at [397, 350] on span at bounding box center [399, 348] width 5 height 5
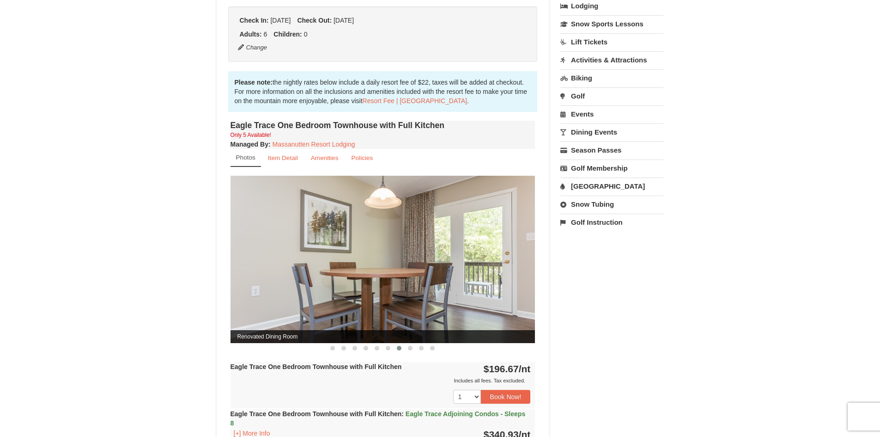
click at [404, 350] on button at bounding box center [399, 347] width 11 height 9
click at [411, 350] on span at bounding box center [410, 348] width 5 height 5
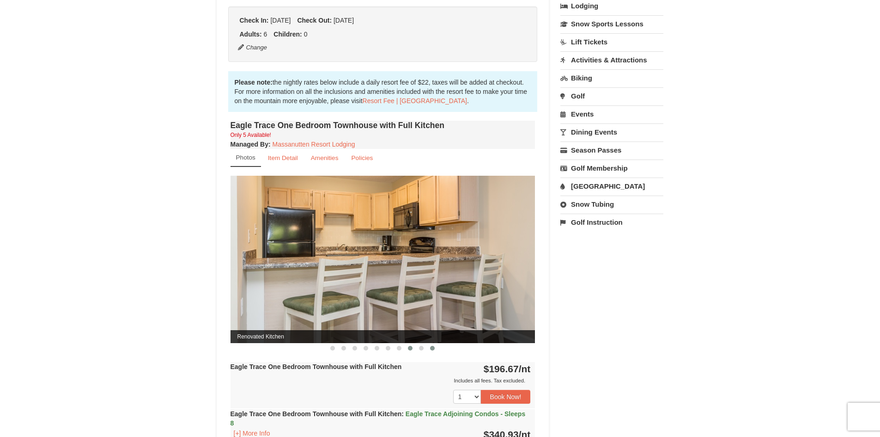
click at [431, 350] on button at bounding box center [432, 347] width 11 height 9
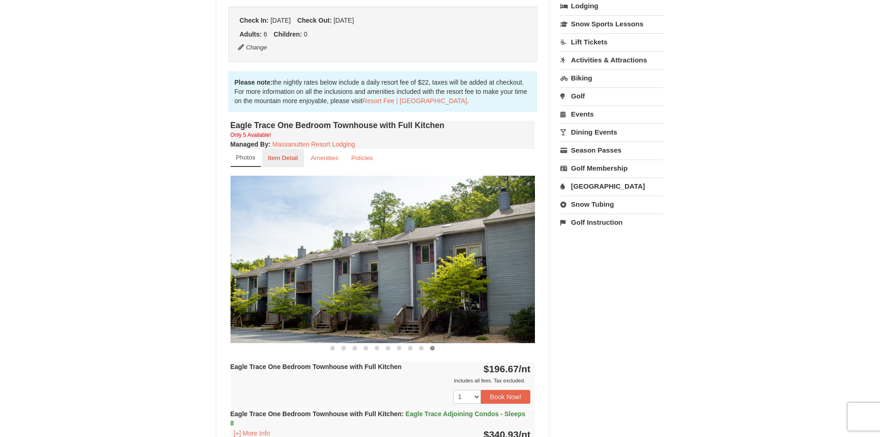
click at [275, 161] on small "Item Detail" at bounding box center [283, 157] width 30 height 7
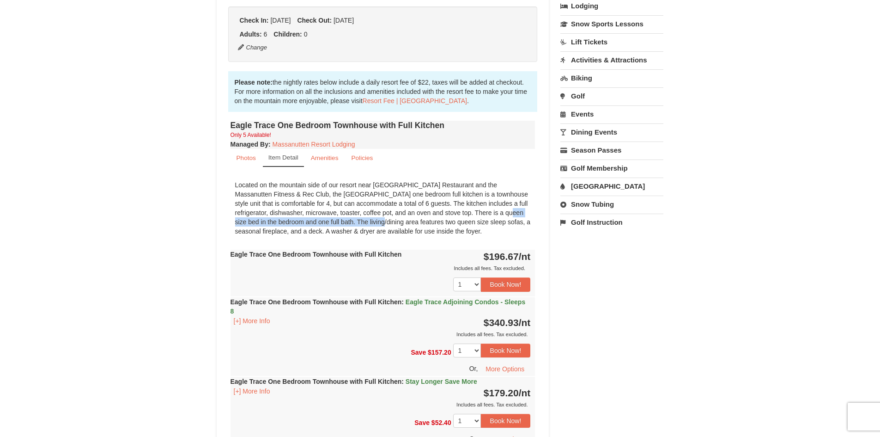
drag, startPoint x: 454, startPoint y: 212, endPoint x: 297, endPoint y: 193, distance: 157.4
click at [327, 218] on div "Located on the mountain side of our resort near Campfire Grill Restaurant and t…" at bounding box center [383, 208] width 305 height 65
click at [401, 210] on div "Located on the mountain side of our resort near Campfire Grill Restaurant and t…" at bounding box center [383, 208] width 305 height 65
drag, startPoint x: 448, startPoint y: 215, endPoint x: 291, endPoint y: 220, distance: 156.7
click at [291, 220] on div "Located on the mountain side of our resort near Campfire Grill Restaurant and t…" at bounding box center [383, 208] width 305 height 65
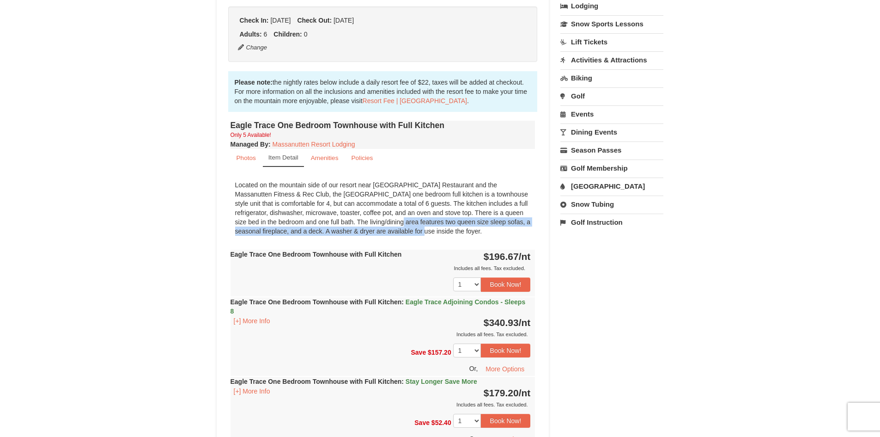
drag, startPoint x: 346, startPoint y: 222, endPoint x: 373, endPoint y: 231, distance: 28.9
click at [373, 231] on div "Located on the mountain side of our resort near Campfire Grill Restaurant and t…" at bounding box center [383, 208] width 305 height 65
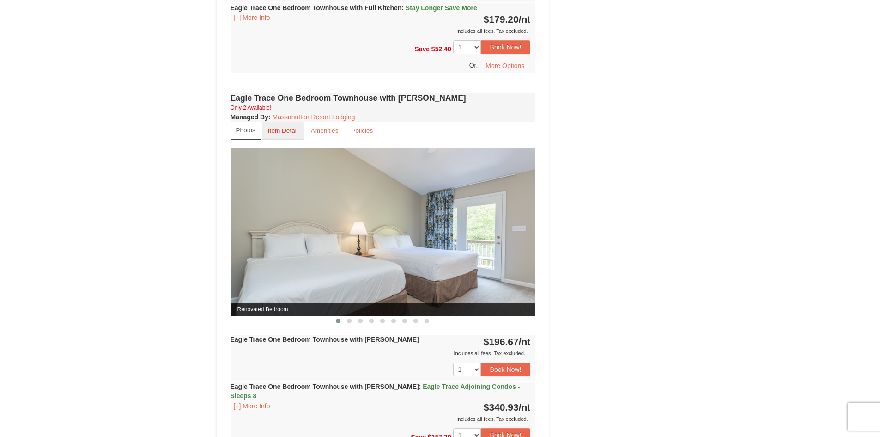
scroll to position [601, 0]
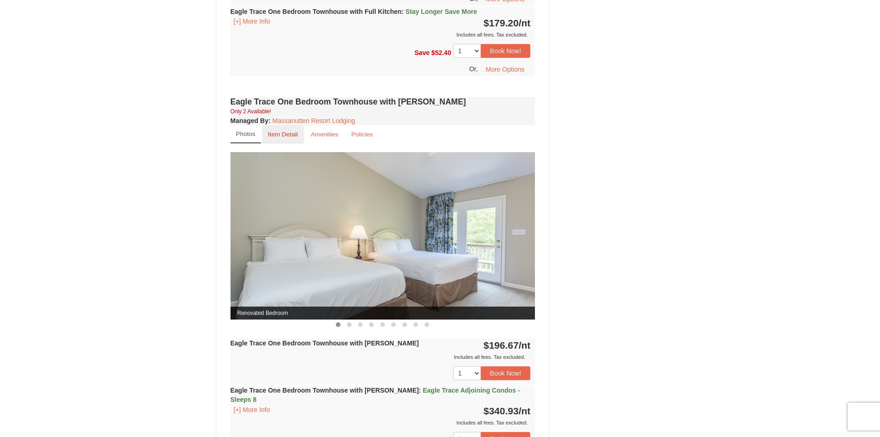
click at [271, 129] on link "Item Detail" at bounding box center [283, 134] width 42 height 18
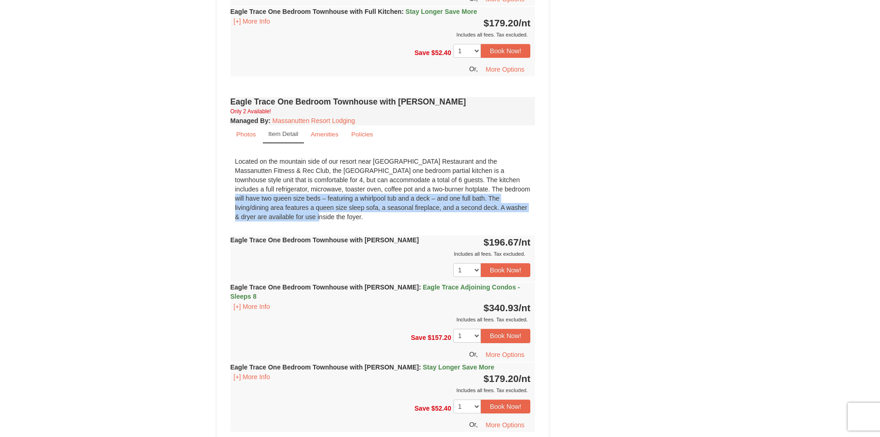
drag, startPoint x: 423, startPoint y: 188, endPoint x: 489, endPoint y: 206, distance: 68.7
click at [489, 206] on div "Located on the mountain side of our resort near Campfire Grill Restaurant and t…" at bounding box center [383, 189] width 305 height 74
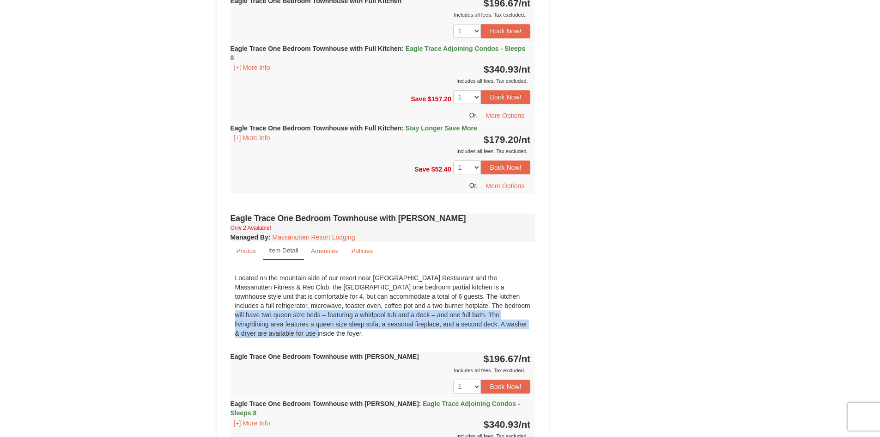
scroll to position [370, 0]
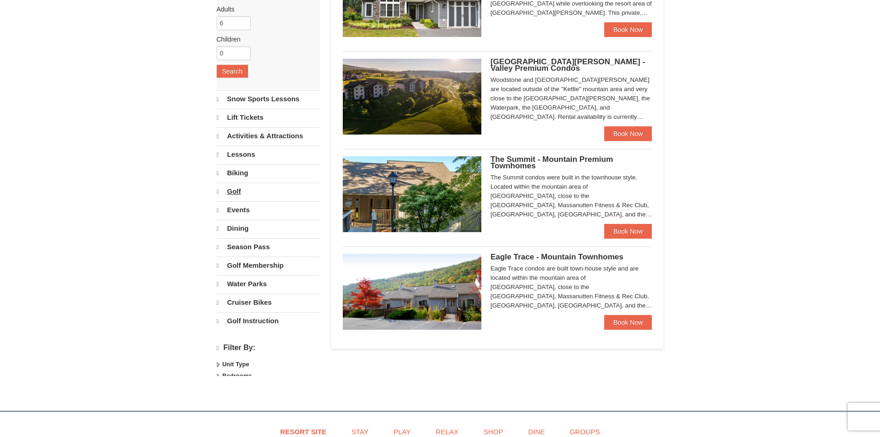
scroll to position [140, 0]
select select "10"
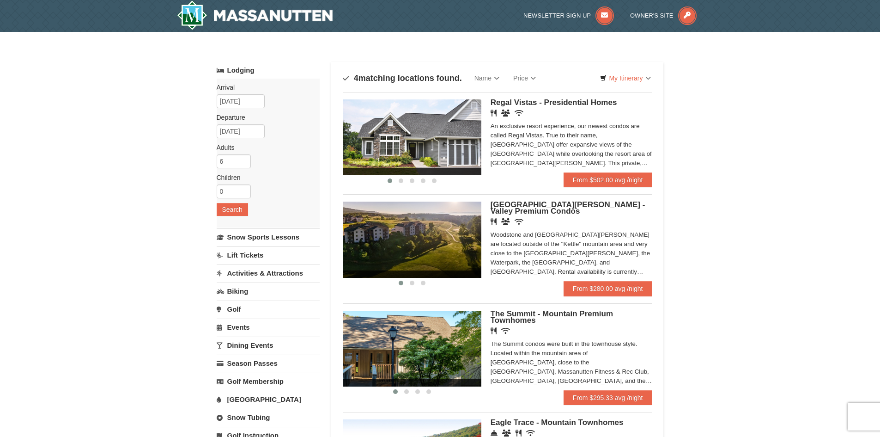
scroll to position [0, 0]
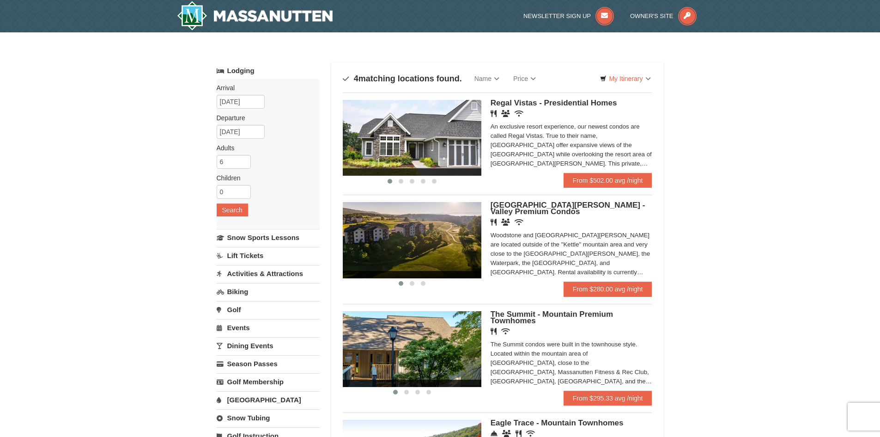
click at [426, 225] on img at bounding box center [412, 240] width 139 height 76
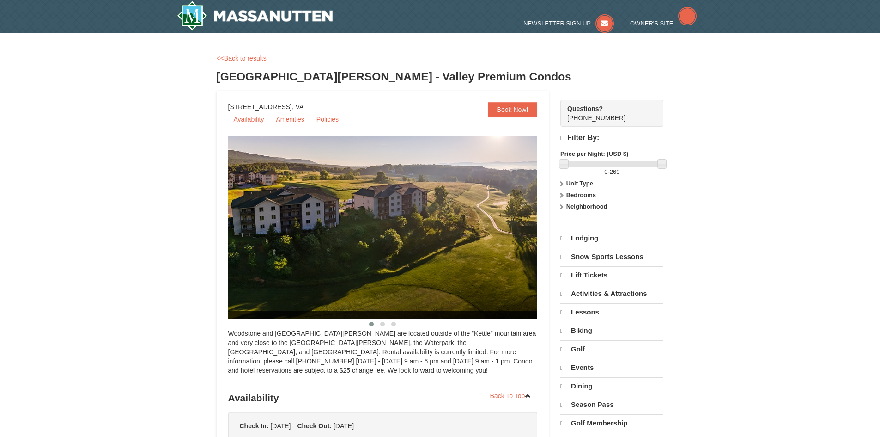
select select "10"
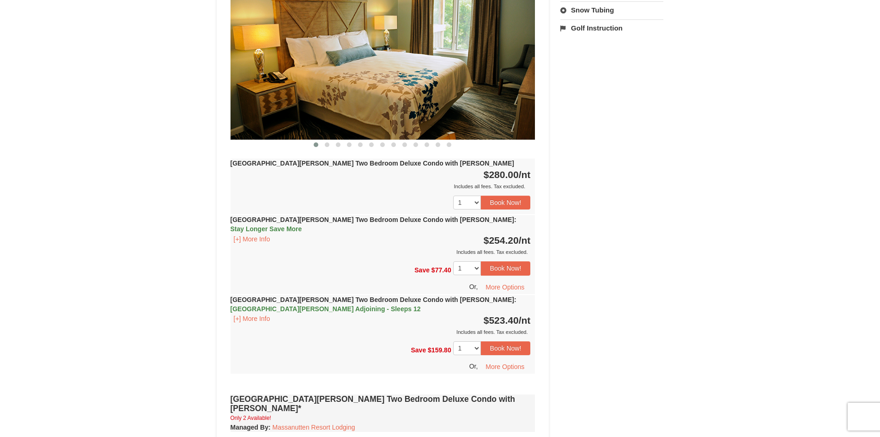
scroll to position [277, 0]
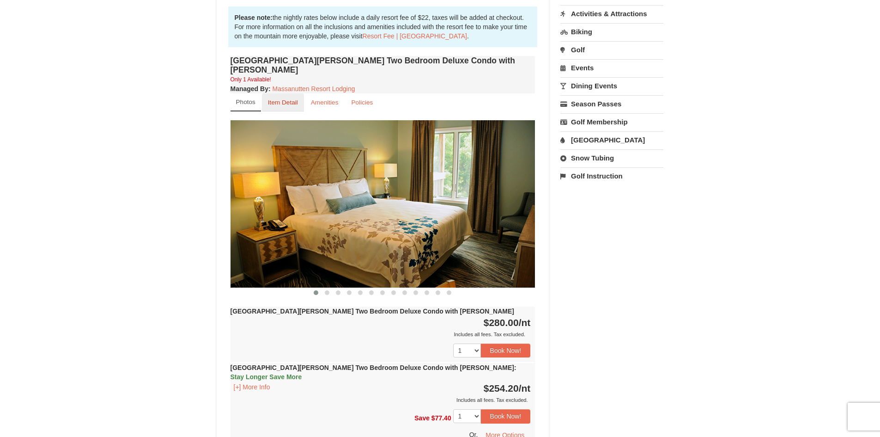
click at [280, 100] on link "Item Detail" at bounding box center [283, 102] width 42 height 18
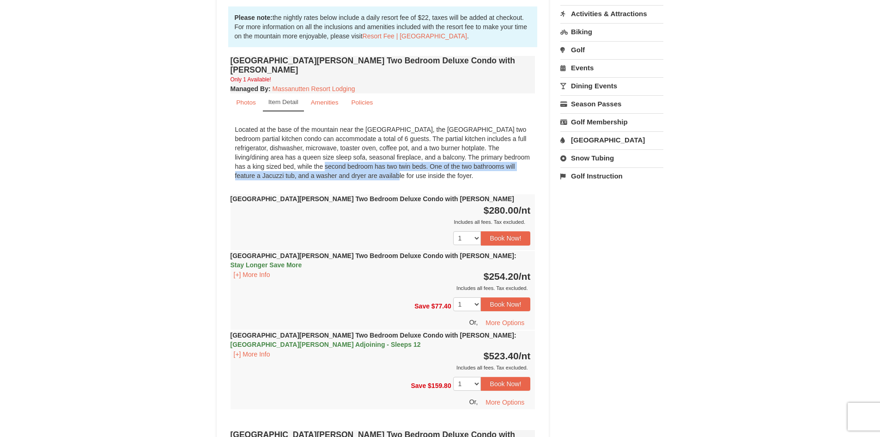
drag, startPoint x: 268, startPoint y: 156, endPoint x: 335, endPoint y: 168, distance: 67.6
click at [335, 168] on div "Located at the base of the mountain near the [GEOGRAPHIC_DATA], the [GEOGRAPHIC…" at bounding box center [383, 152] width 305 height 65
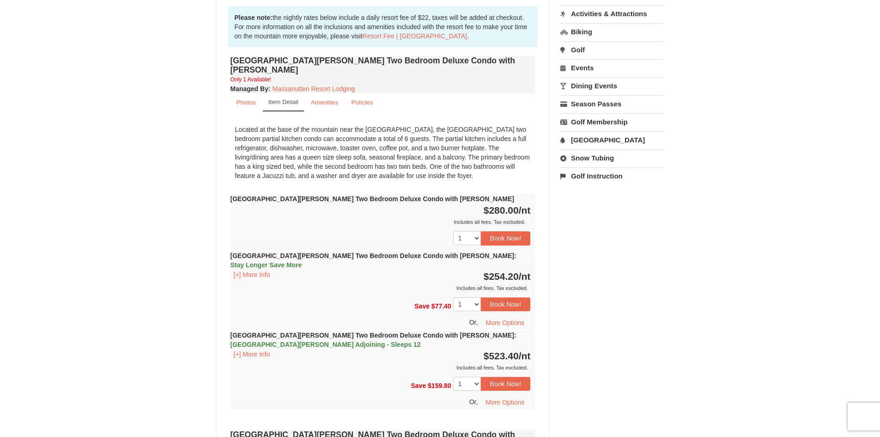
click at [372, 166] on div "Located at the base of the mountain near the Woodstone Registration and Recreat…" at bounding box center [383, 152] width 305 height 65
drag, startPoint x: 390, startPoint y: 166, endPoint x: 332, endPoint y: 167, distance: 58.2
click at [331, 167] on div "Located at the base of the mountain near the Woodstone Registration and Recreat…" at bounding box center [383, 152] width 305 height 65
click at [418, 168] on div "Located at the base of the mountain near the Woodstone Registration and Recreat…" at bounding box center [383, 152] width 305 height 65
drag, startPoint x: 467, startPoint y: 167, endPoint x: 329, endPoint y: 166, distance: 137.2
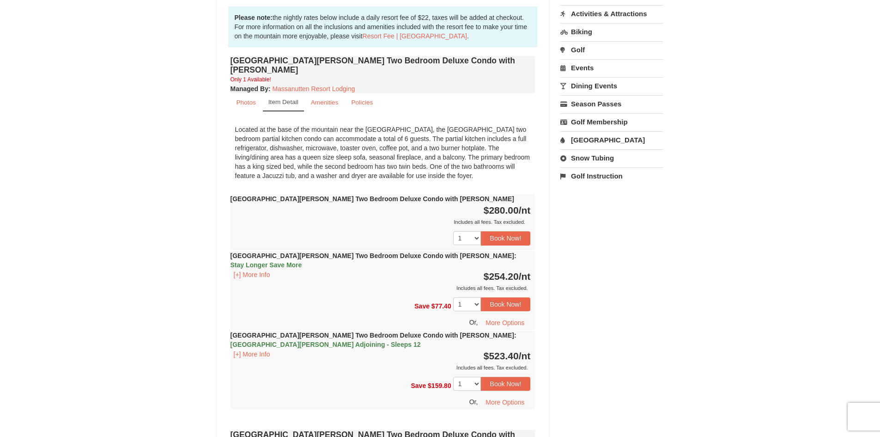
click at [329, 166] on div "Located at the base of the mountain near the Woodstone Registration and Recreat…" at bounding box center [383, 152] width 305 height 65
click at [333, 160] on div "Located at the base of the mountain near the Woodstone Registration and Recreat…" at bounding box center [383, 152] width 305 height 65
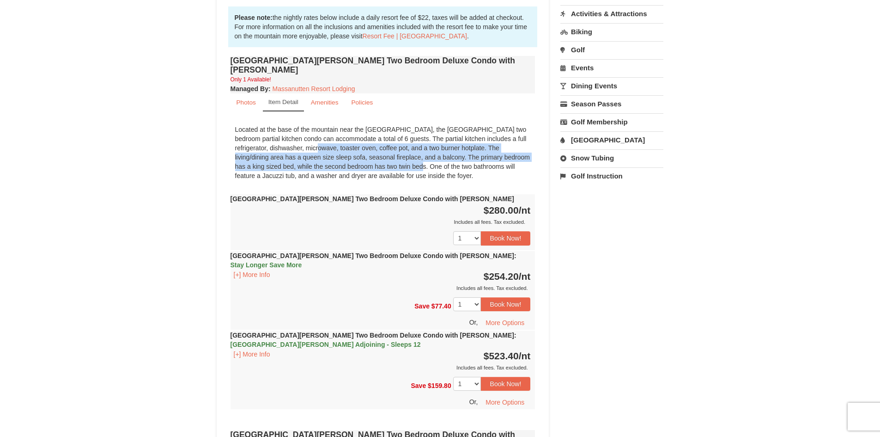
drag, startPoint x: 282, startPoint y: 140, endPoint x: 363, endPoint y: 157, distance: 82.2
click at [360, 157] on div "Located at the base of the mountain near the Woodstone Registration and Recreat…" at bounding box center [383, 152] width 305 height 65
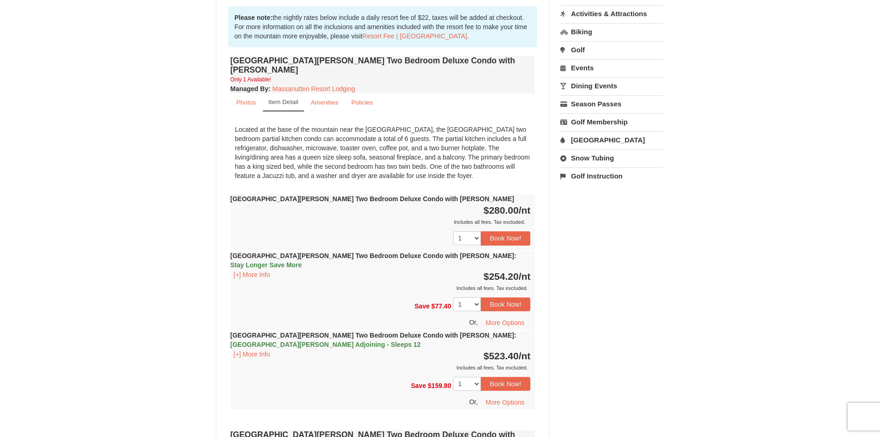
click at [383, 161] on div "Located at the base of the mountain near the Woodstone Registration and Recreat…" at bounding box center [383, 152] width 305 height 65
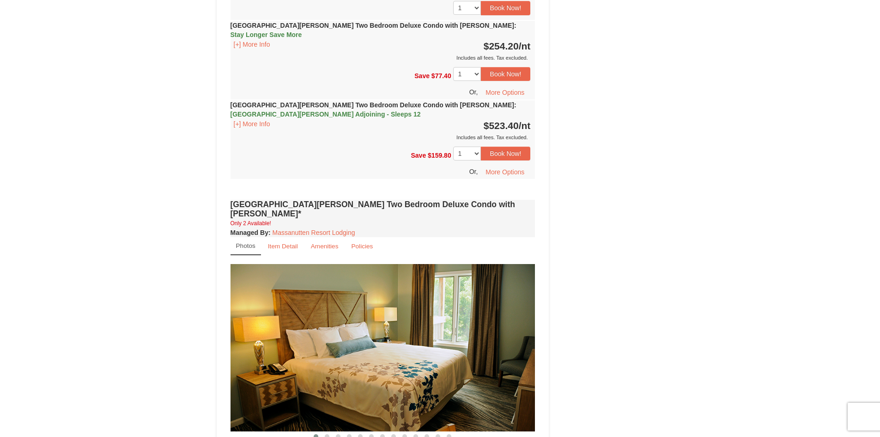
scroll to position [508, 0]
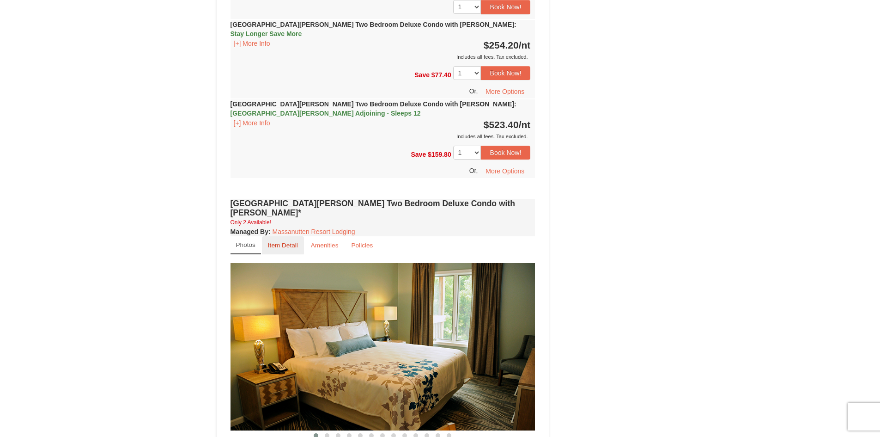
click at [281, 242] on small "Item Detail" at bounding box center [283, 245] width 30 height 7
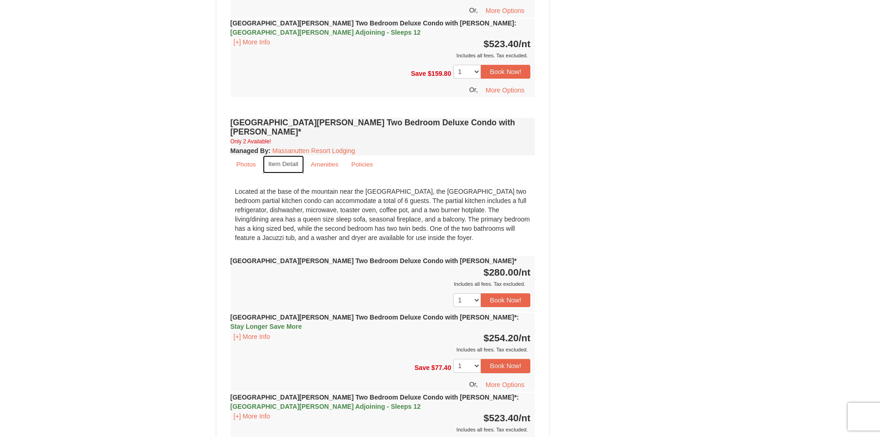
scroll to position [554, 0]
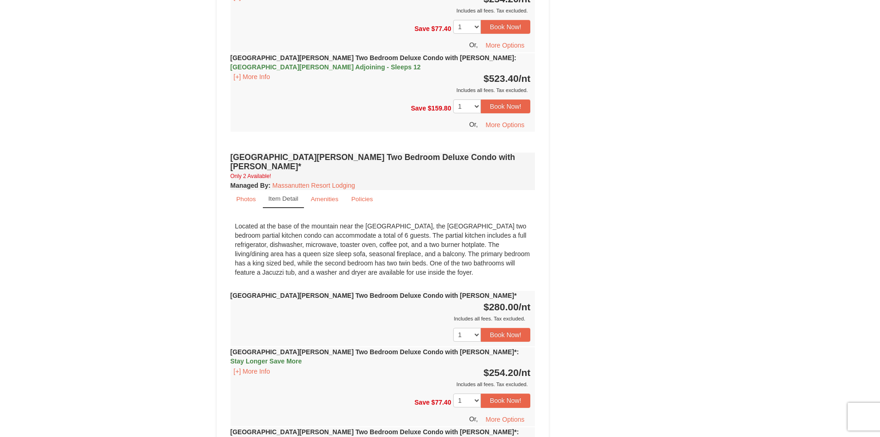
drag, startPoint x: 264, startPoint y: 228, endPoint x: 504, endPoint y: 235, distance: 239.9
click at [504, 235] on div "Located at the base of the mountain near the Woodstone Registration and Recreat…" at bounding box center [383, 249] width 305 height 65
click at [513, 235] on div "Located at the base of the mountain near the Woodstone Registration and Recreat…" at bounding box center [383, 249] width 305 height 65
drag, startPoint x: 516, startPoint y: 234, endPoint x: 422, endPoint y: 214, distance: 95.8
click at [422, 217] on div "Located at the base of the mountain near the Woodstone Registration and Recreat…" at bounding box center [383, 249] width 305 height 65
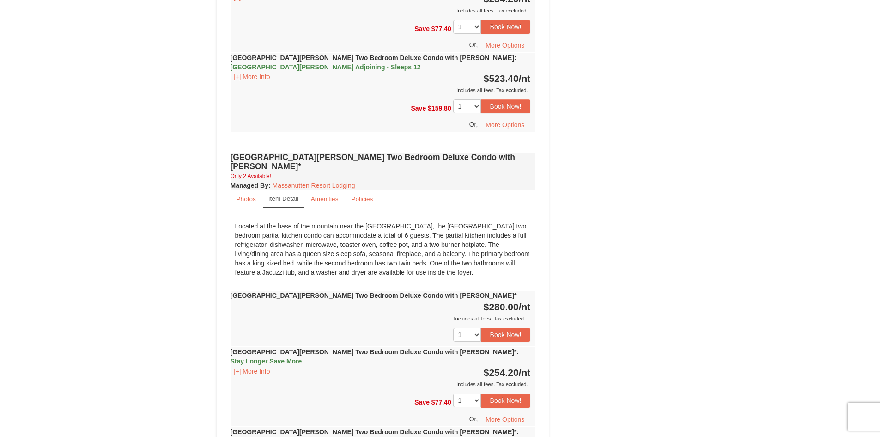
click at [420, 217] on div "Located at the base of the mountain near the Woodstone Registration and Recreat…" at bounding box center [383, 249] width 305 height 65
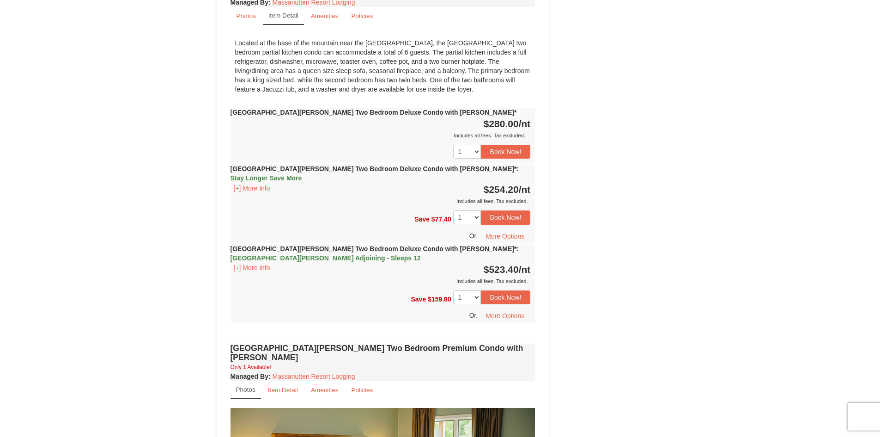
scroll to position [601, 0]
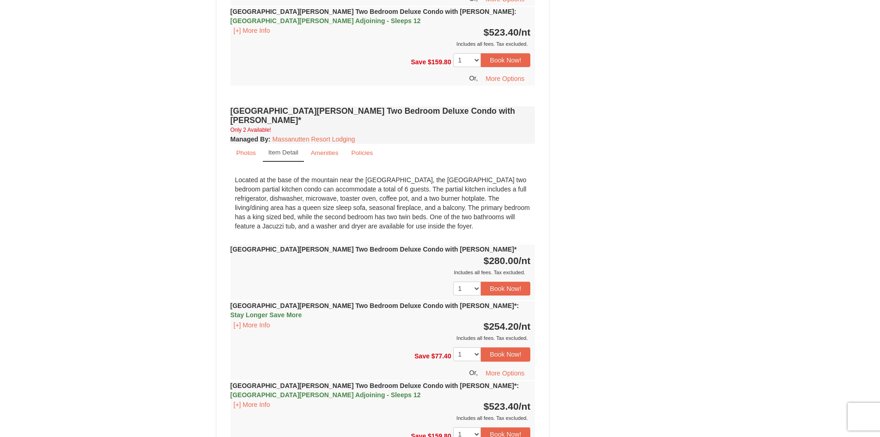
drag, startPoint x: 485, startPoint y: 177, endPoint x: 497, endPoint y: 188, distance: 15.4
click at [497, 188] on div "Located at the base of the mountain near the Woodstone Registration and Recreat…" at bounding box center [383, 202] width 305 height 65
click at [425, 187] on div "Located at the base of the mountain near the Woodstone Registration and Recreat…" at bounding box center [383, 202] width 305 height 65
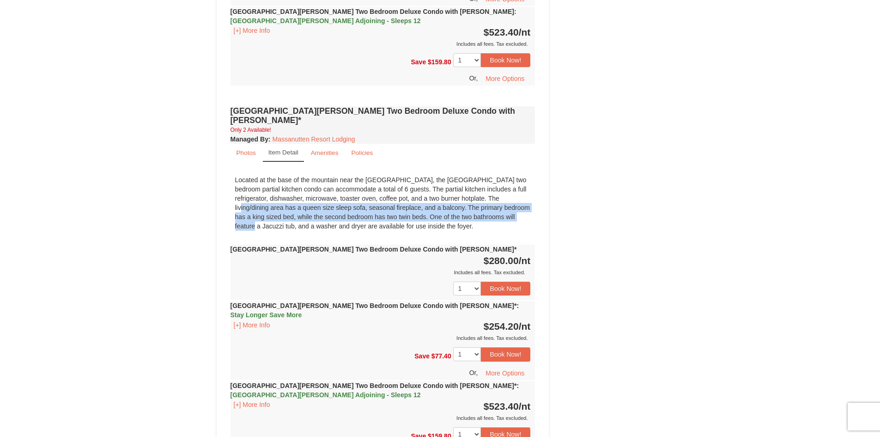
drag, startPoint x: 470, startPoint y: 162, endPoint x: 482, endPoint y: 176, distance: 18.3
click at [482, 176] on div "Located at the base of the mountain near the Woodstone Registration and Recreat…" at bounding box center [383, 202] width 305 height 65
click at [331, 176] on div "Located at the base of the mountain near the Woodstone Registration and Recreat…" at bounding box center [383, 202] width 305 height 65
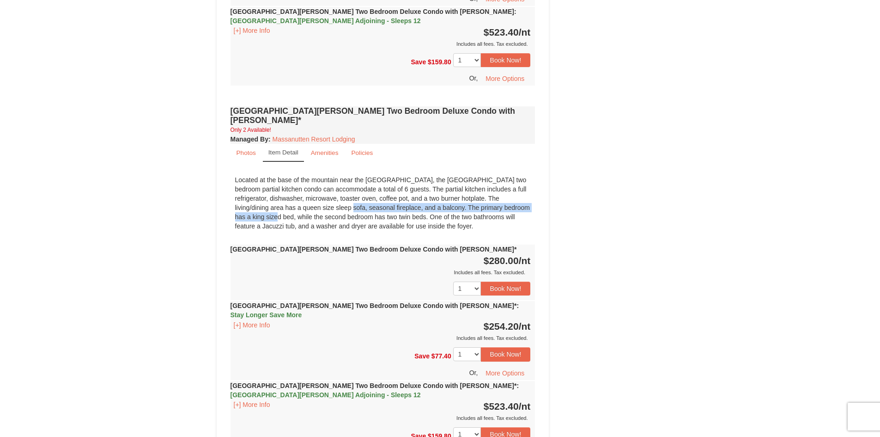
drag, startPoint x: 285, startPoint y: 170, endPoint x: 503, endPoint y: 170, distance: 218.0
click at [503, 170] on div "Located at the base of the mountain near the Woodstone Registration and Recreat…" at bounding box center [383, 202] width 305 height 65
click at [416, 198] on div "Located at the base of the mountain near the Woodstone Registration and Recreat…" at bounding box center [383, 202] width 305 height 65
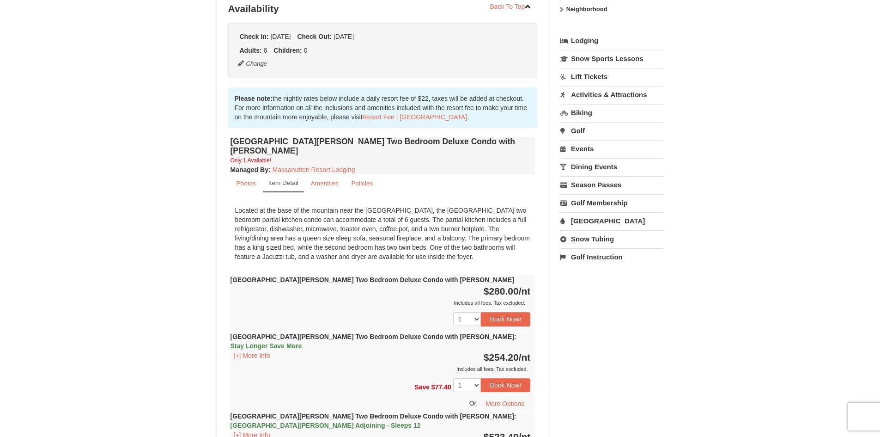
scroll to position [185, 0]
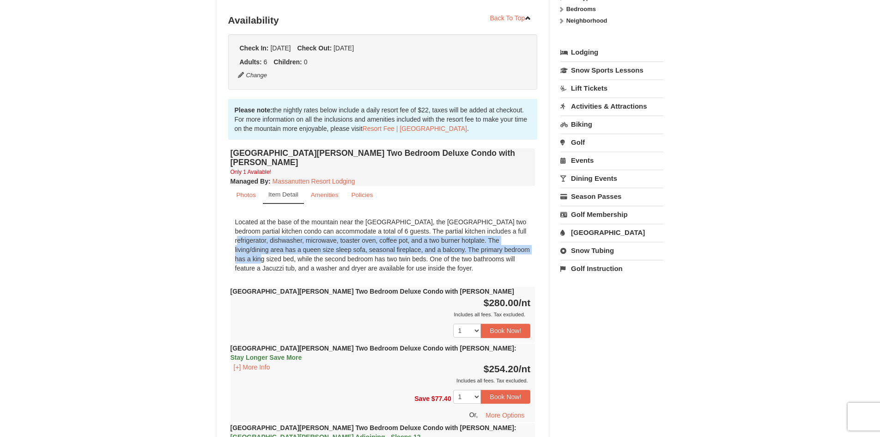
drag, startPoint x: 479, startPoint y: 222, endPoint x: 483, endPoint y: 254, distance: 32.0
click at [483, 247] on div "Located at the base of the mountain near the Woodstone Registration and Recreat…" at bounding box center [383, 244] width 305 height 65
click at [483, 254] on div "Located at the base of the mountain near the Woodstone Registration and Recreat…" at bounding box center [383, 244] width 305 height 65
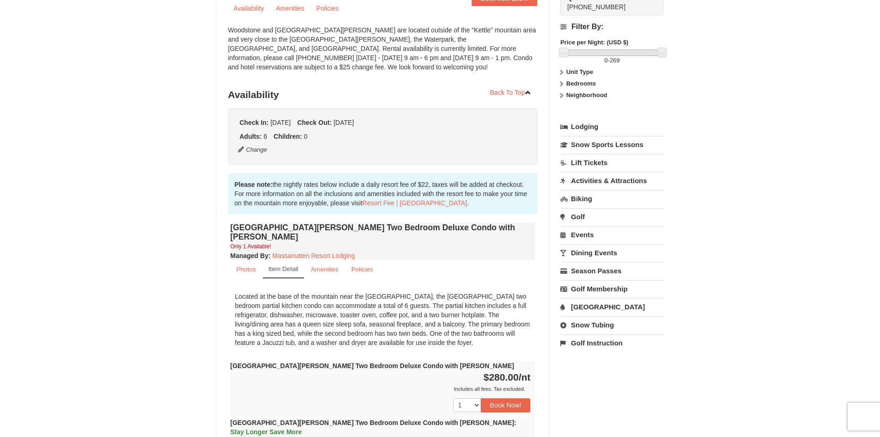
scroll to position [0, 0]
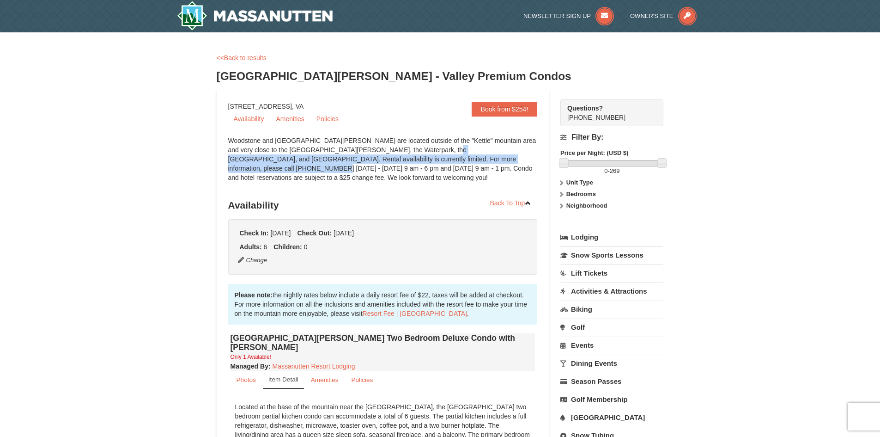
drag, startPoint x: 461, startPoint y: 155, endPoint x: 456, endPoint y: 156, distance: 5.6
click at [456, 156] on div "Woodstone and Woodstone Casa de Campo are located outside of the "Kettle" mount…" at bounding box center [382, 163] width 309 height 55
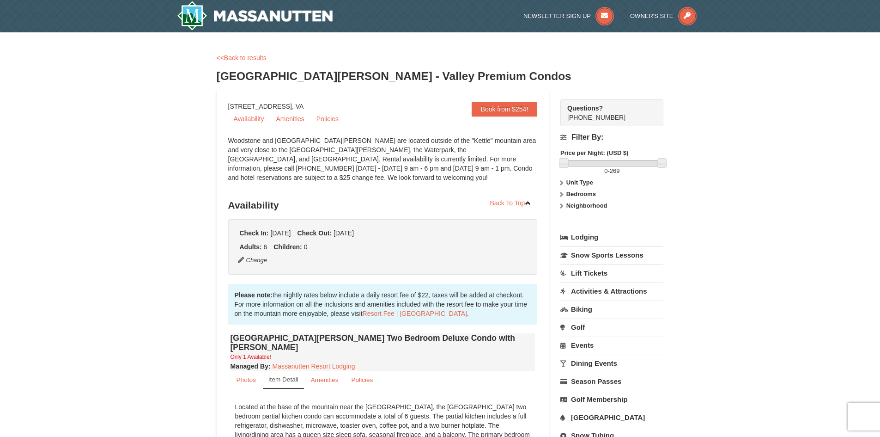
click at [469, 173] on div "Woodstone and Woodstone Casa de Campo are located outside of the "Kettle" mount…" at bounding box center [382, 163] width 309 height 55
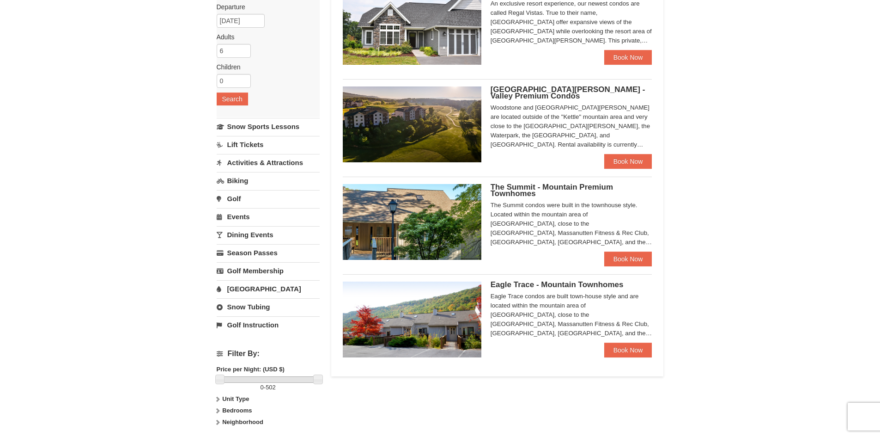
scroll to position [139, 0]
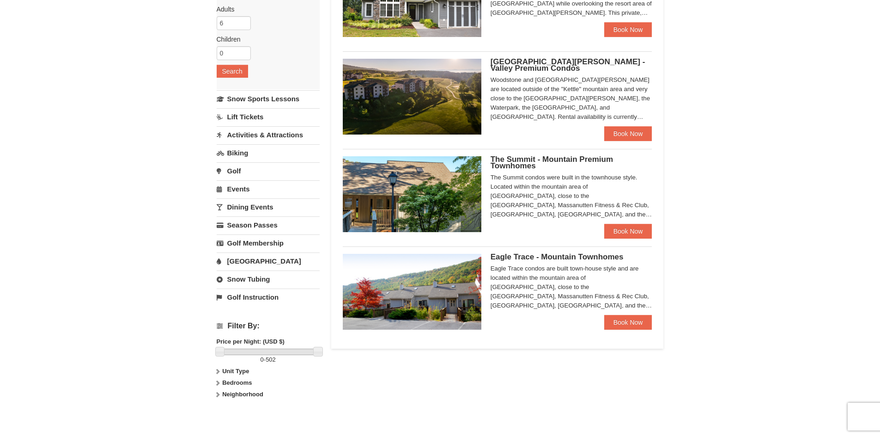
click at [271, 280] on link "Snow Tubing" at bounding box center [268, 278] width 103 height 17
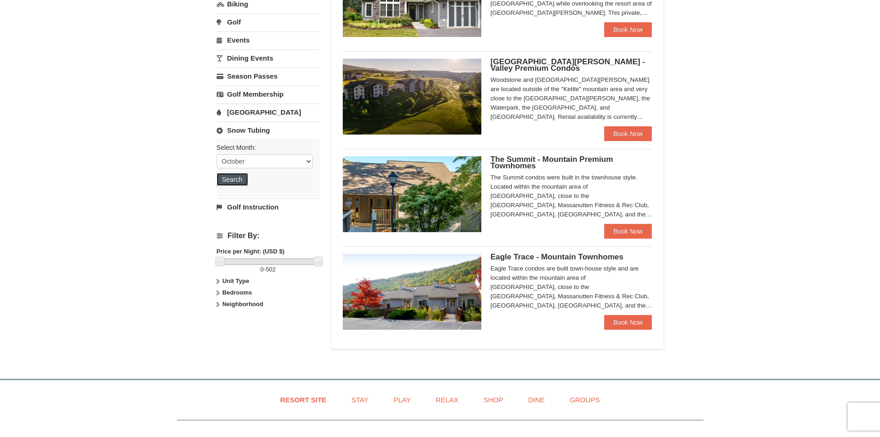
click at [239, 182] on button "Search" at bounding box center [232, 179] width 31 height 13
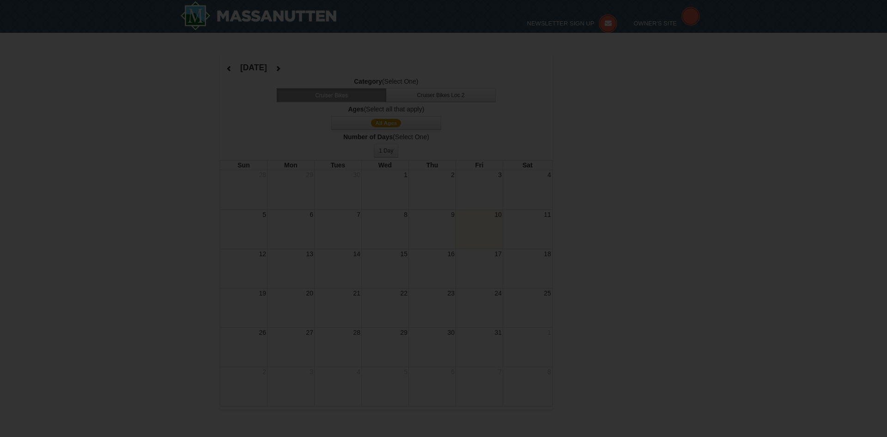
select select "10"
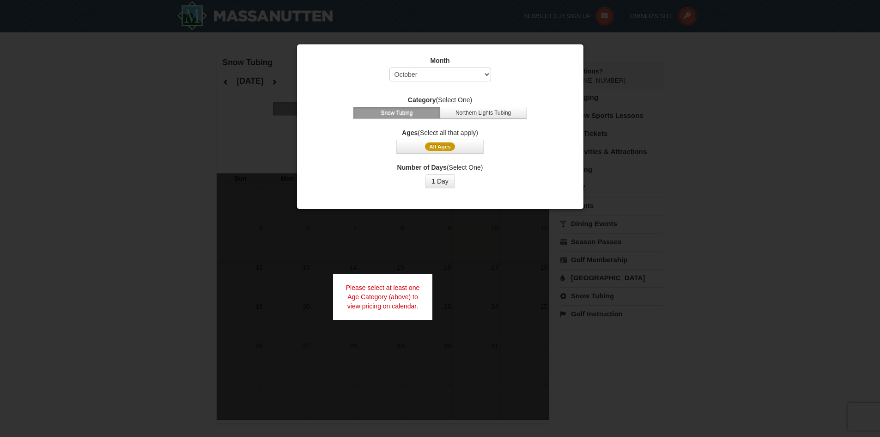
click at [92, 51] on div at bounding box center [440, 218] width 880 height 437
